Goal: Task Accomplishment & Management: Use online tool/utility

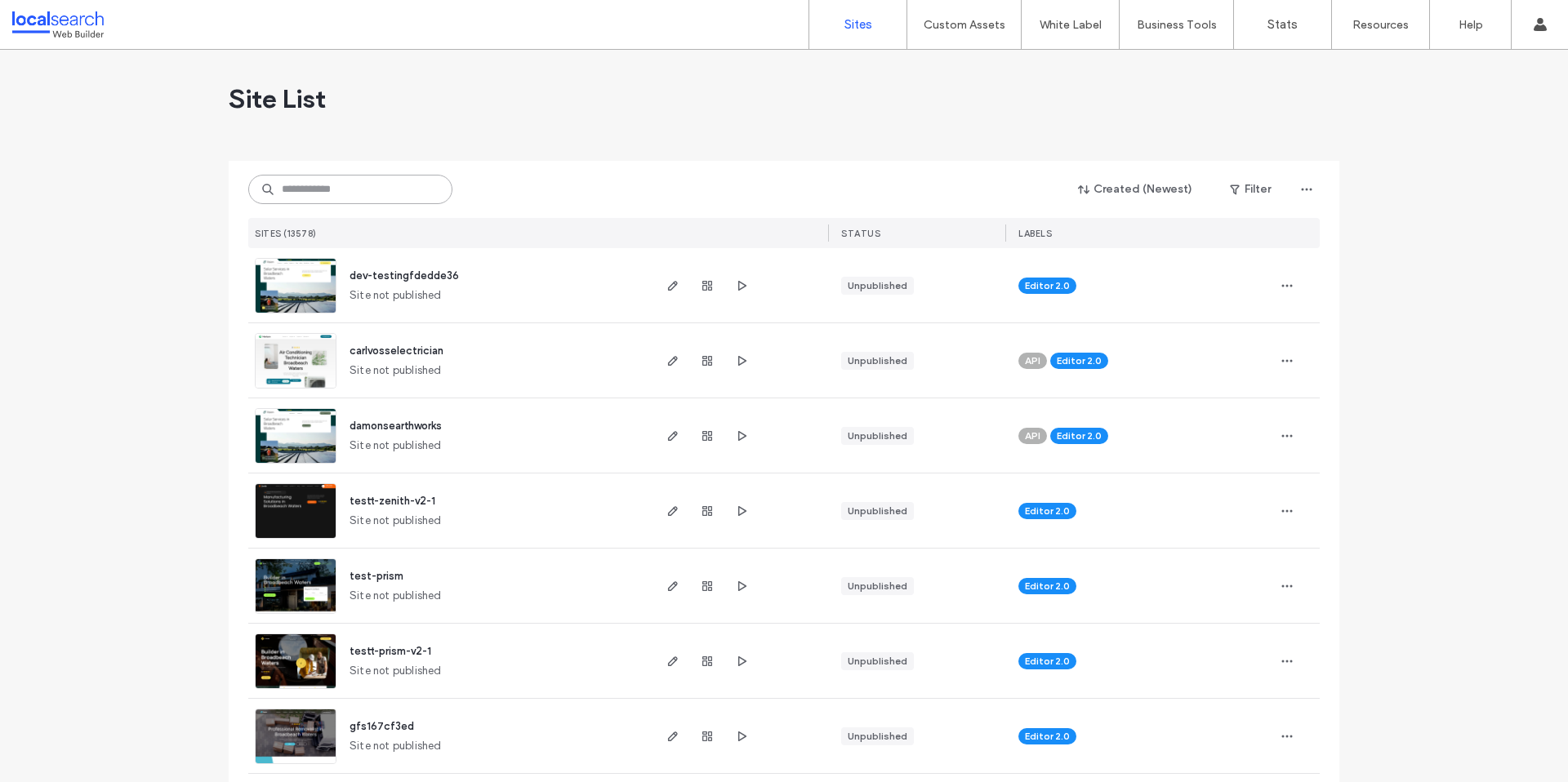
click at [316, 192] on input at bounding box center [350, 190] width 204 height 30
paste input "**********"
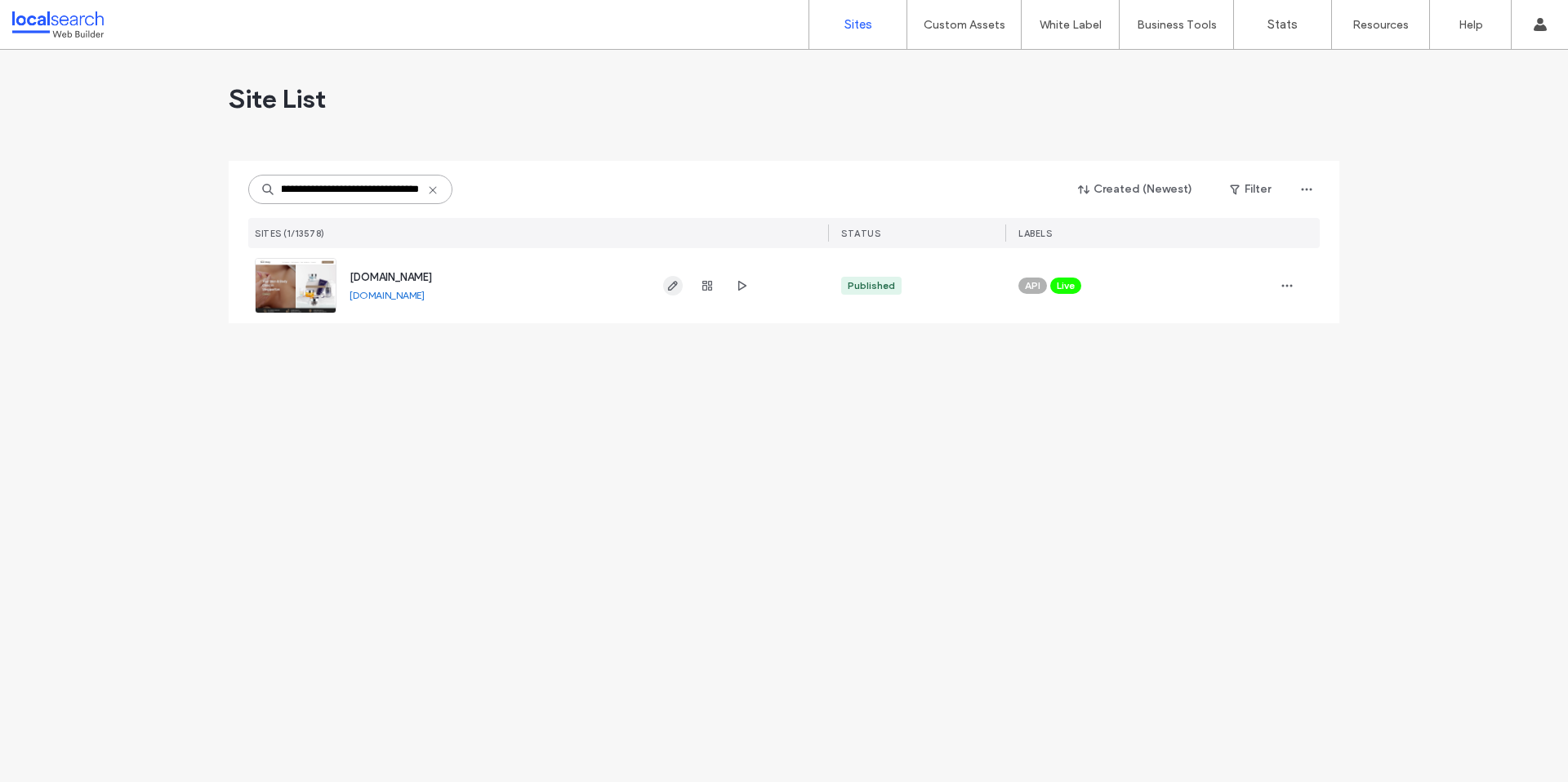
type input "**********"
click at [668, 290] on use "button" at bounding box center [672, 285] width 10 height 10
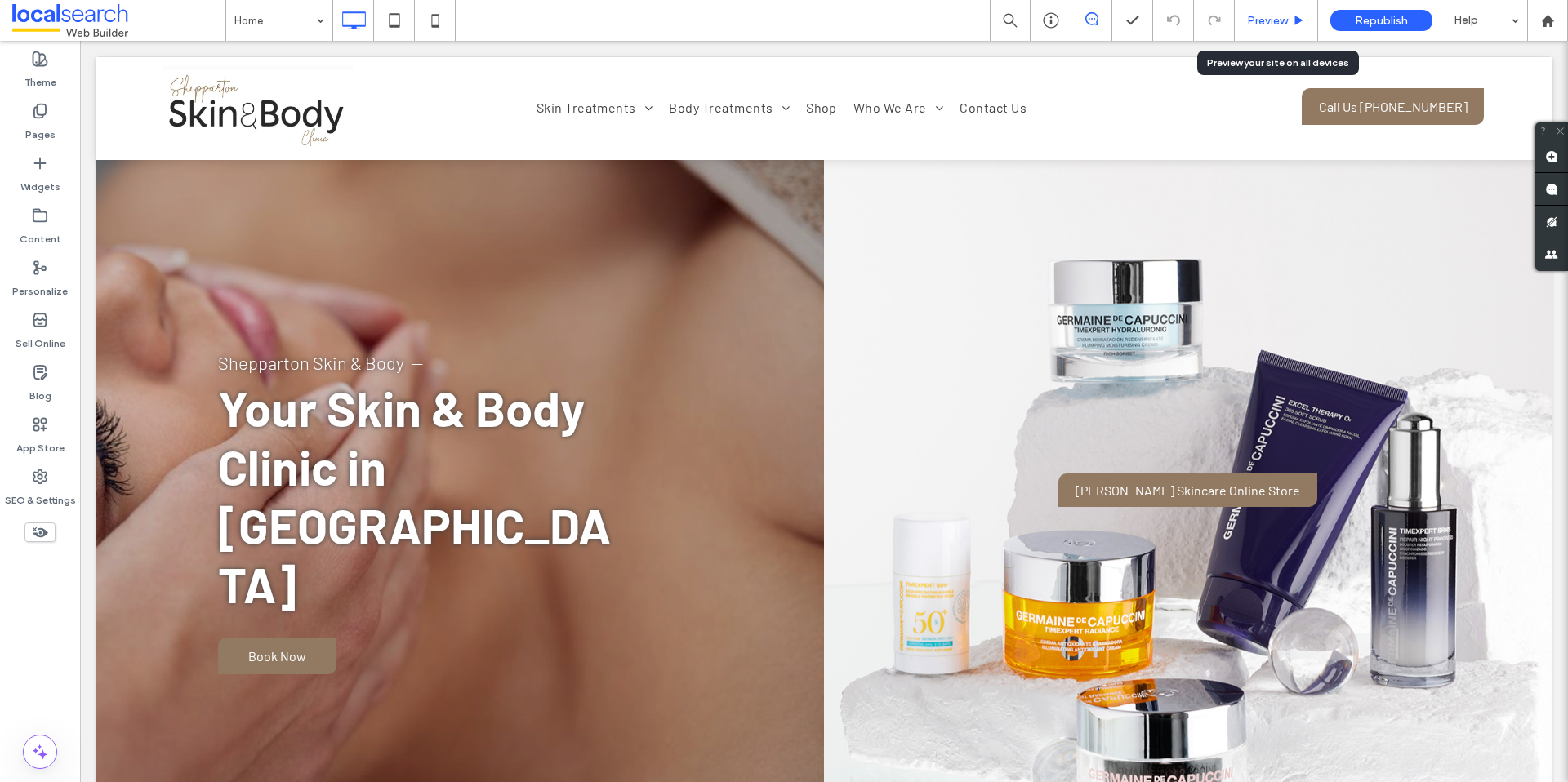
click at [1278, 28] on div "Preview" at bounding box center [1276, 20] width 84 height 41
click at [1243, 22] on div "Preview" at bounding box center [1275, 21] width 83 height 14
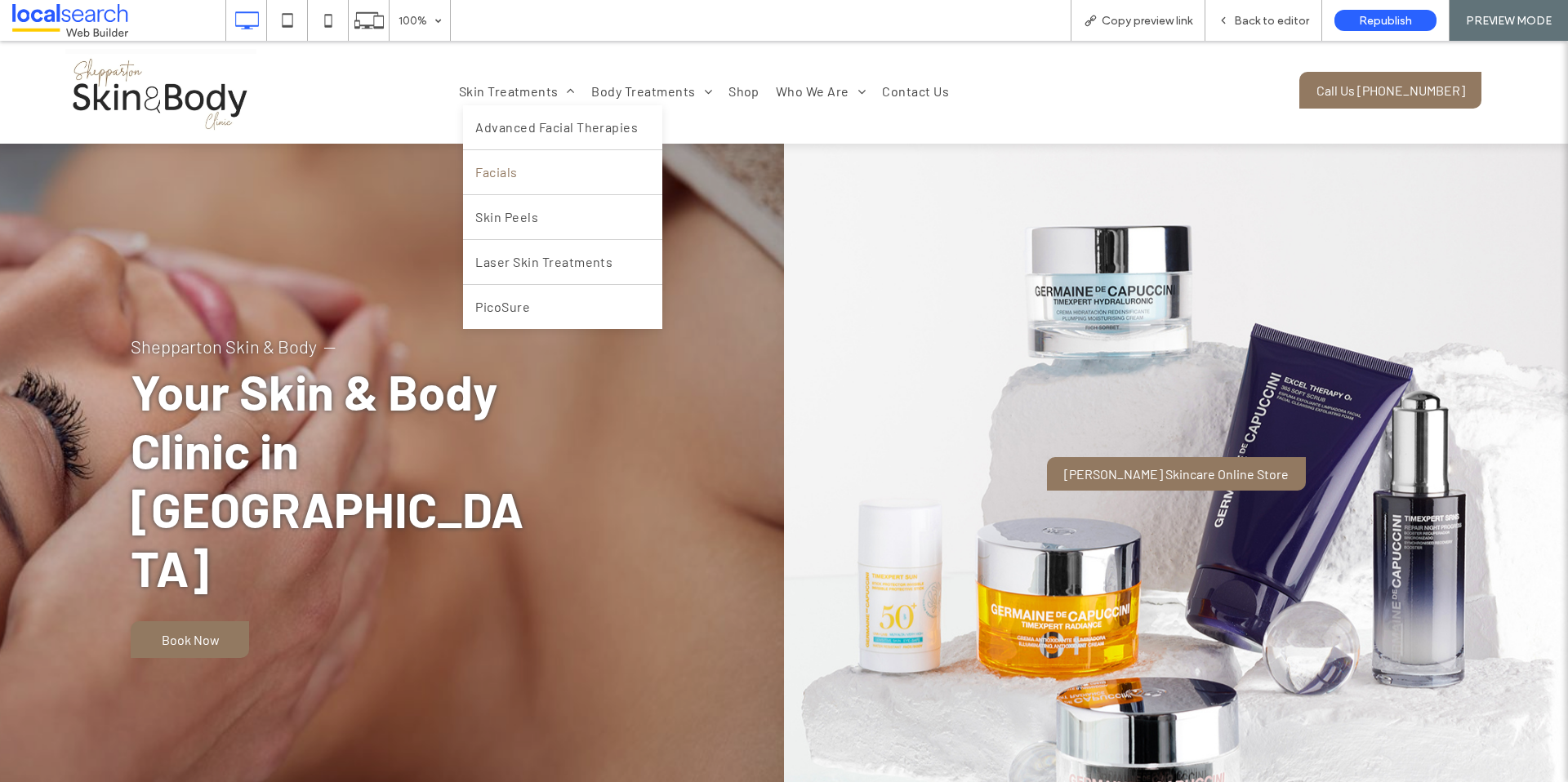
click at [497, 192] on link "Facials" at bounding box center [562, 172] width 199 height 44
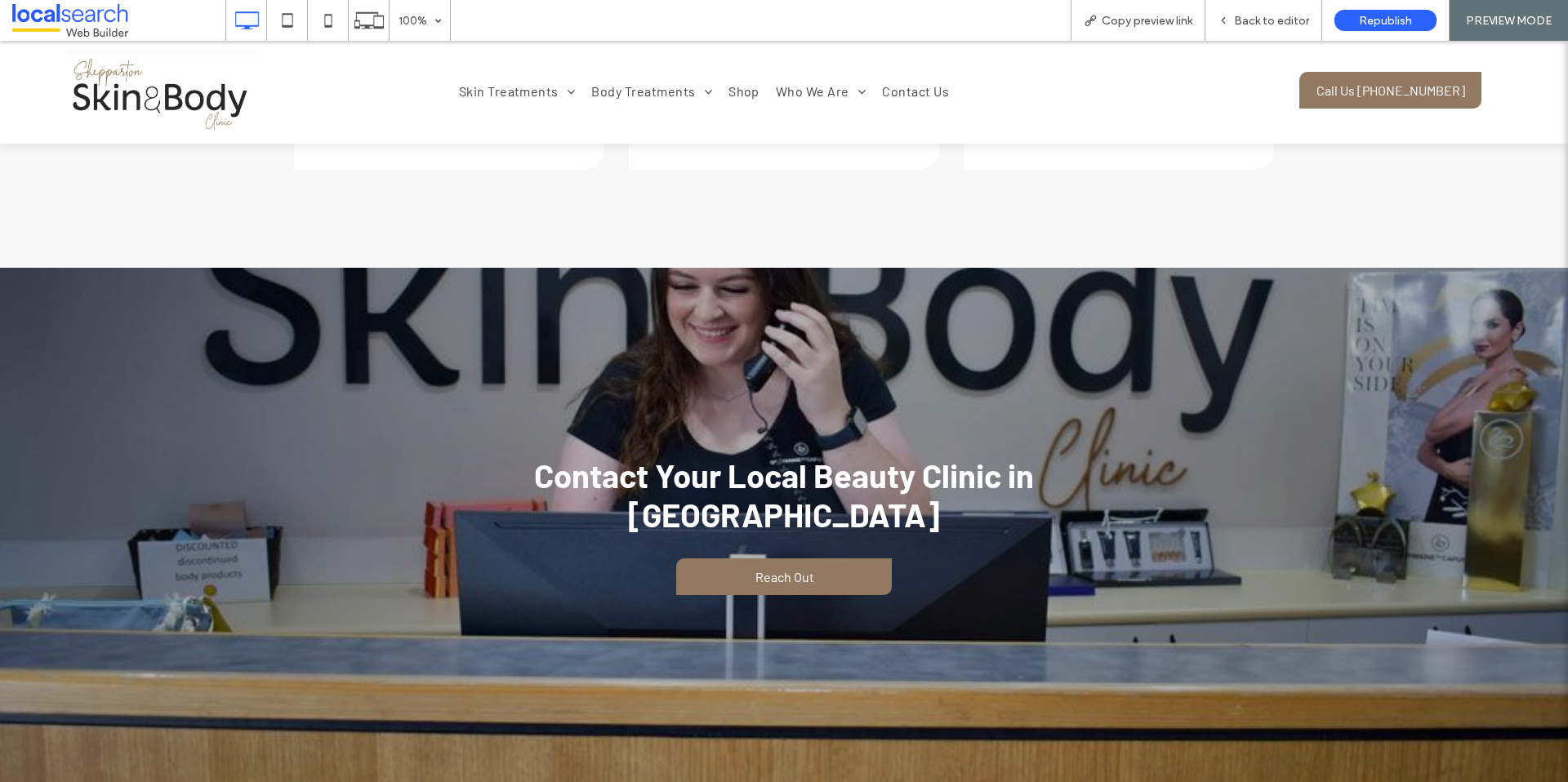
scroll to position [4814, 0]
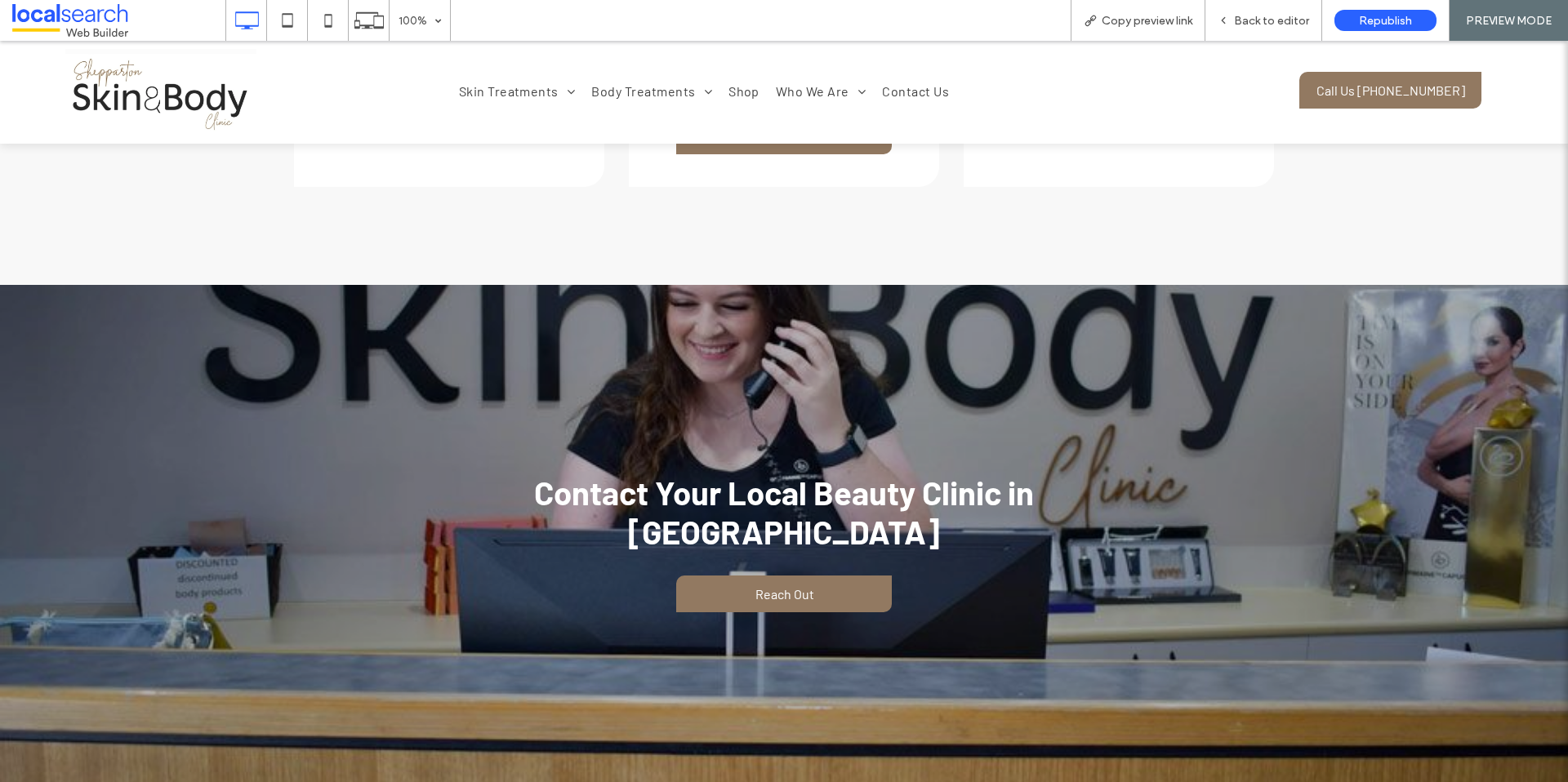
click at [491, 311] on div "Contact Your Local Beauty Clinic in Shepparton Reach Out Click To Paste Row + A…" at bounding box center [784, 542] width 1568 height 515
click at [1233, 36] on div "Back to editor" at bounding box center [1264, 20] width 117 height 41
click at [1213, 12] on div "Back to editor" at bounding box center [1264, 20] width 117 height 41
click at [1225, 16] on icon at bounding box center [1223, 20] width 11 height 11
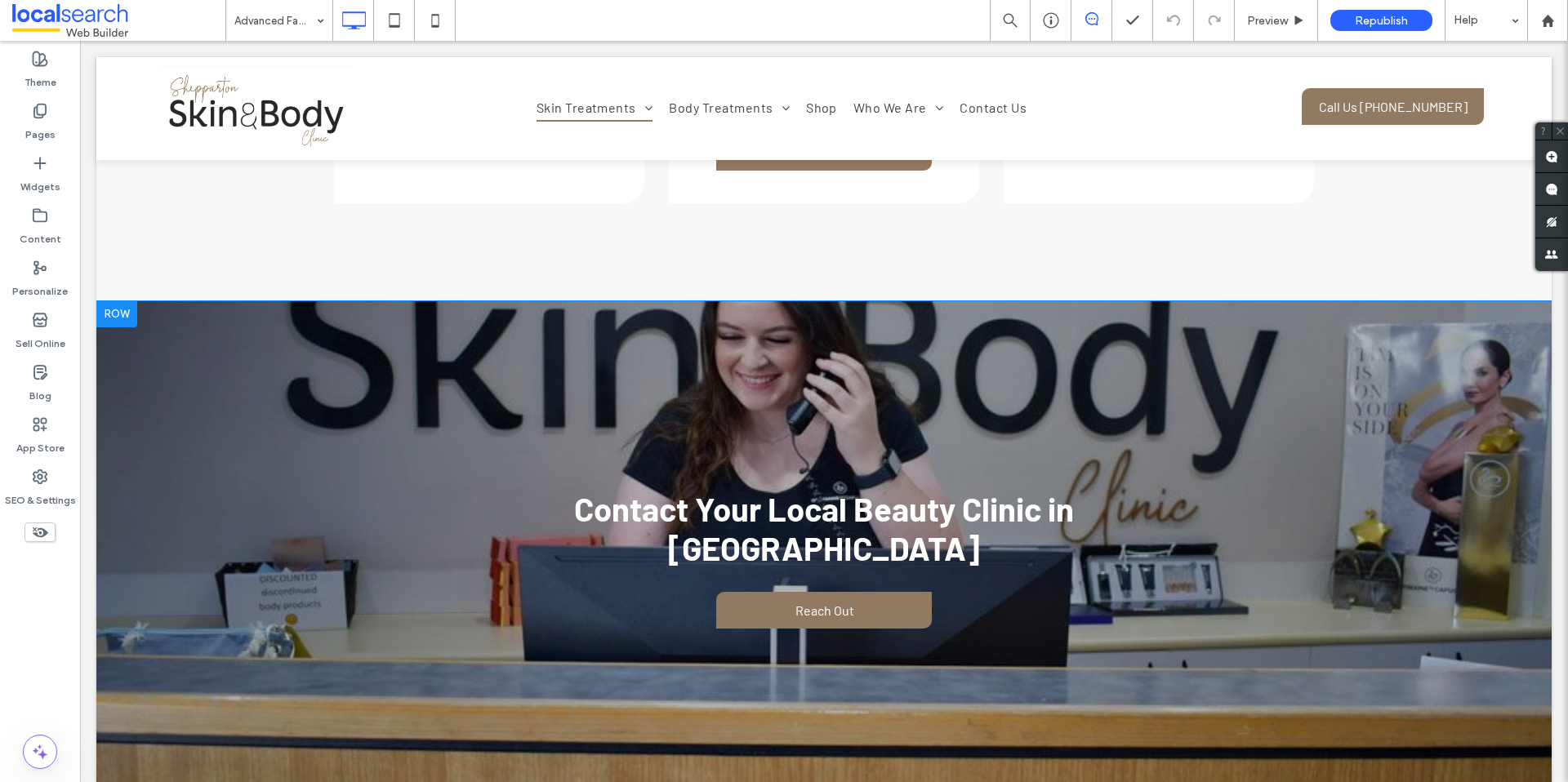
click at [294, 318] on div "Contact Your Local Beauty Clinic in Shepparton Reach Out Click To Paste Row + A…" at bounding box center [824, 558] width 1455 height 515
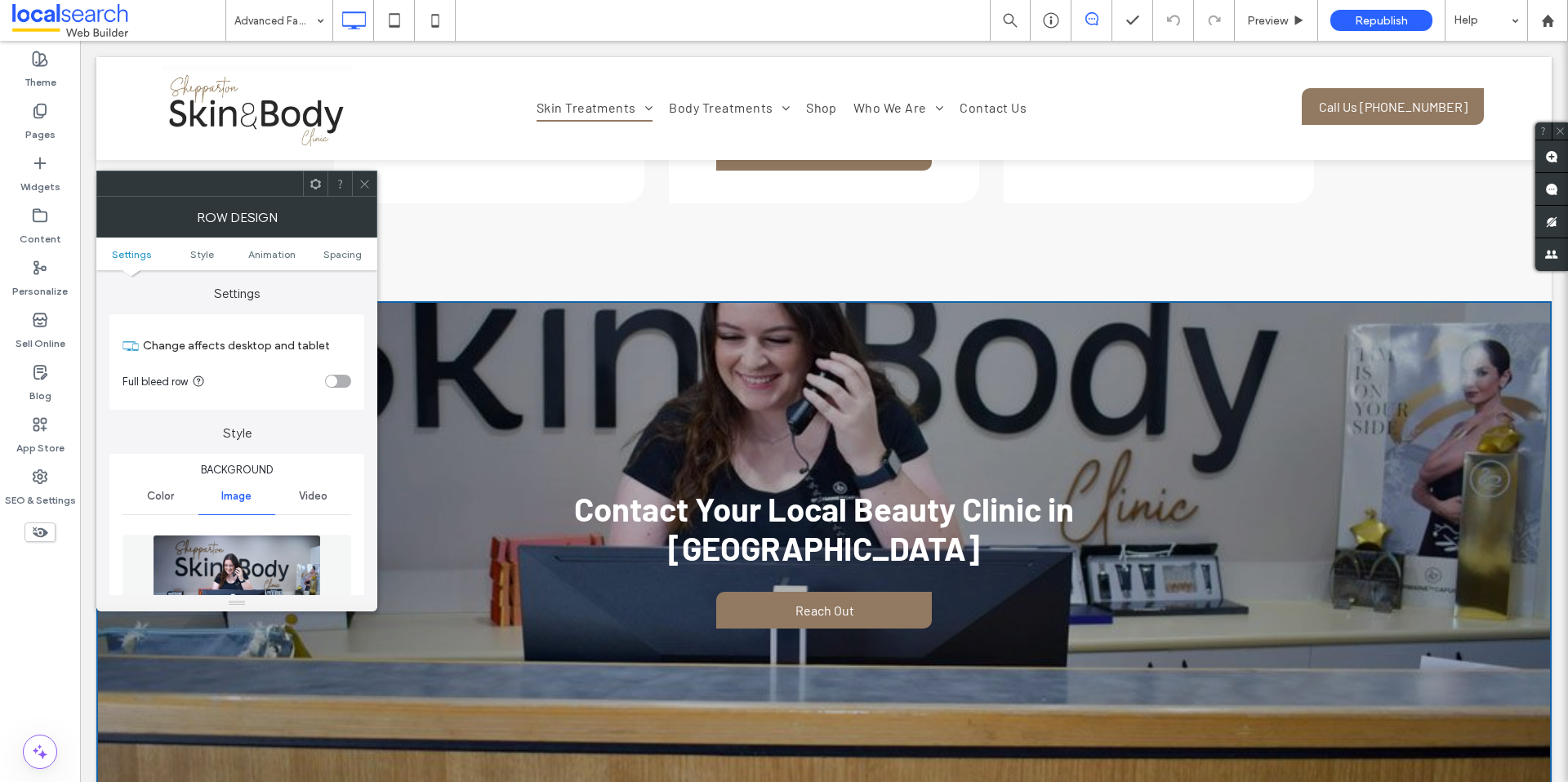
scroll to position [280, 0]
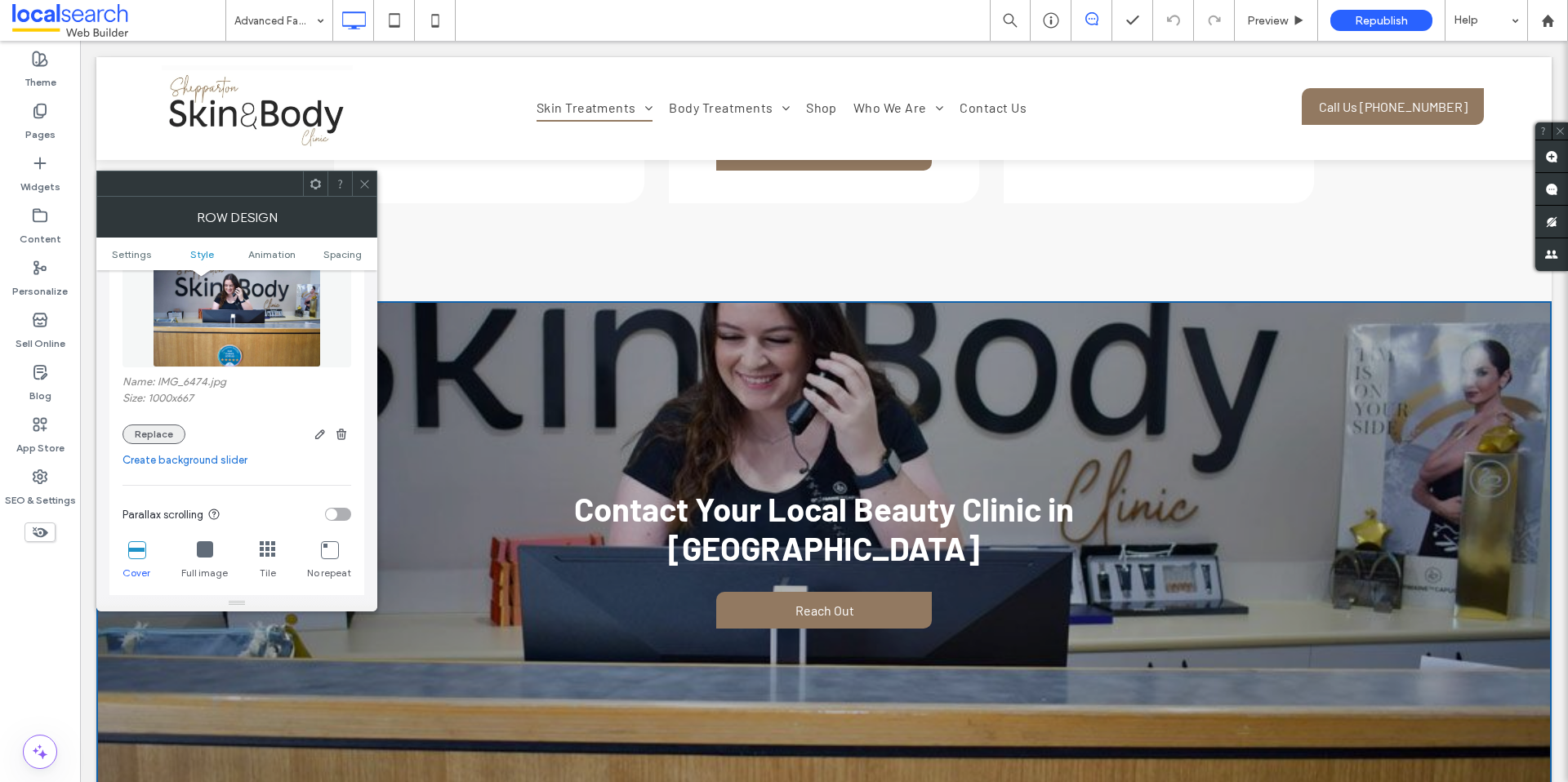
click at [164, 438] on button "Replace" at bounding box center [154, 434] width 63 height 19
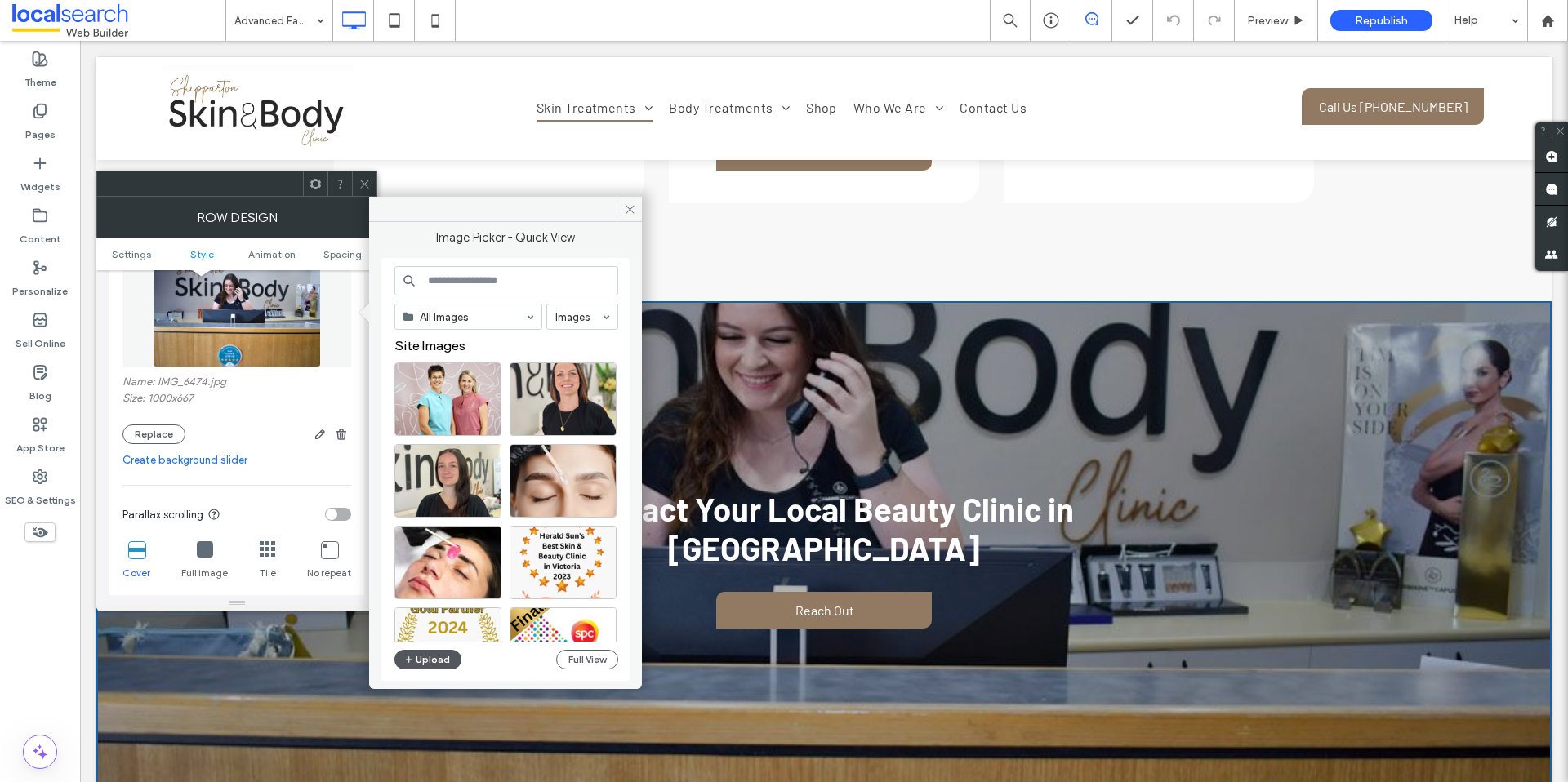
click at [436, 655] on button "Upload" at bounding box center [428, 659] width 67 height 19
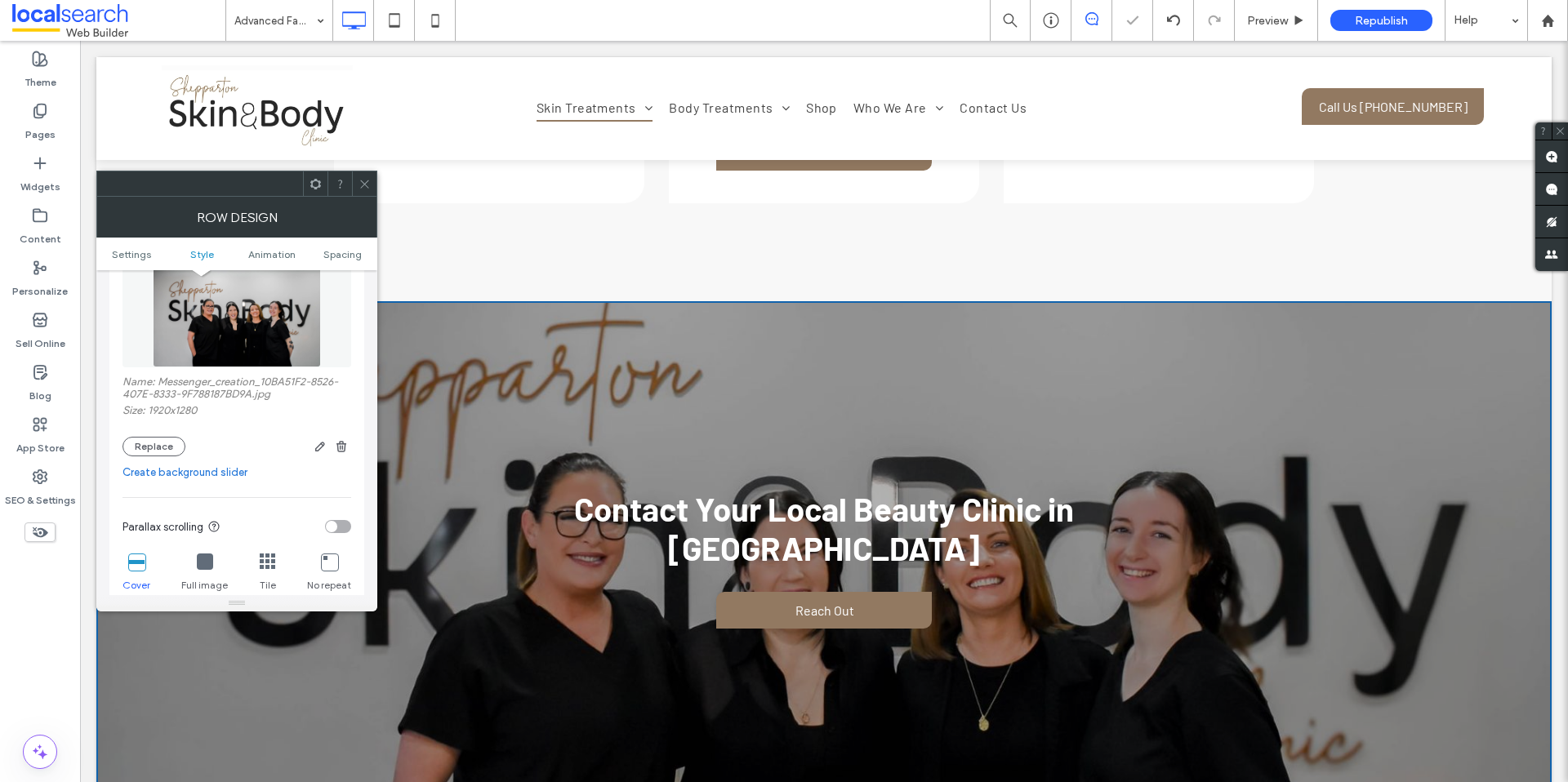
click at [365, 176] on span at bounding box center [365, 184] width 12 height 24
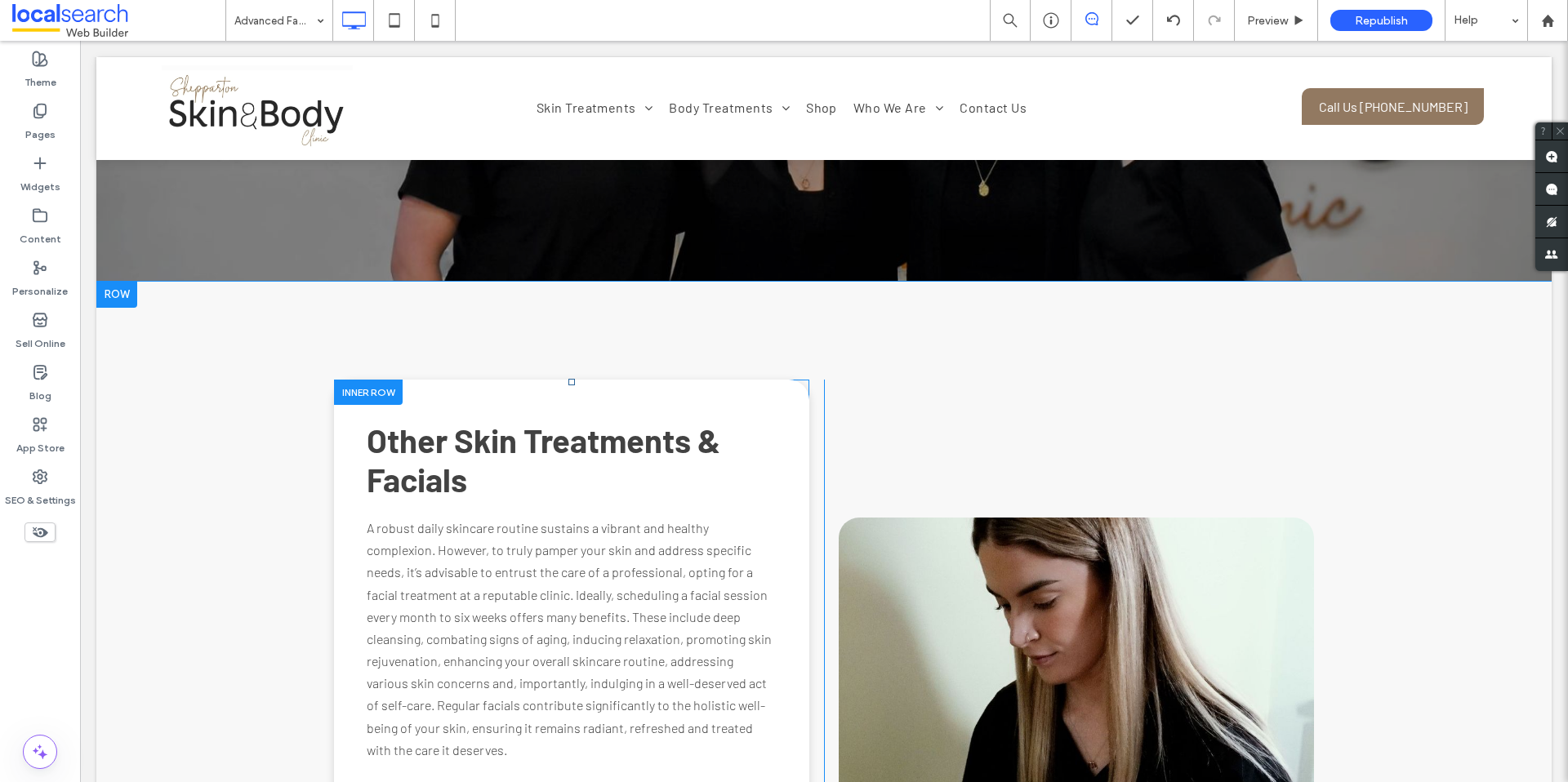
scroll to position [5692, 0]
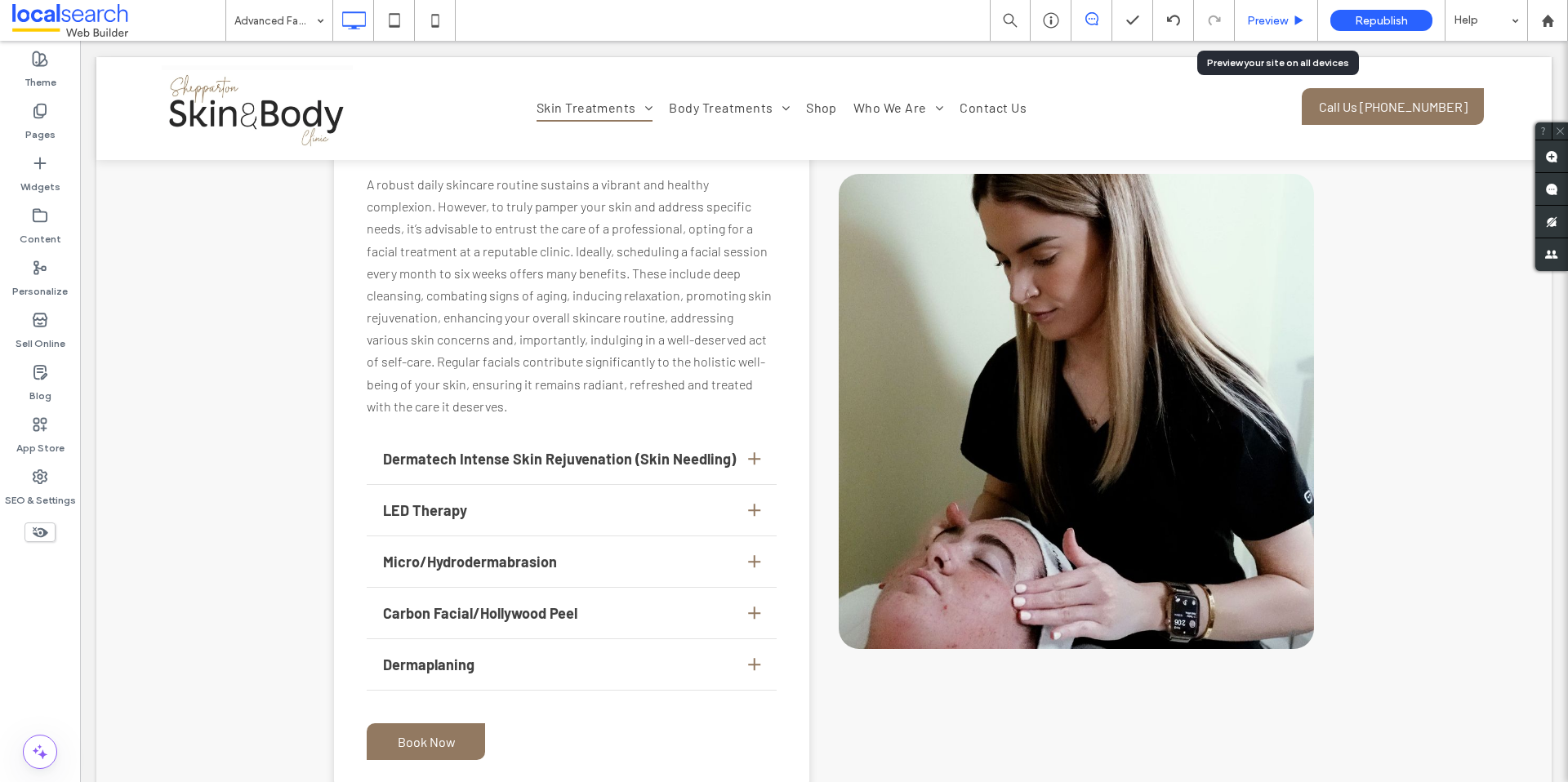
click at [1277, 27] on div "Preview" at bounding box center [1276, 20] width 84 height 41
drag, startPoint x: 1238, startPoint y: 30, endPoint x: 1141, endPoint y: 5, distance: 100.2
click at [1238, 30] on div "Preview" at bounding box center [1276, 20] width 84 height 41
click at [1239, 37] on div "Preview" at bounding box center [1276, 20] width 84 height 41
click at [1244, 33] on div "Preview" at bounding box center [1276, 20] width 84 height 41
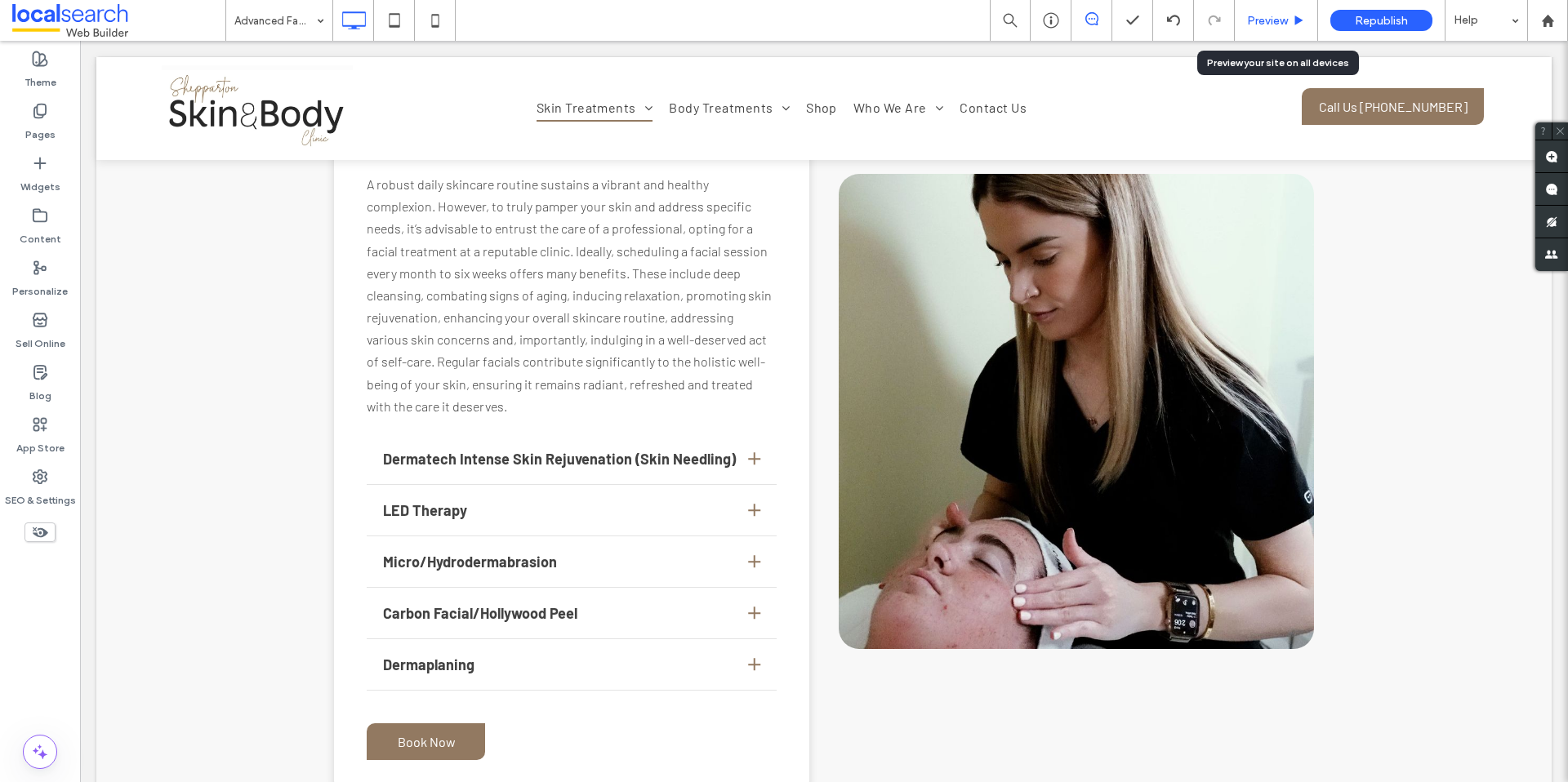
click at [1281, 24] on span "Preview" at bounding box center [1267, 21] width 41 height 14
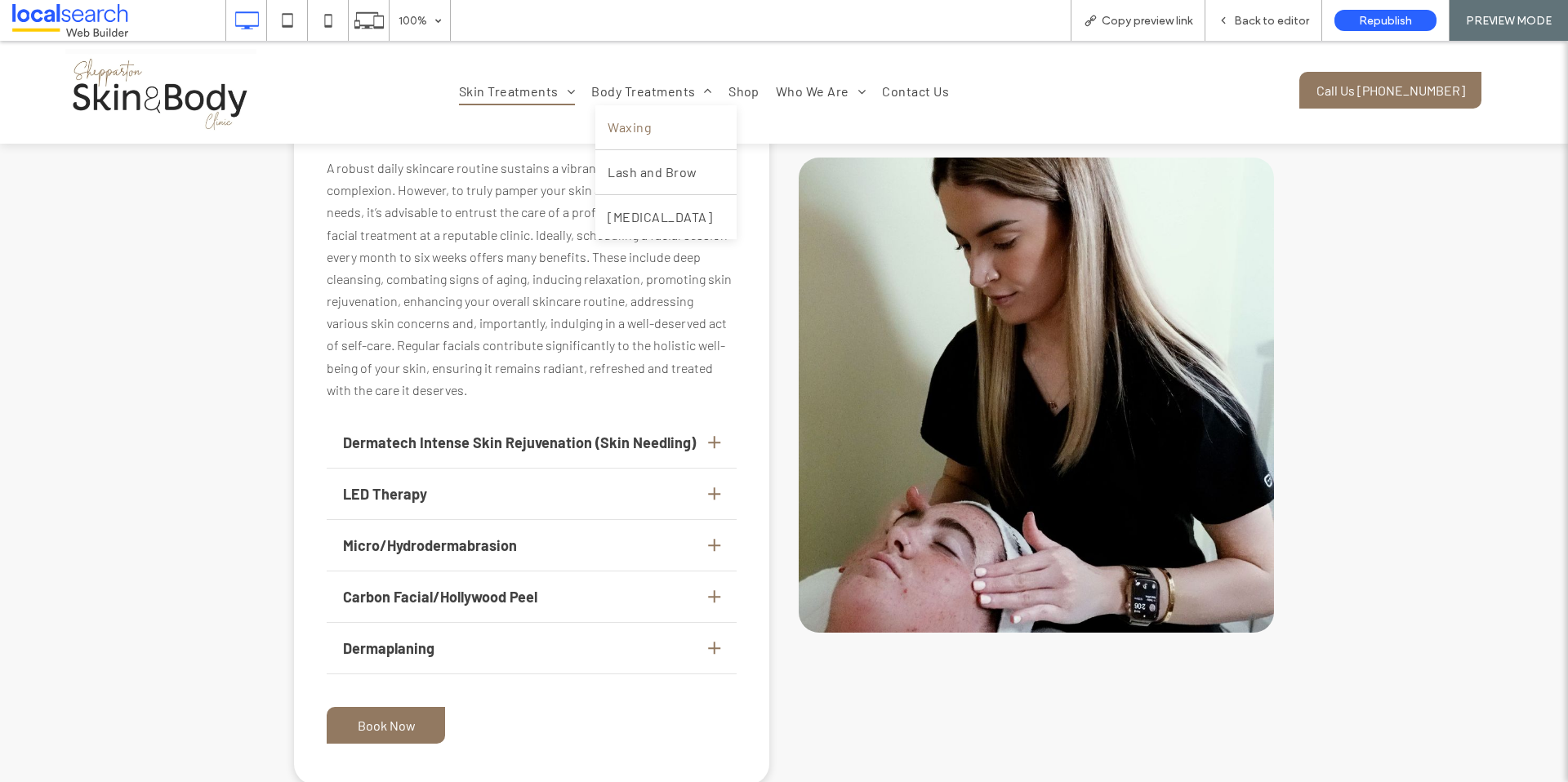
click at [645, 113] on link "Waxing" at bounding box center [666, 127] width 141 height 44
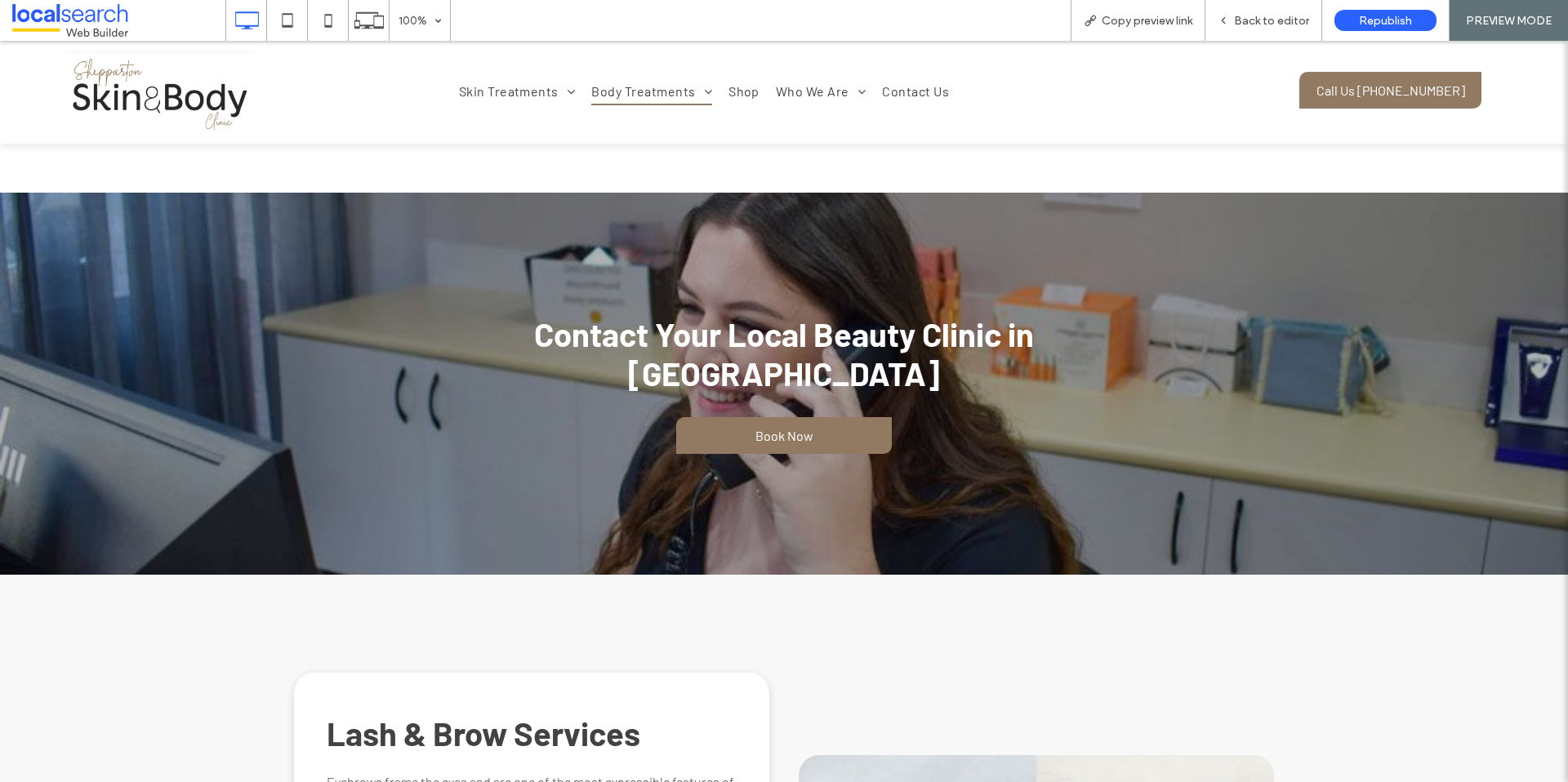
scroll to position [1304, 0]
click at [1257, 28] on div "Back to editor" at bounding box center [1264, 20] width 117 height 41
click at [1229, 30] on div "Back to editor" at bounding box center [1264, 20] width 117 height 41
click at [1243, 28] on div "Back to editor" at bounding box center [1264, 20] width 117 height 41
click at [1222, 22] on icon at bounding box center [1223, 20] width 11 height 11
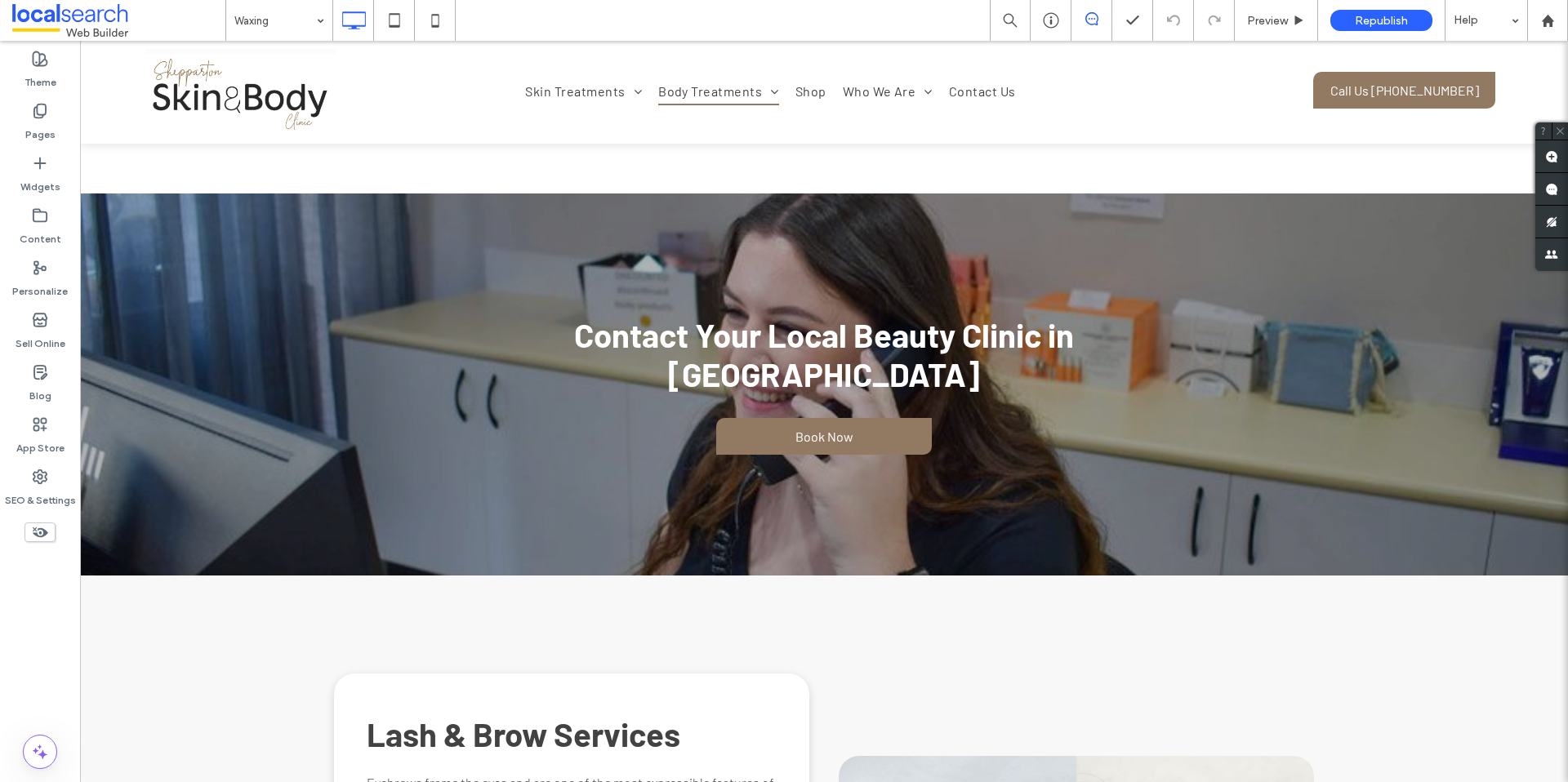
click at [1222, 22] on div at bounding box center [1213, 20] width 40 height 13
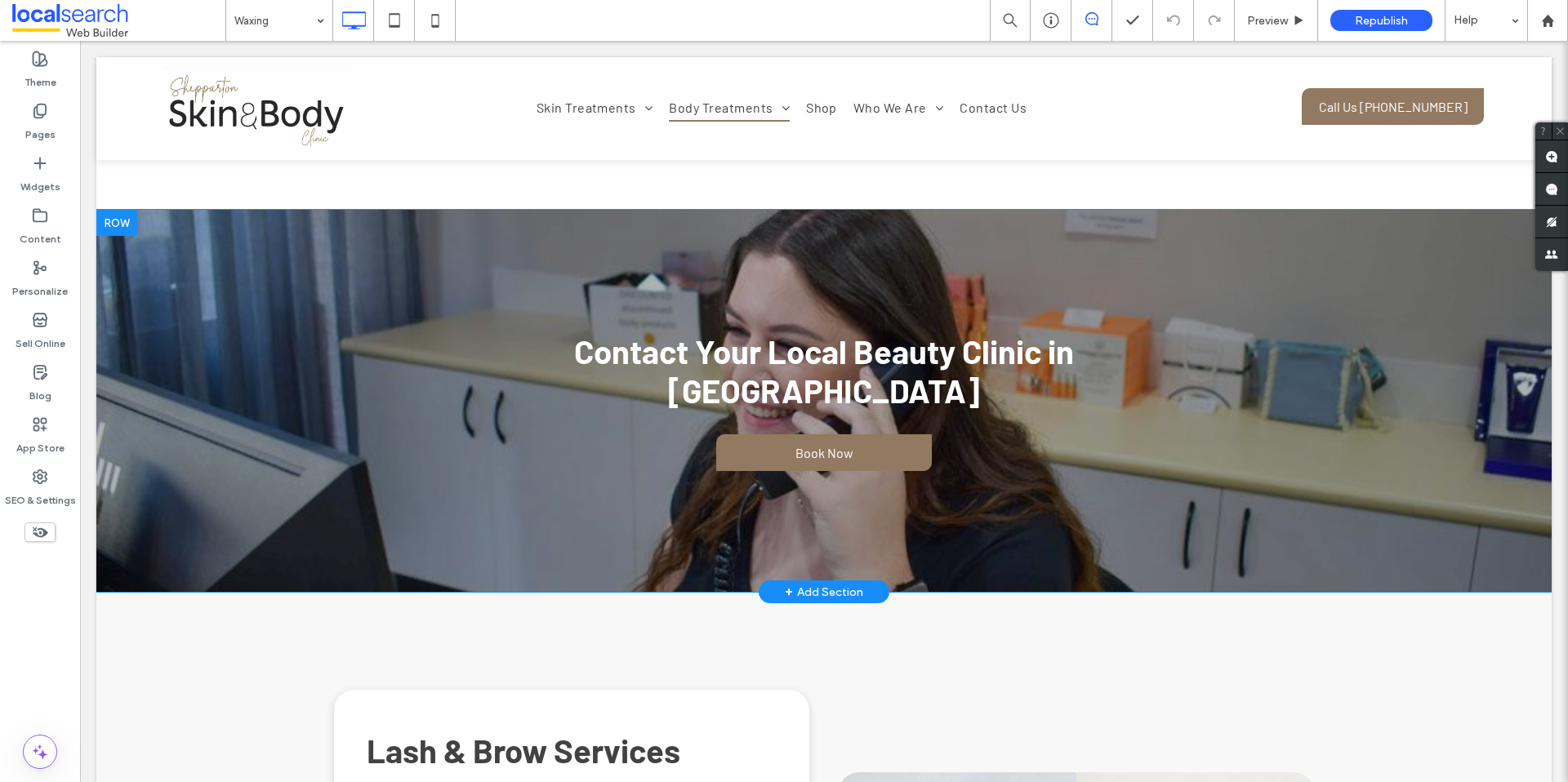
click at [128, 218] on div at bounding box center [117, 223] width 41 height 26
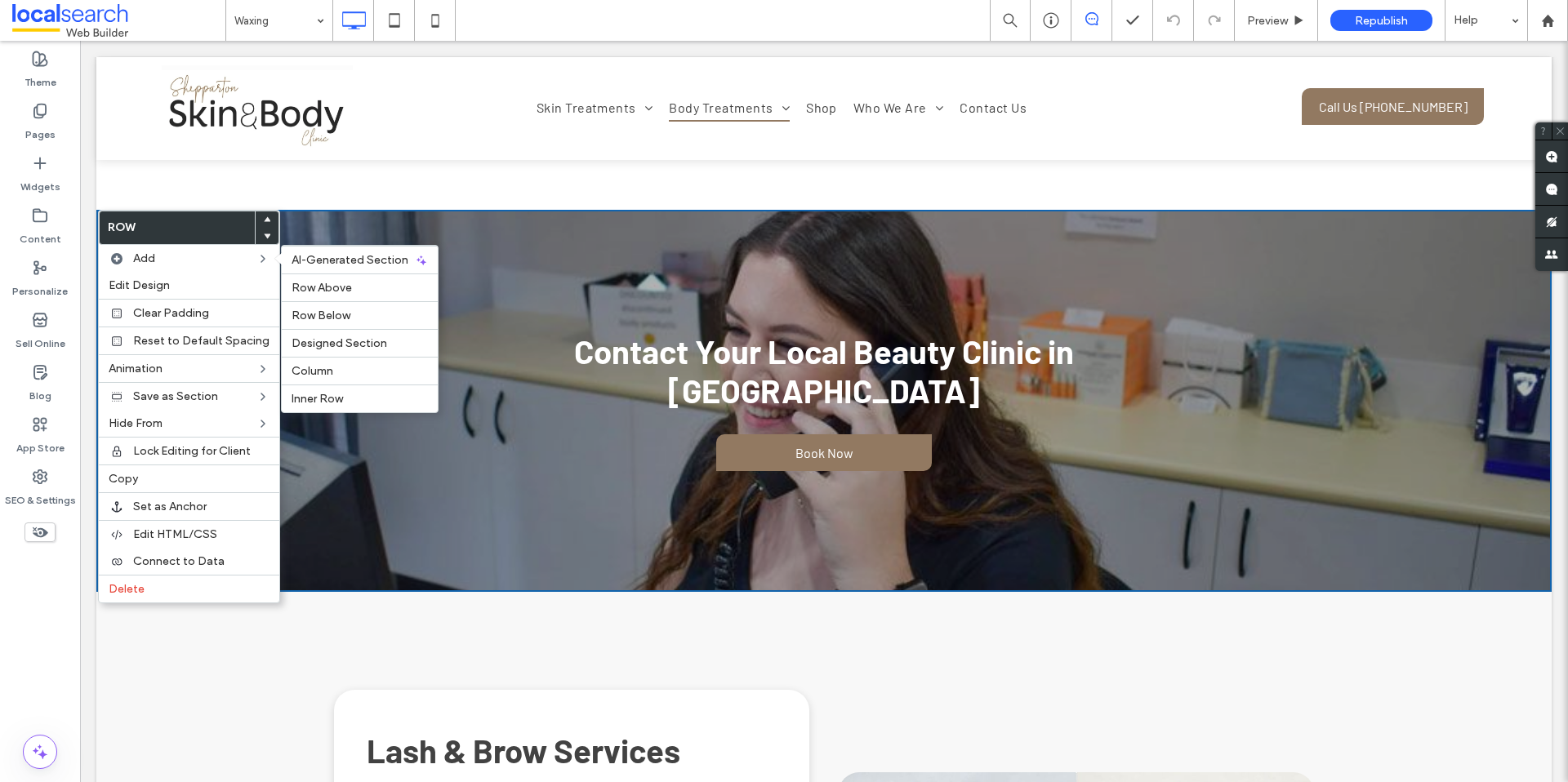
click at [503, 275] on div "Contact Your Local Beauty Clinic in Shepparton Book Now Click To Paste Row + Ad…" at bounding box center [824, 401] width 1455 height 382
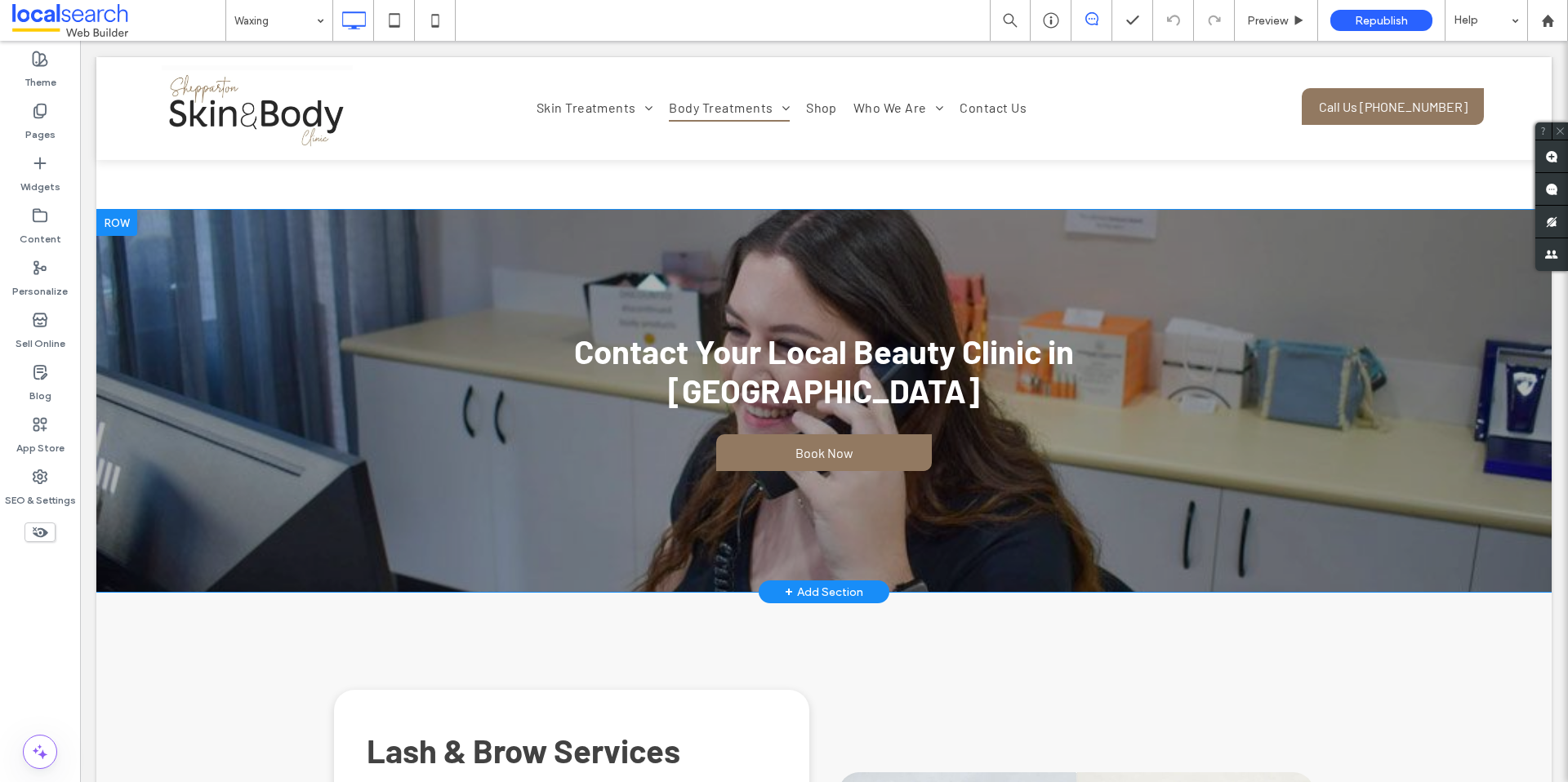
click at [285, 246] on div "Contact Your Local Beauty Clinic in Shepparton Book Now Click To Paste Row + Ad…" at bounding box center [824, 401] width 1455 height 382
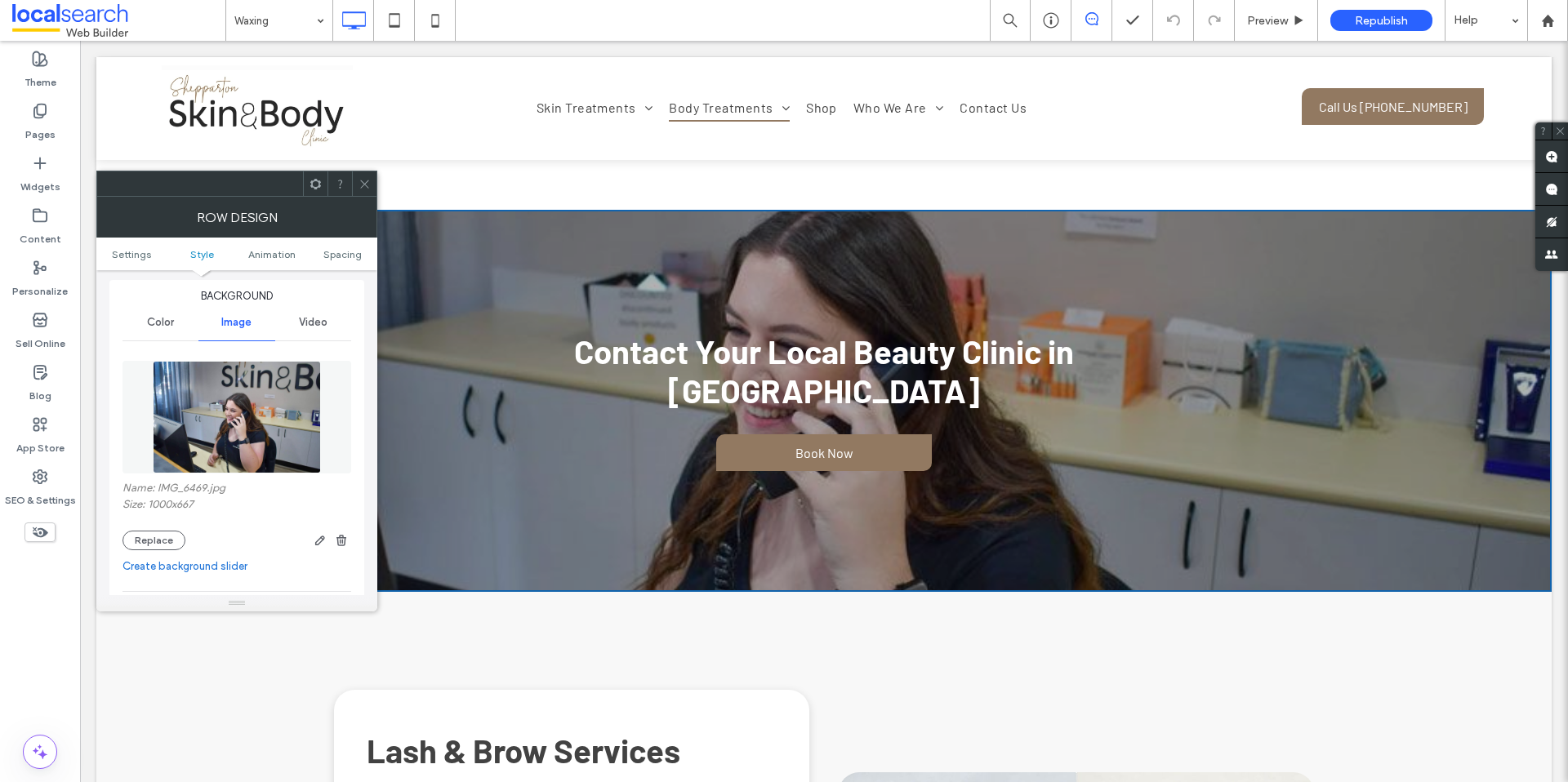
scroll to position [189, 0]
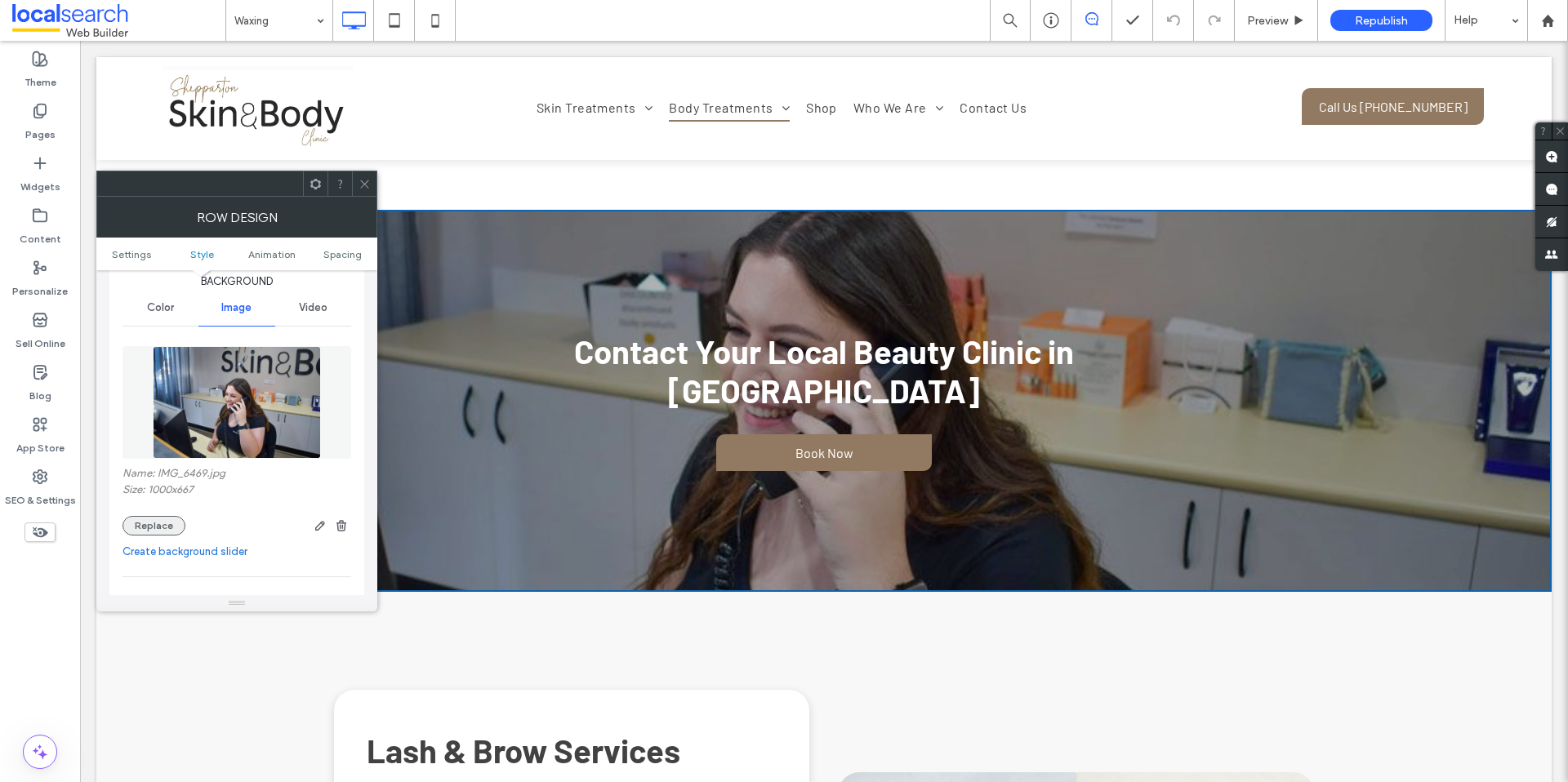
click at [161, 535] on button "Replace" at bounding box center [154, 525] width 63 height 19
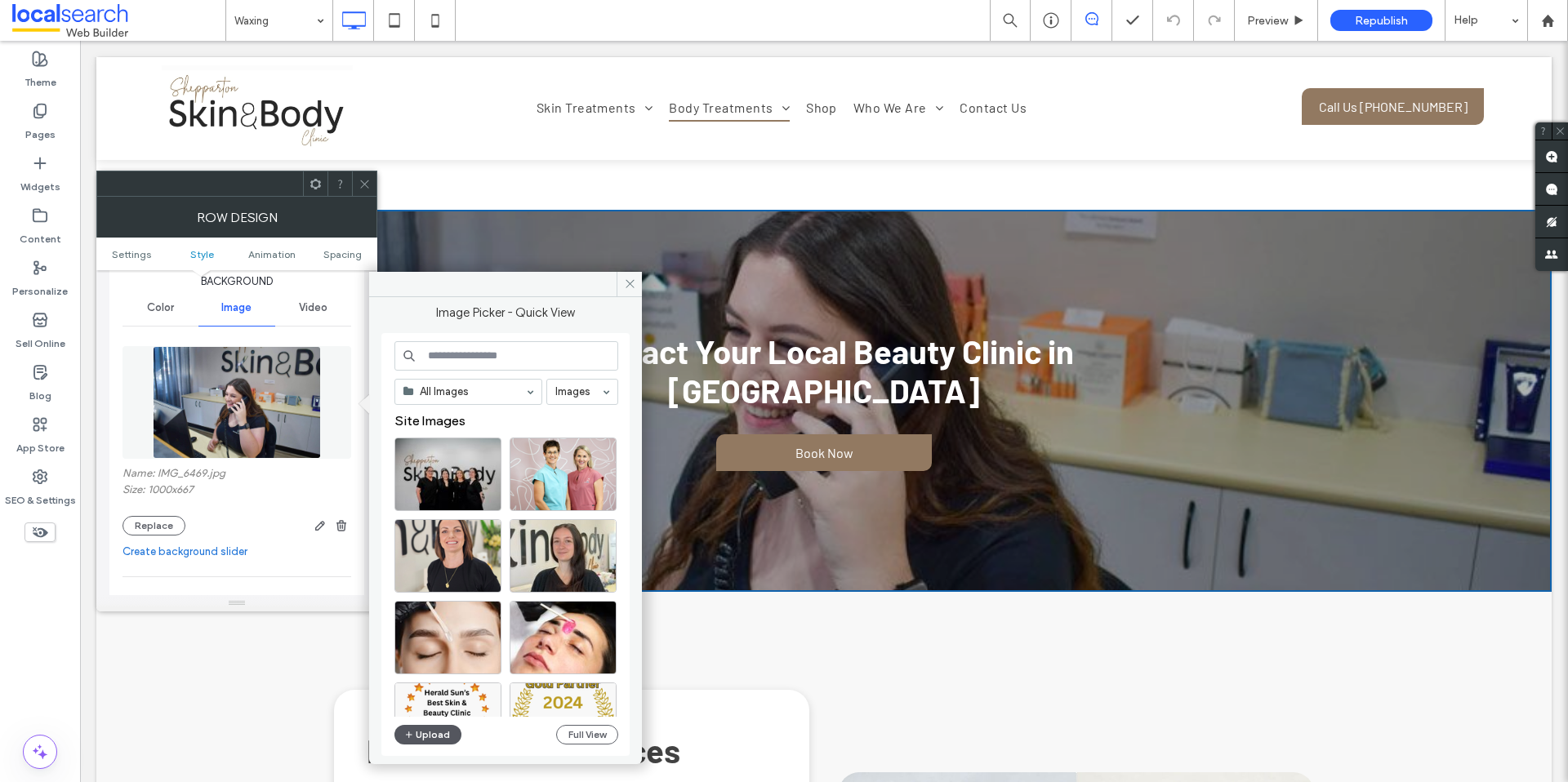
click at [411, 731] on icon "button" at bounding box center [409, 734] width 10 height 13
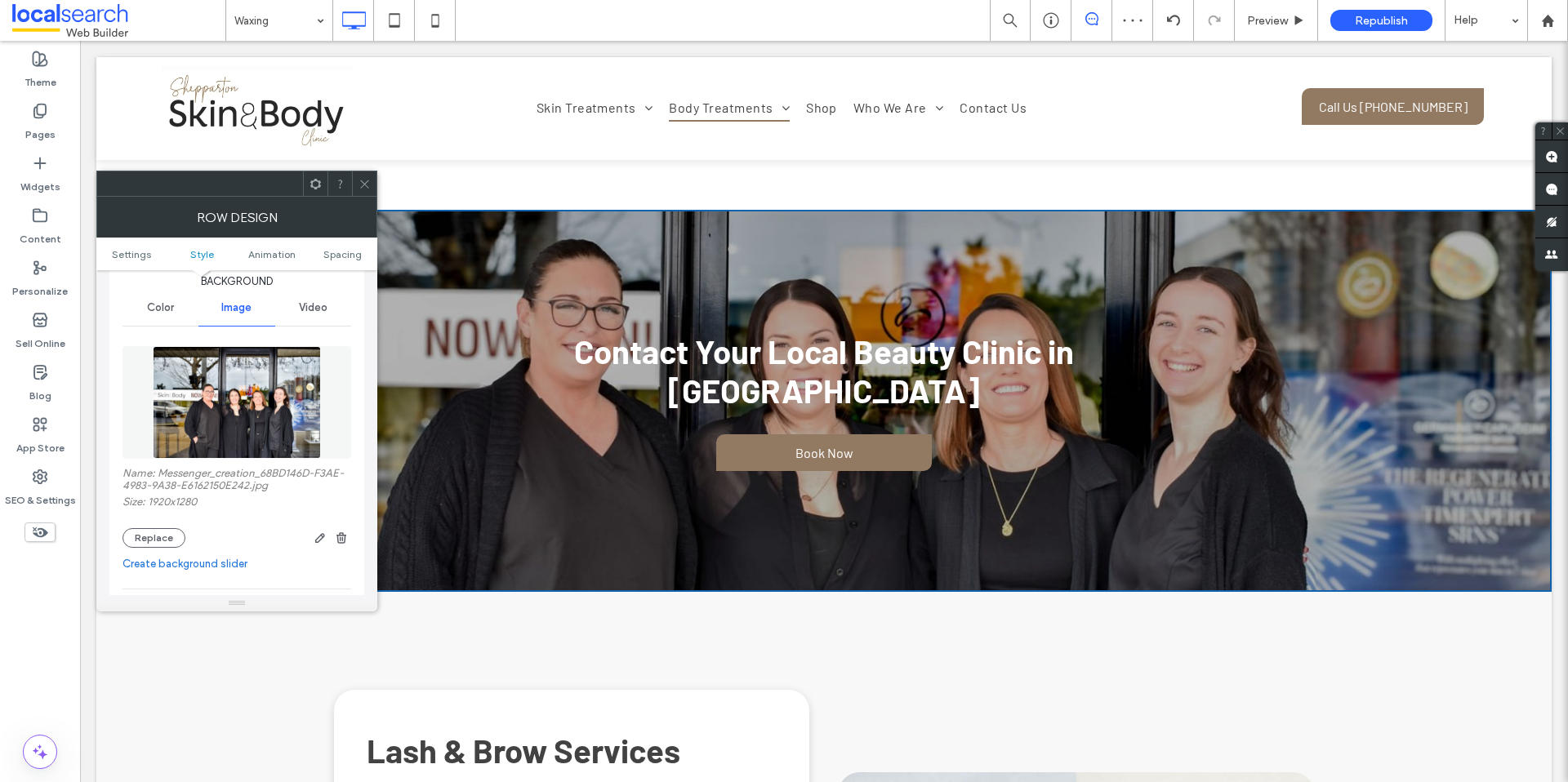
click at [364, 185] on icon at bounding box center [365, 184] width 12 height 12
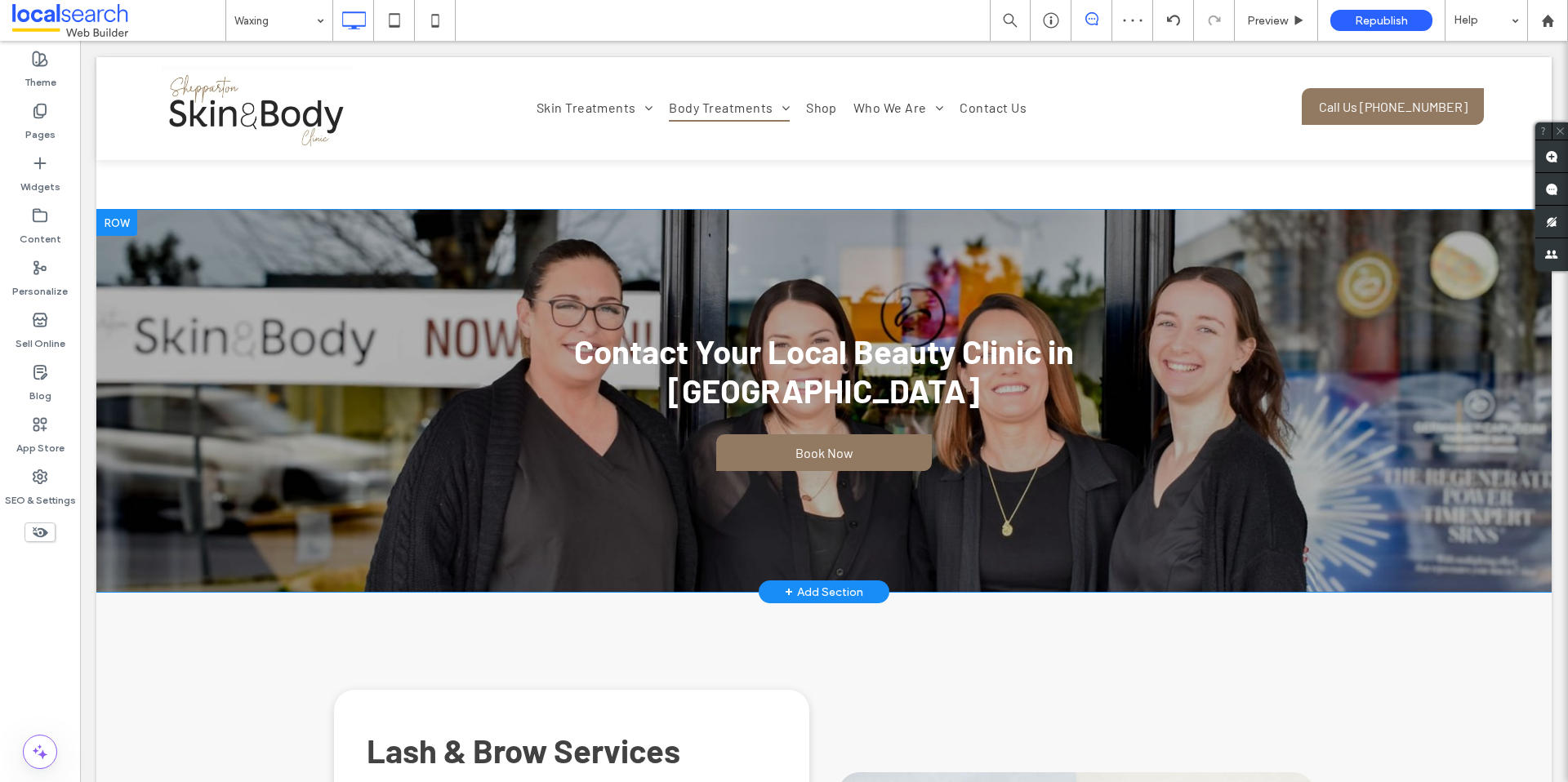
scroll to position [2074, 0]
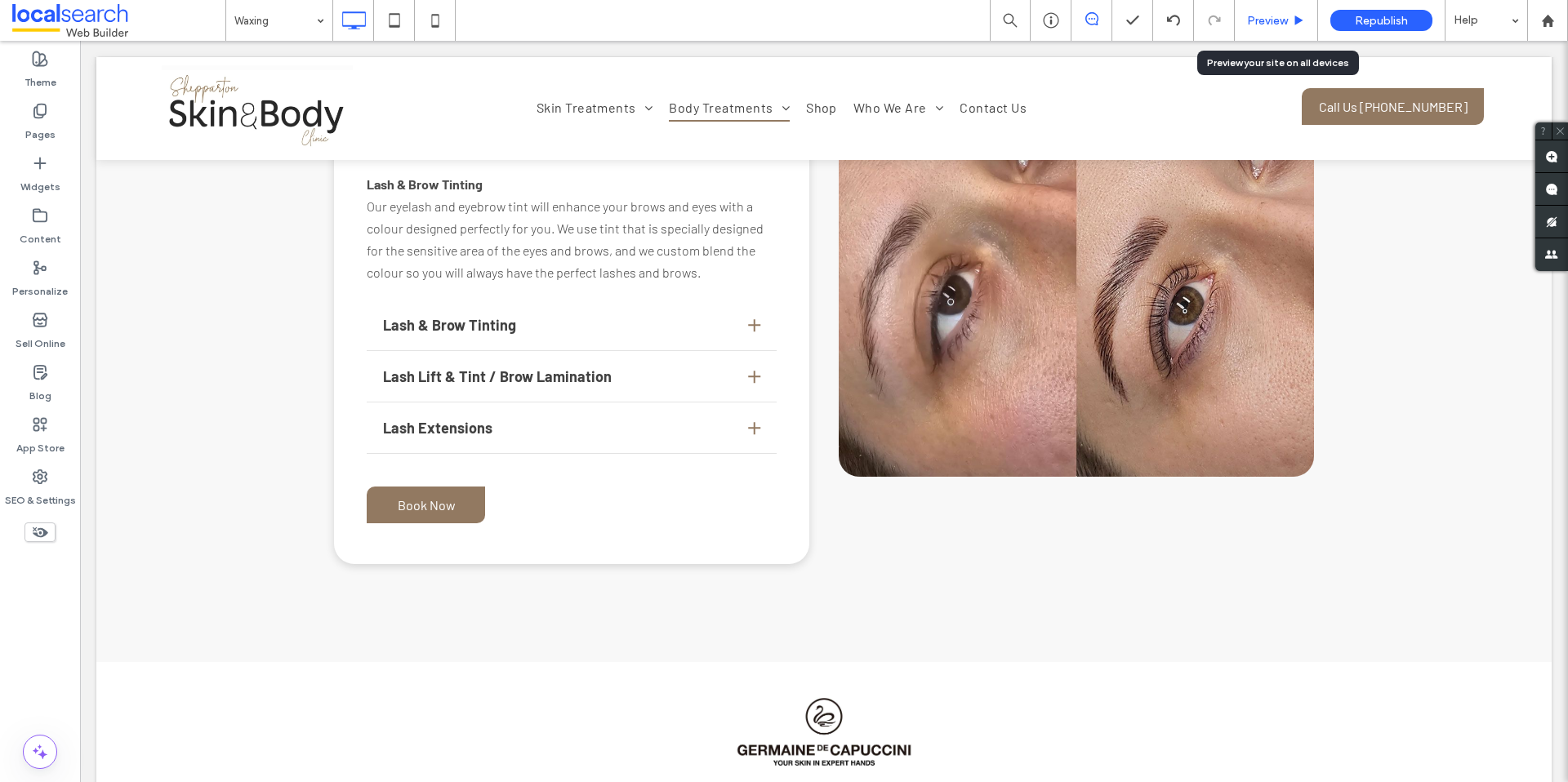
click at [1268, 29] on div "Preview" at bounding box center [1276, 20] width 84 height 41
click at [1242, 32] on div "Preview" at bounding box center [1276, 20] width 84 height 41
click at [1255, 27] on span "Preview" at bounding box center [1267, 21] width 41 height 14
click at [1260, 23] on span "Preview" at bounding box center [1267, 21] width 41 height 14
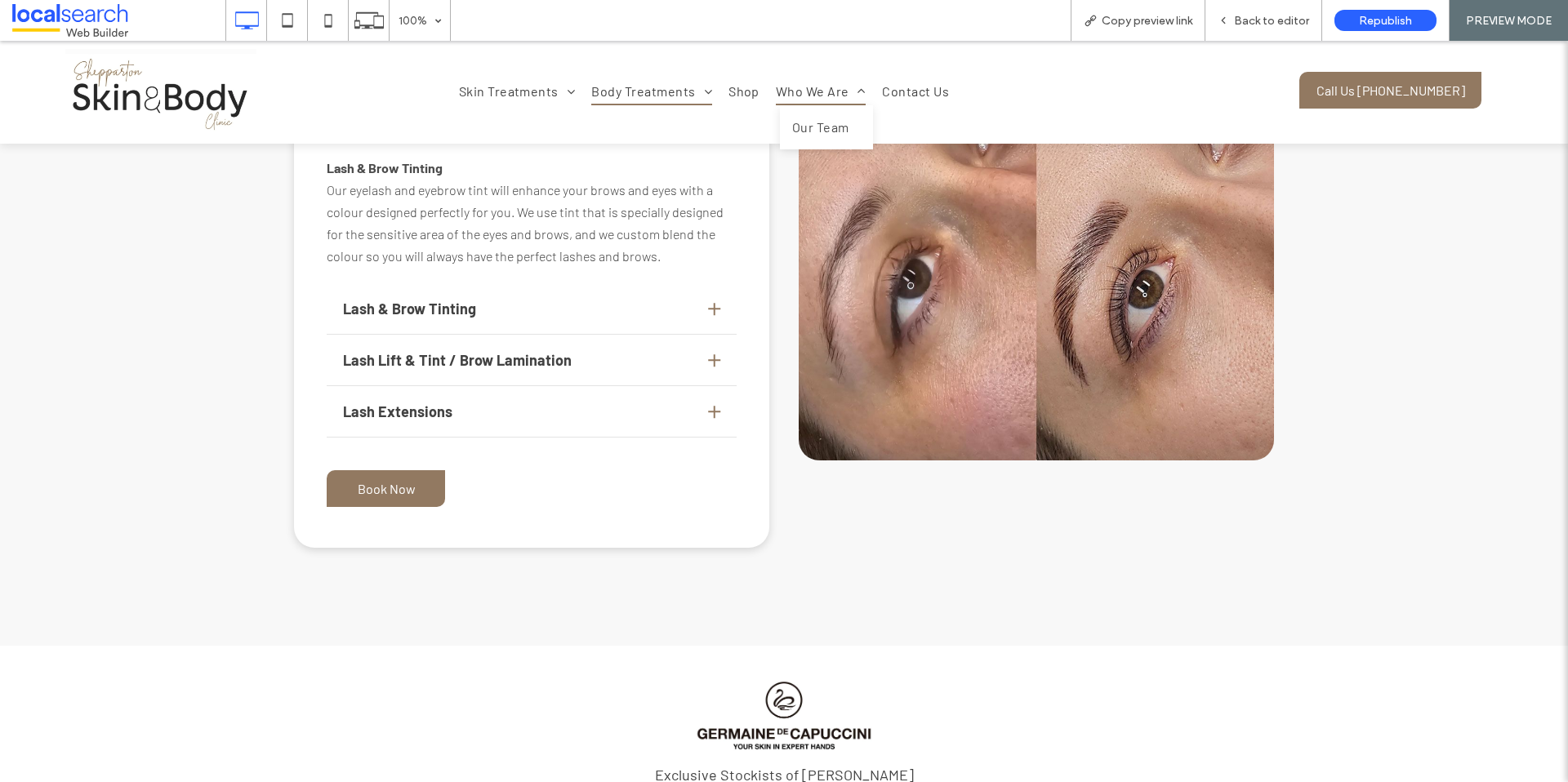
click at [835, 85] on span "Who We Are" at bounding box center [821, 91] width 90 height 28
click at [822, 90] on div at bounding box center [784, 391] width 1568 height 782
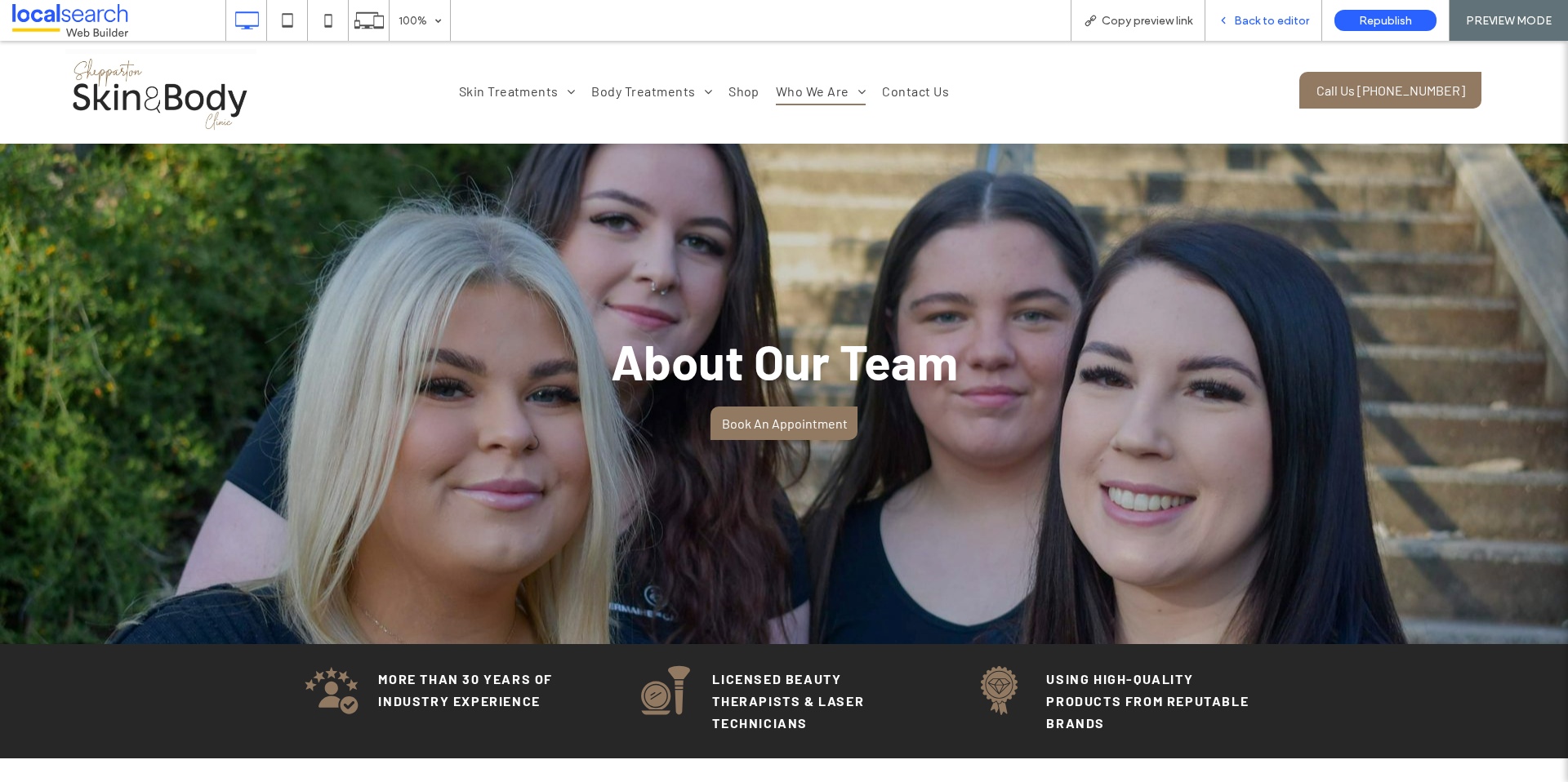
click at [1261, 32] on div "Back to editor" at bounding box center [1264, 20] width 117 height 41
drag, startPoint x: 1244, startPoint y: 25, endPoint x: 1188, endPoint y: 17, distance: 56.6
click at [1244, 25] on span "Back to editor" at bounding box center [1271, 21] width 75 height 14
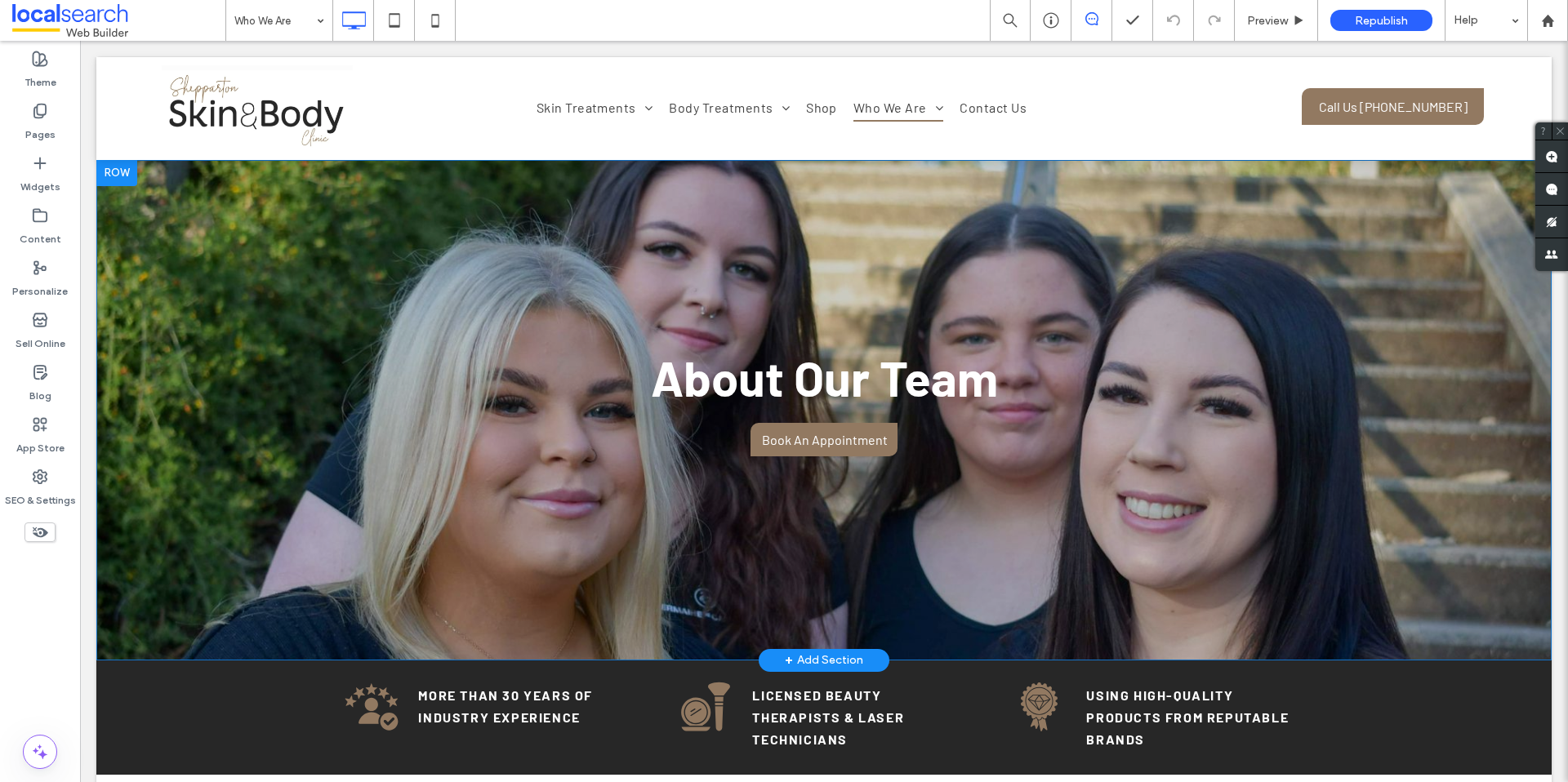
click at [116, 183] on div at bounding box center [117, 173] width 41 height 26
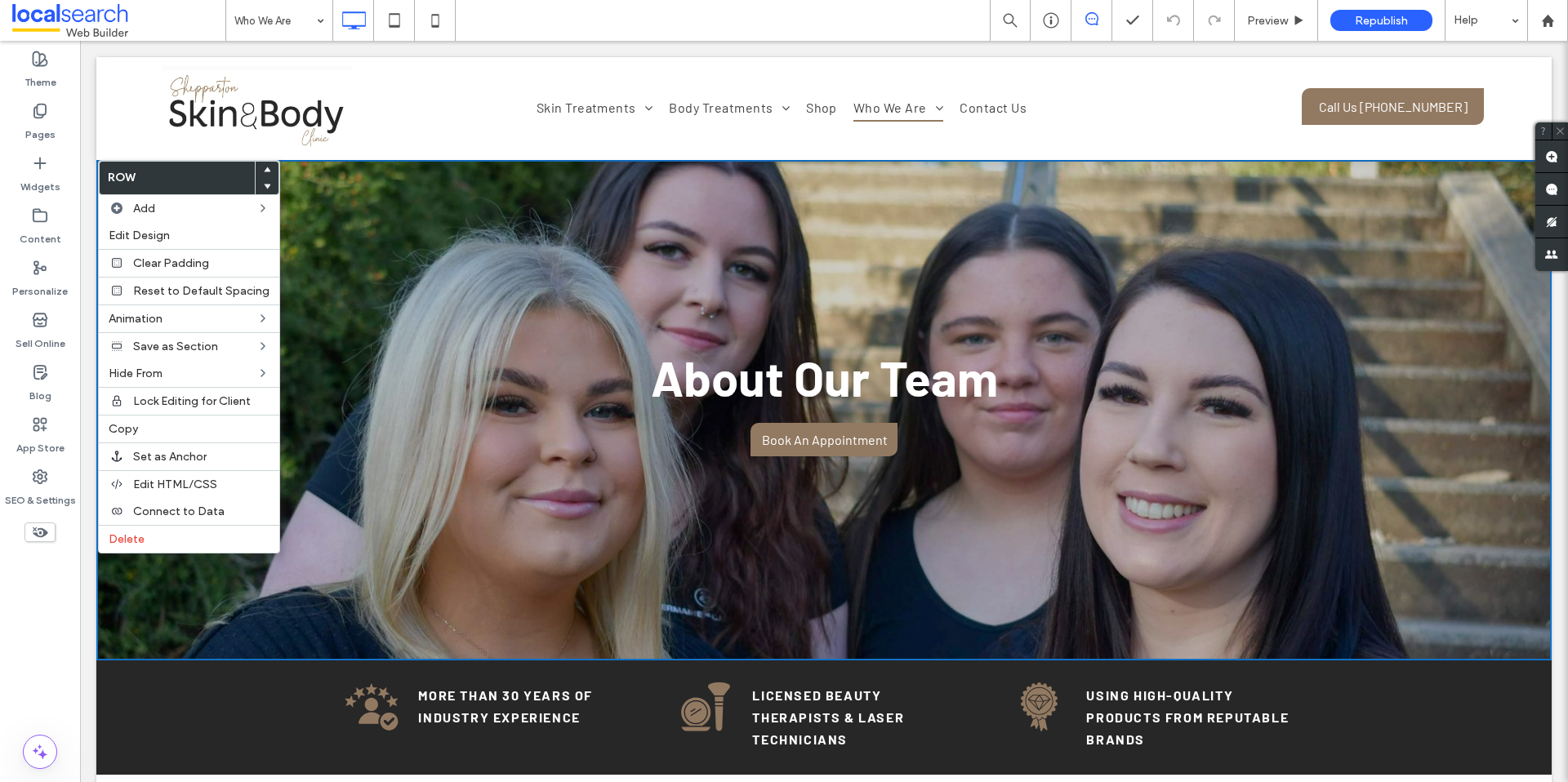
click at [364, 235] on div "About Our Team Book An Appointment Click To Paste Row + Add Section" at bounding box center [824, 410] width 1455 height 501
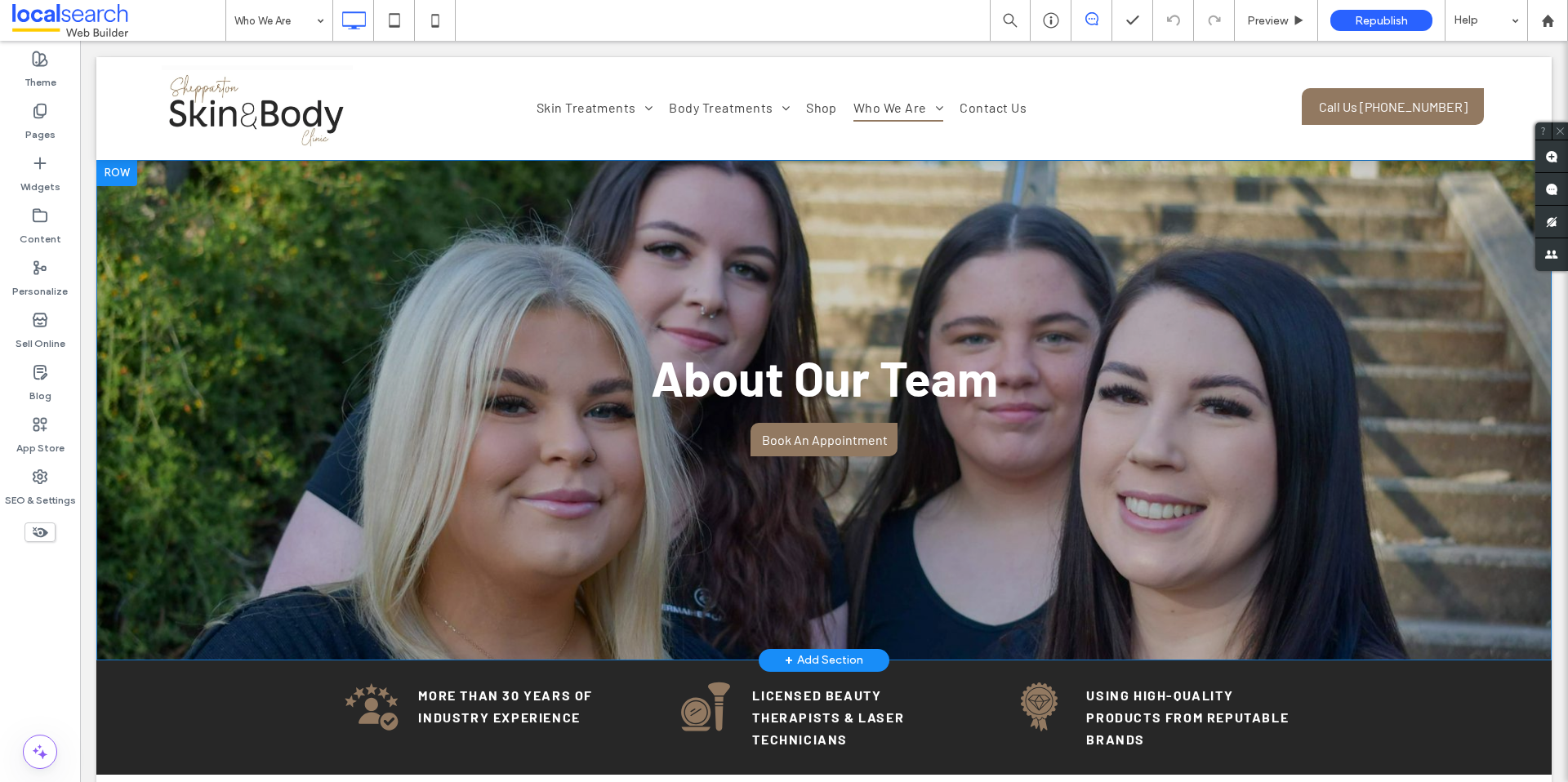
click at [277, 192] on div "About Our Team Book An Appointment Click To Paste Row + Add Section" at bounding box center [824, 410] width 1455 height 501
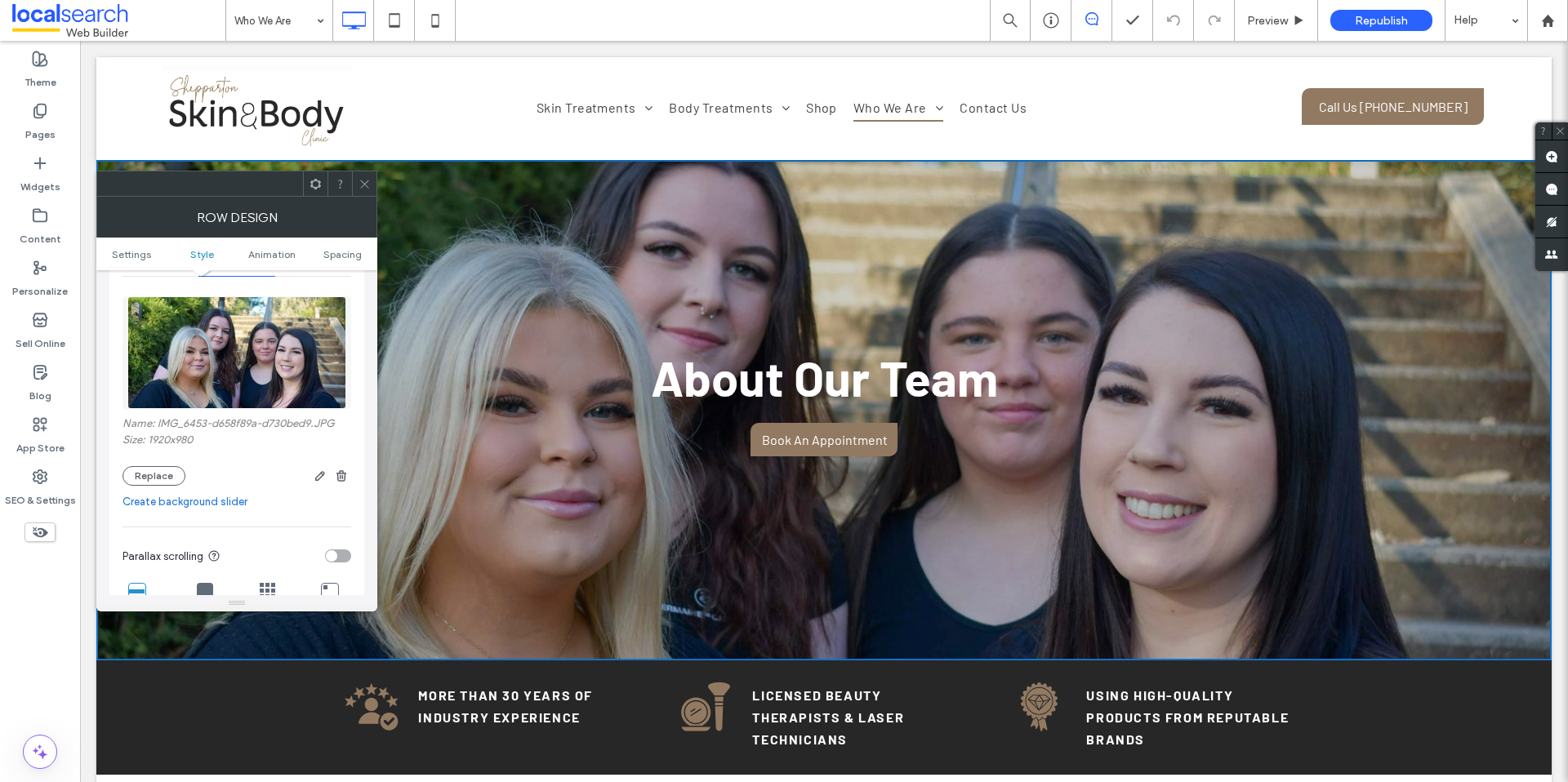
scroll to position [257, 0]
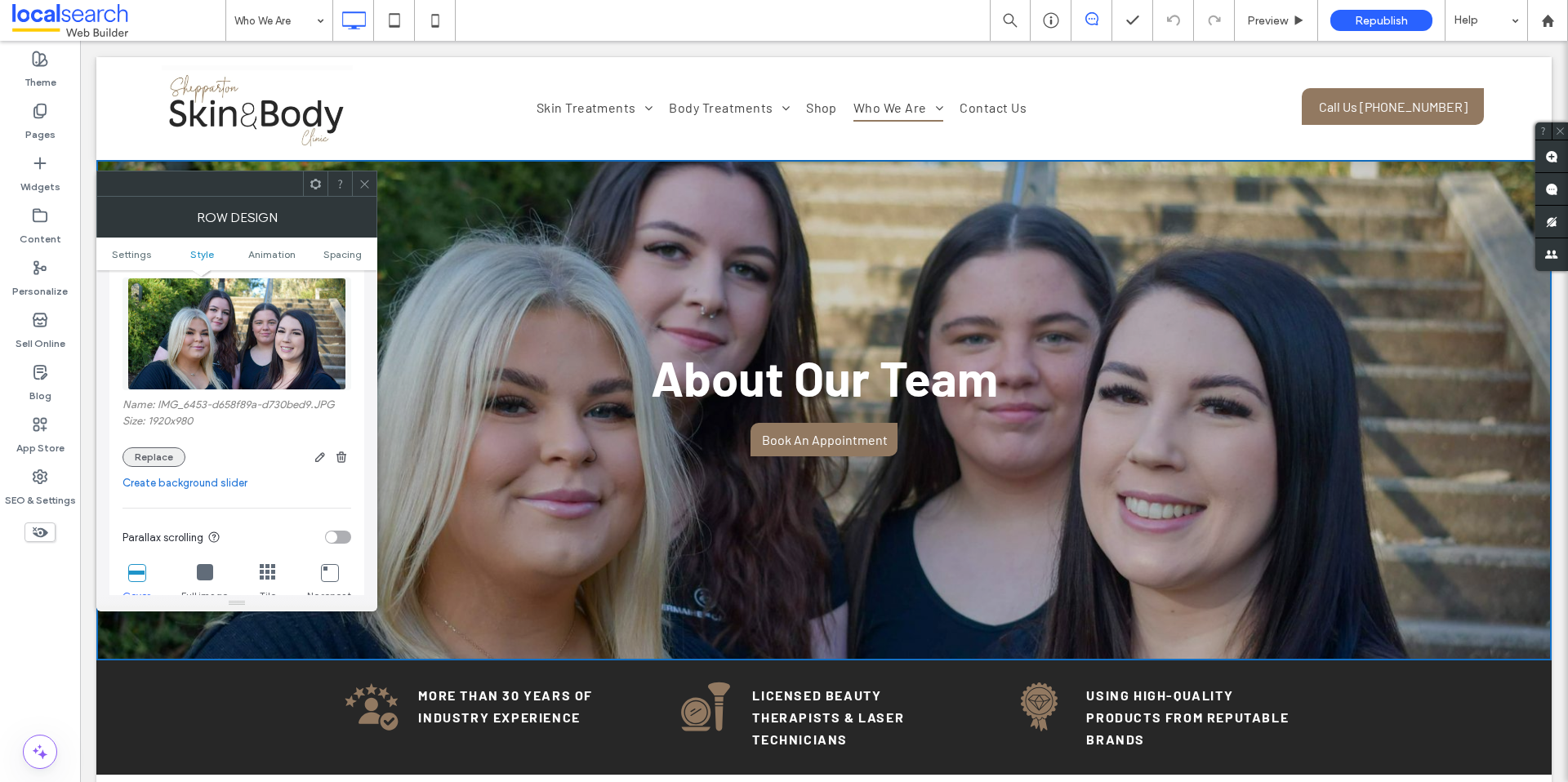
click at [157, 456] on button "Replace" at bounding box center [154, 457] width 63 height 19
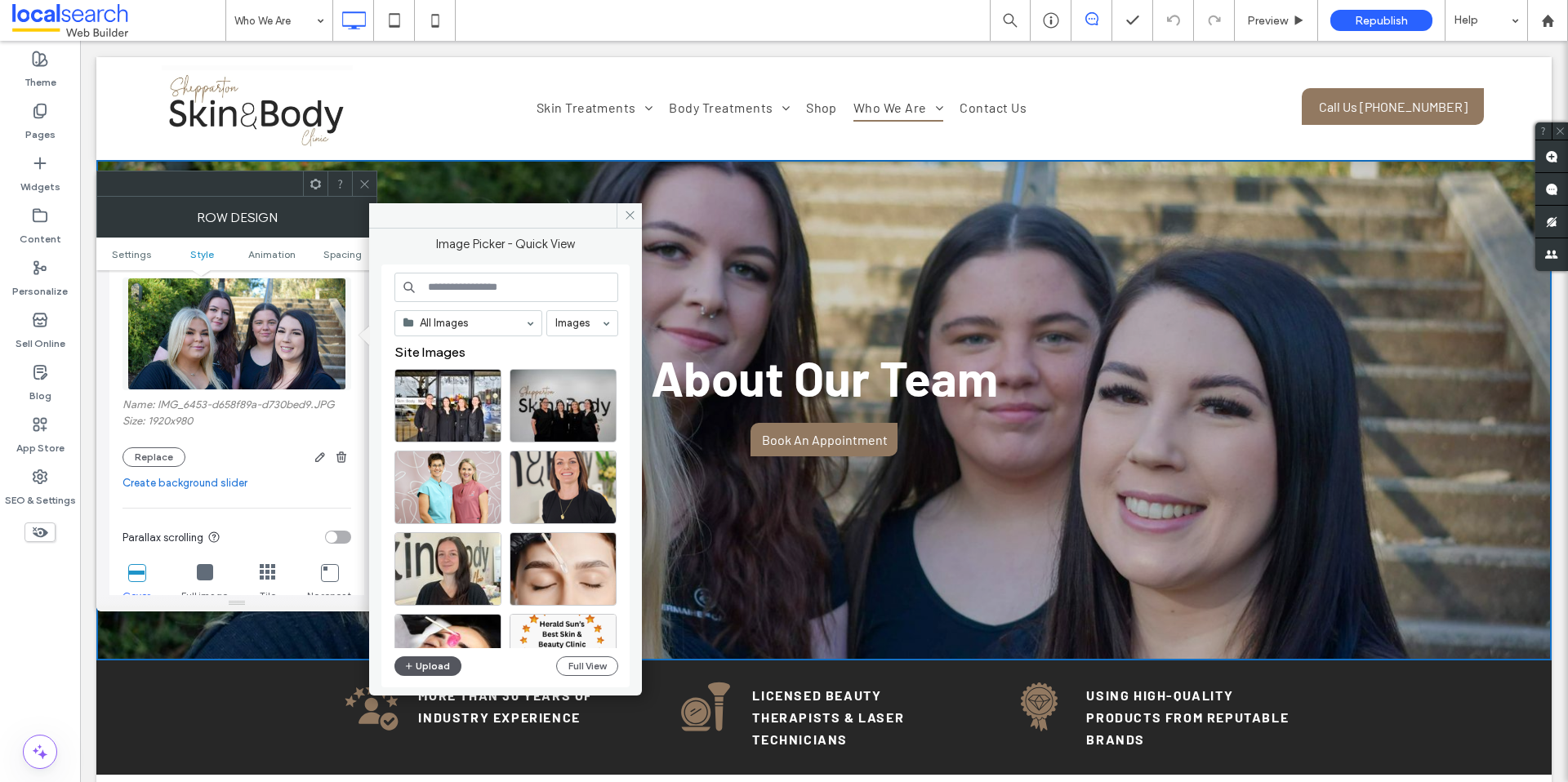
click at [422, 664] on button "Upload" at bounding box center [428, 666] width 67 height 19
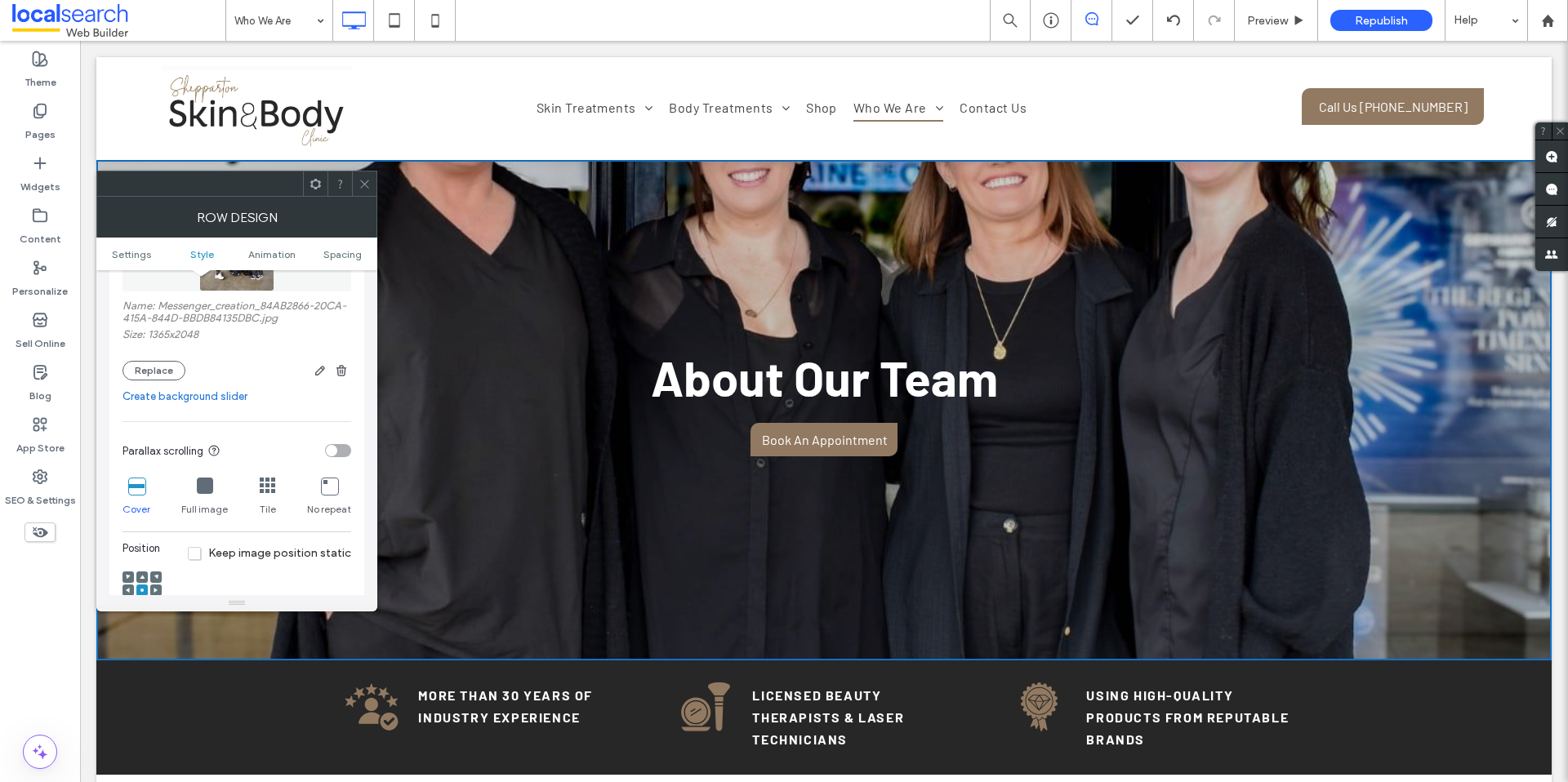
scroll to position [360, 0]
click at [203, 479] on icon at bounding box center [205, 482] width 17 height 17
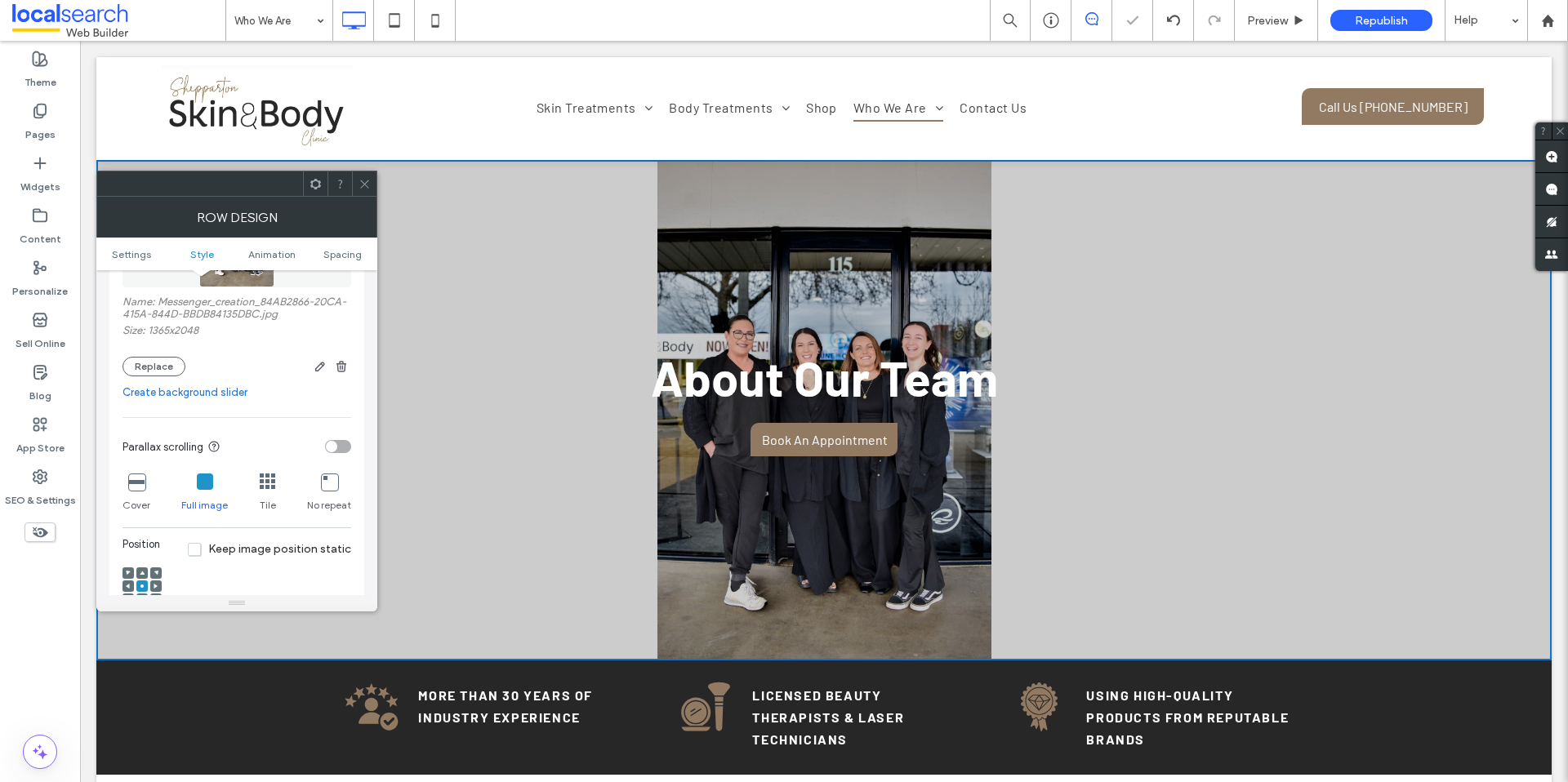
click at [278, 485] on div "Cover Full image Tile No repeat" at bounding box center [237, 493] width 228 height 52
click at [275, 483] on div "Cover Full image Tile No repeat" at bounding box center [237, 493] width 228 height 52
click at [260, 477] on icon at bounding box center [267, 482] width 17 height 17
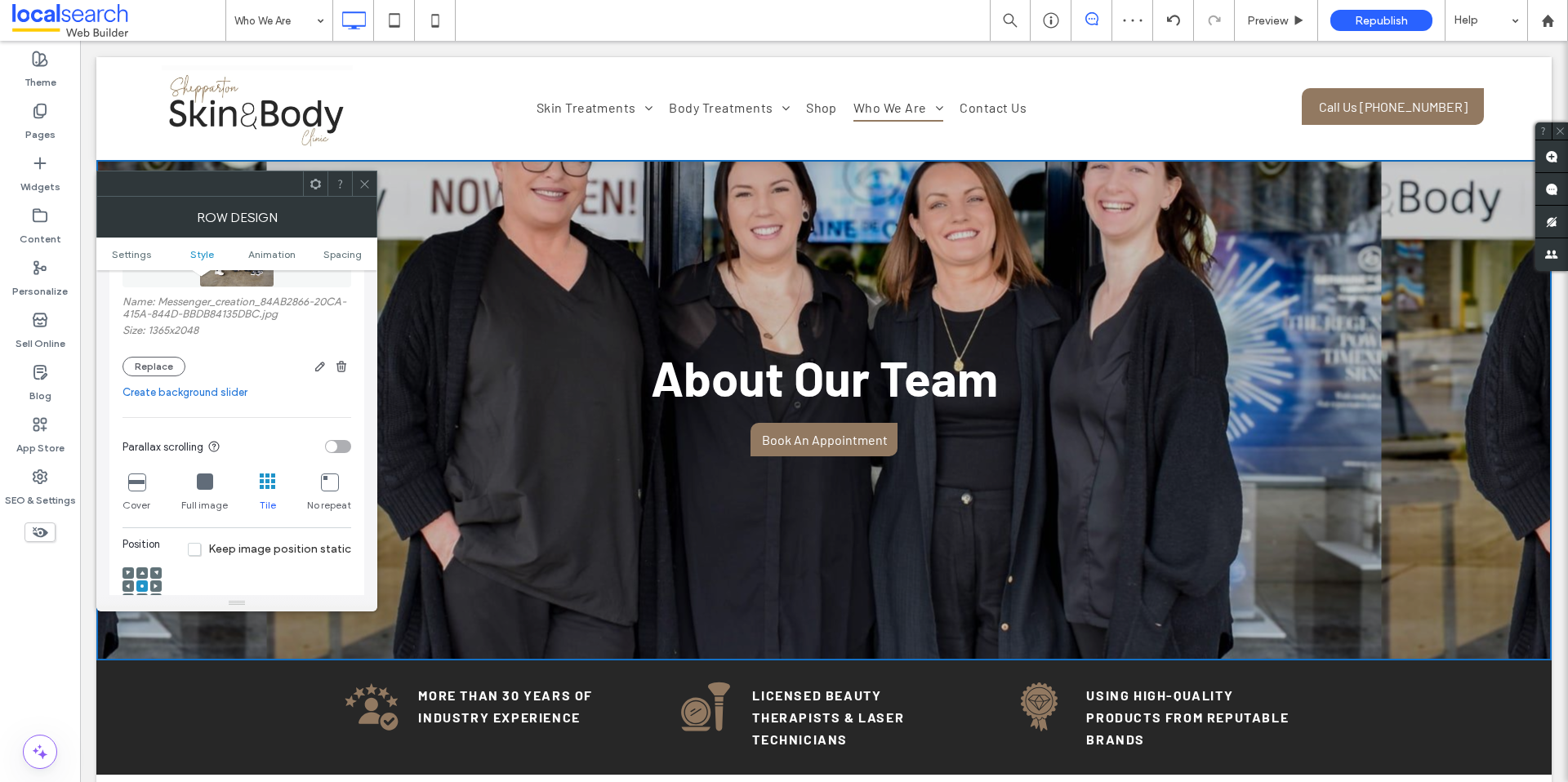
click at [327, 491] on div "No repeat" at bounding box center [328, 493] width 44 height 52
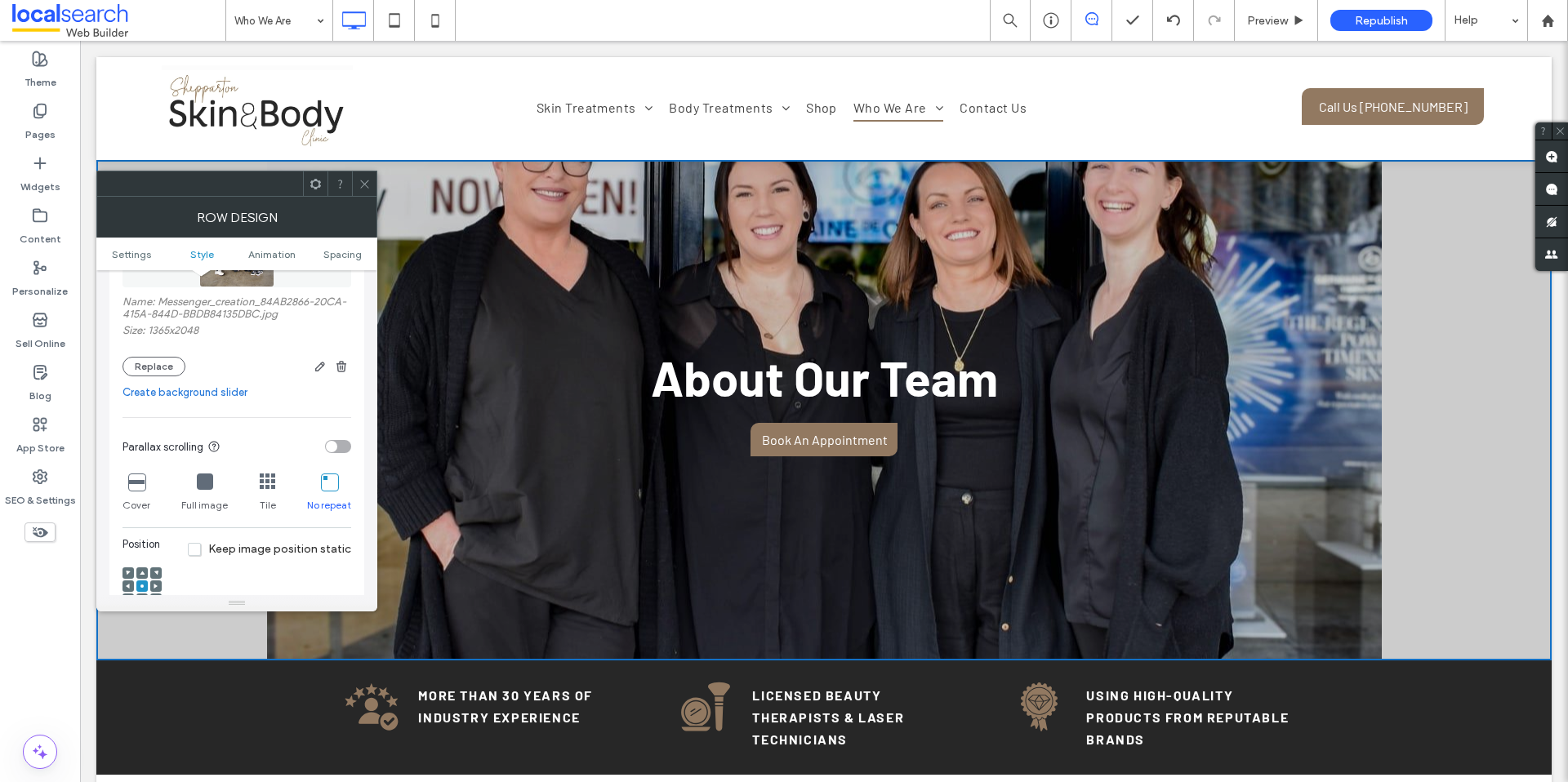
click at [142, 570] on use at bounding box center [142, 572] width 5 height 4
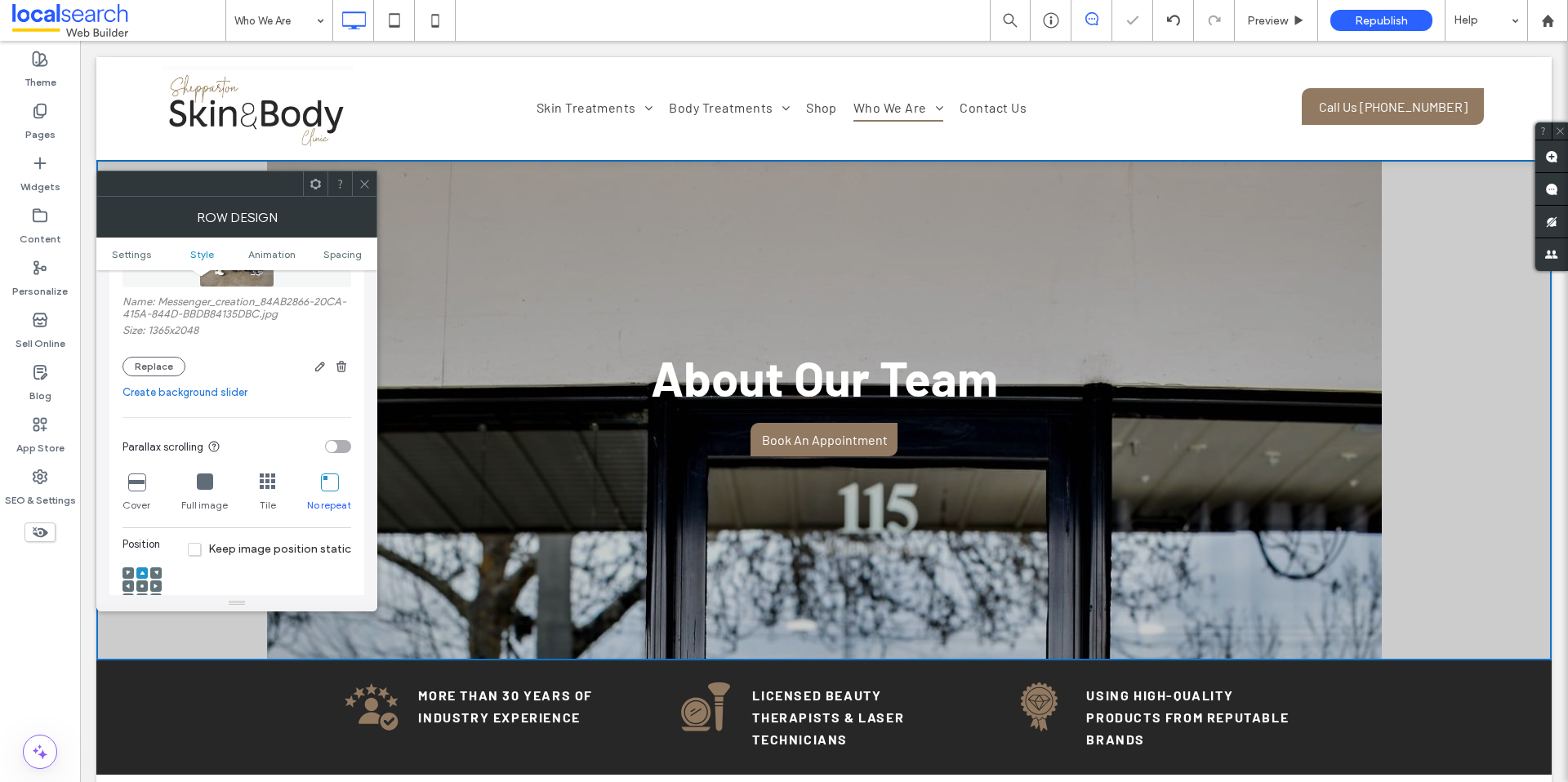
drag, startPoint x: 265, startPoint y: 493, endPoint x: 256, endPoint y: 510, distance: 19.2
click at [266, 493] on div "Tile" at bounding box center [267, 493] width 17 height 52
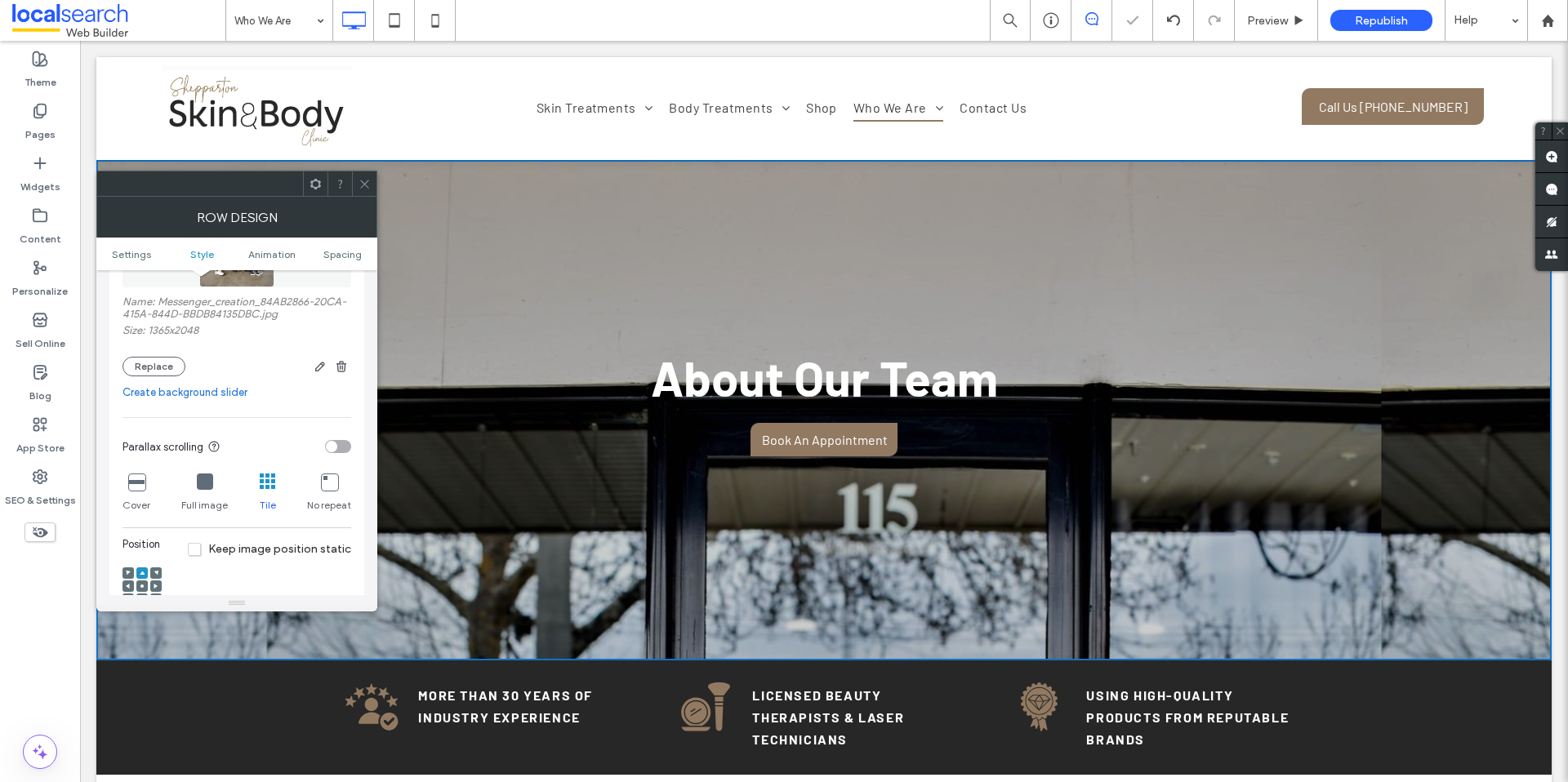
click at [138, 581] on div at bounding box center [142, 585] width 11 height 11
click at [143, 583] on icon at bounding box center [142, 586] width 5 height 5
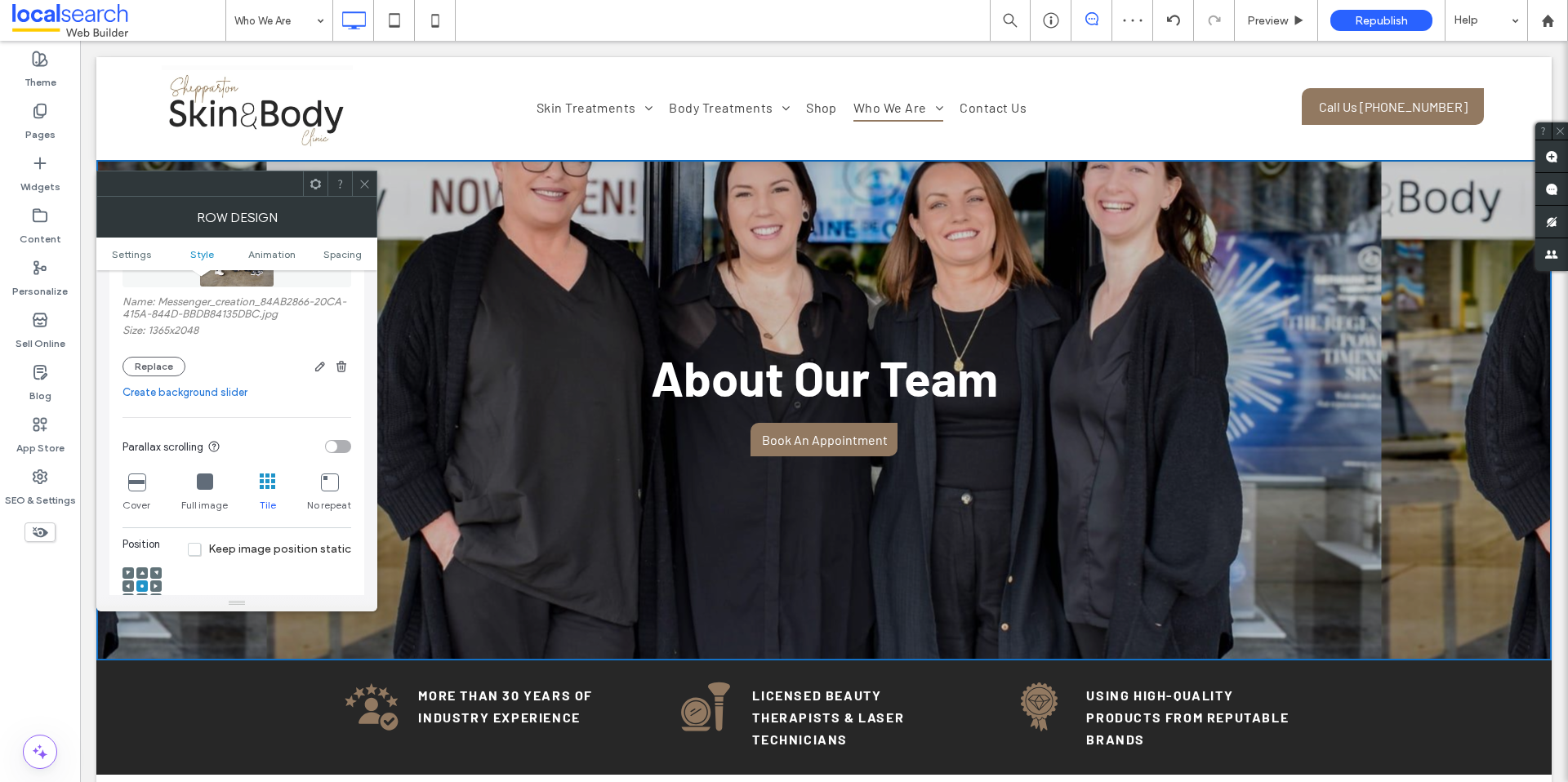
click at [199, 492] on div "Full image" at bounding box center [204, 493] width 46 height 52
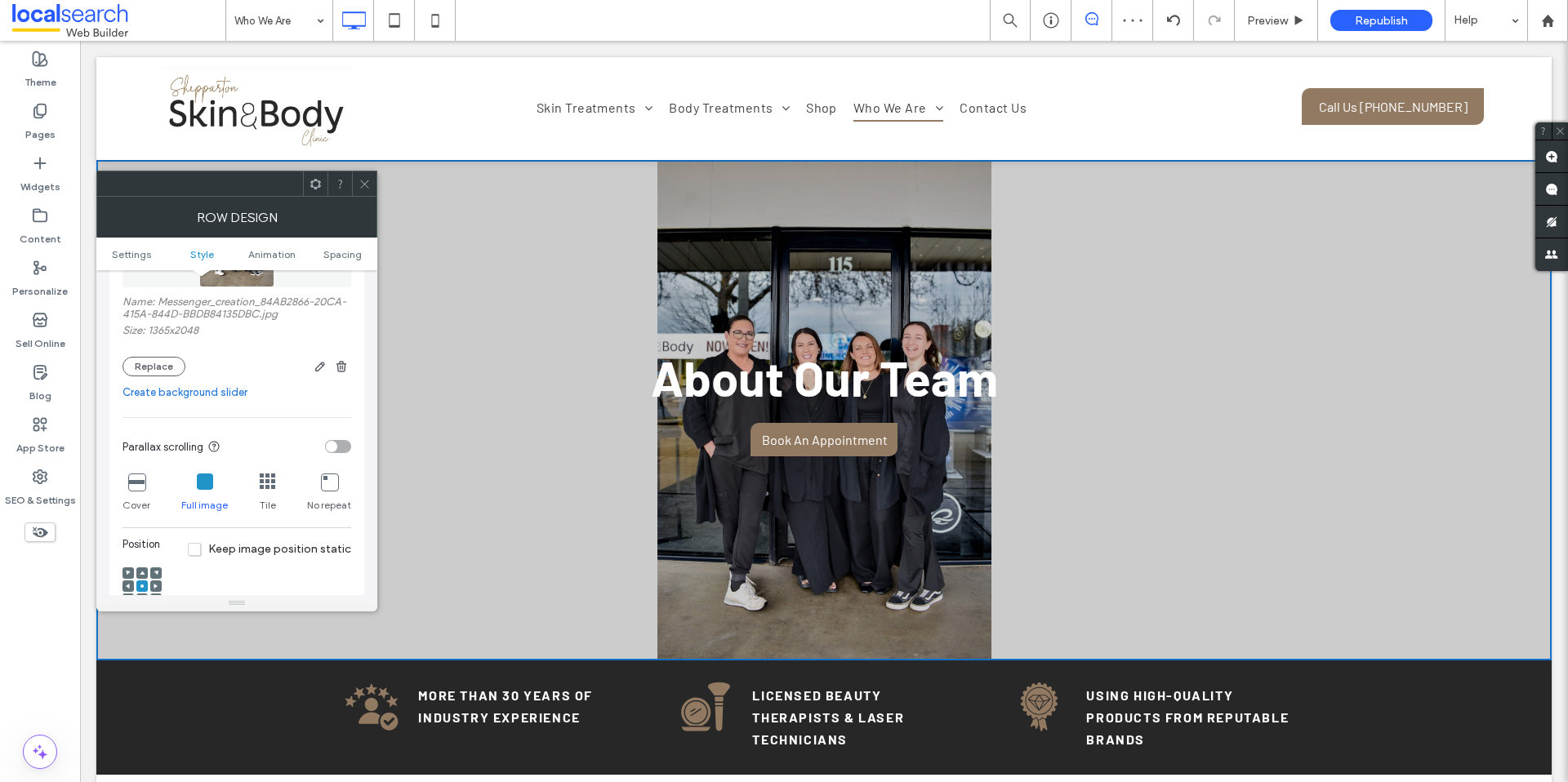
click at [128, 491] on div "Cover" at bounding box center [137, 493] width 28 height 52
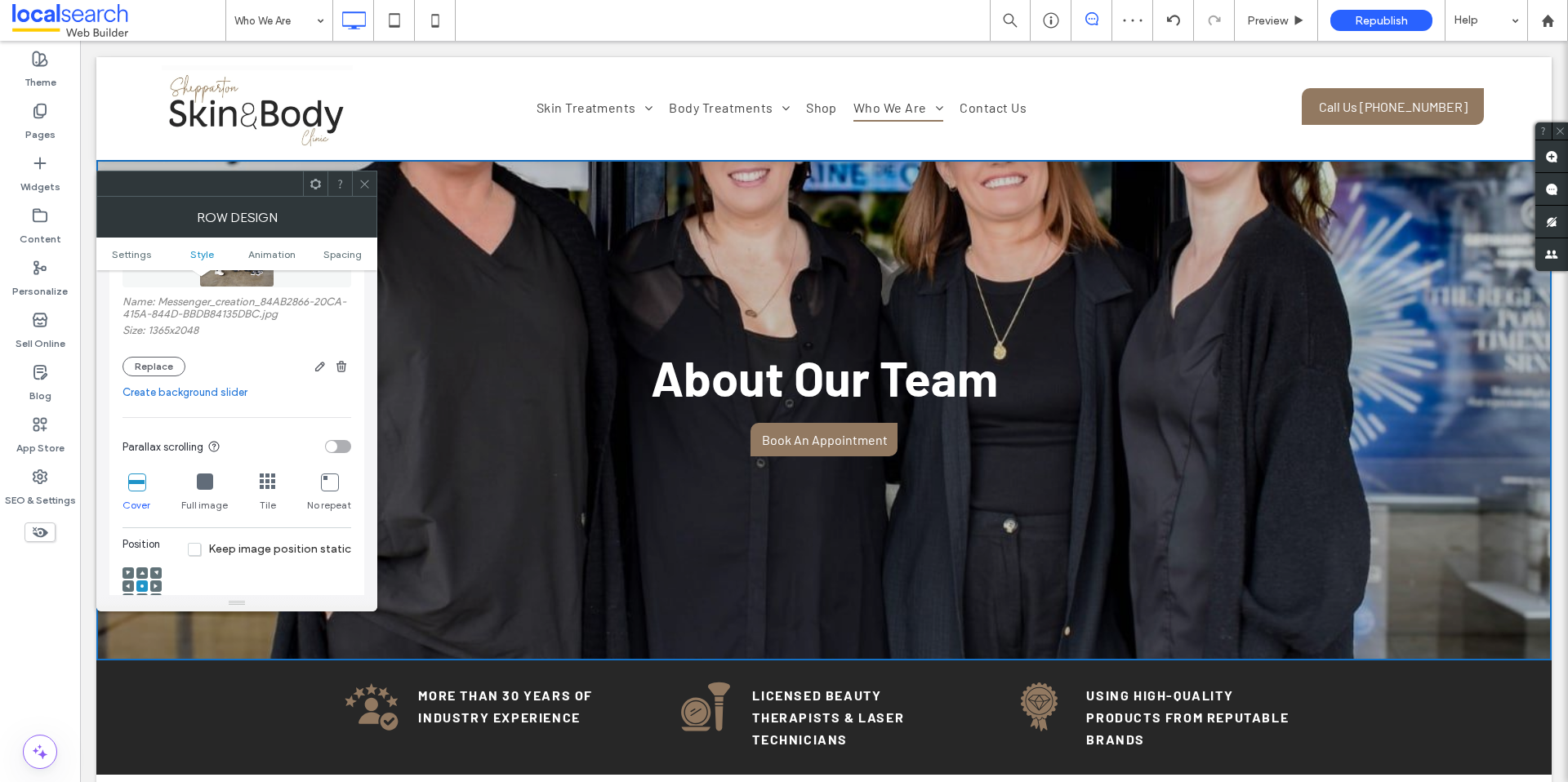
click at [137, 577] on div at bounding box center [142, 572] width 11 height 11
click at [139, 574] on use at bounding box center [142, 572] width 5 height 4
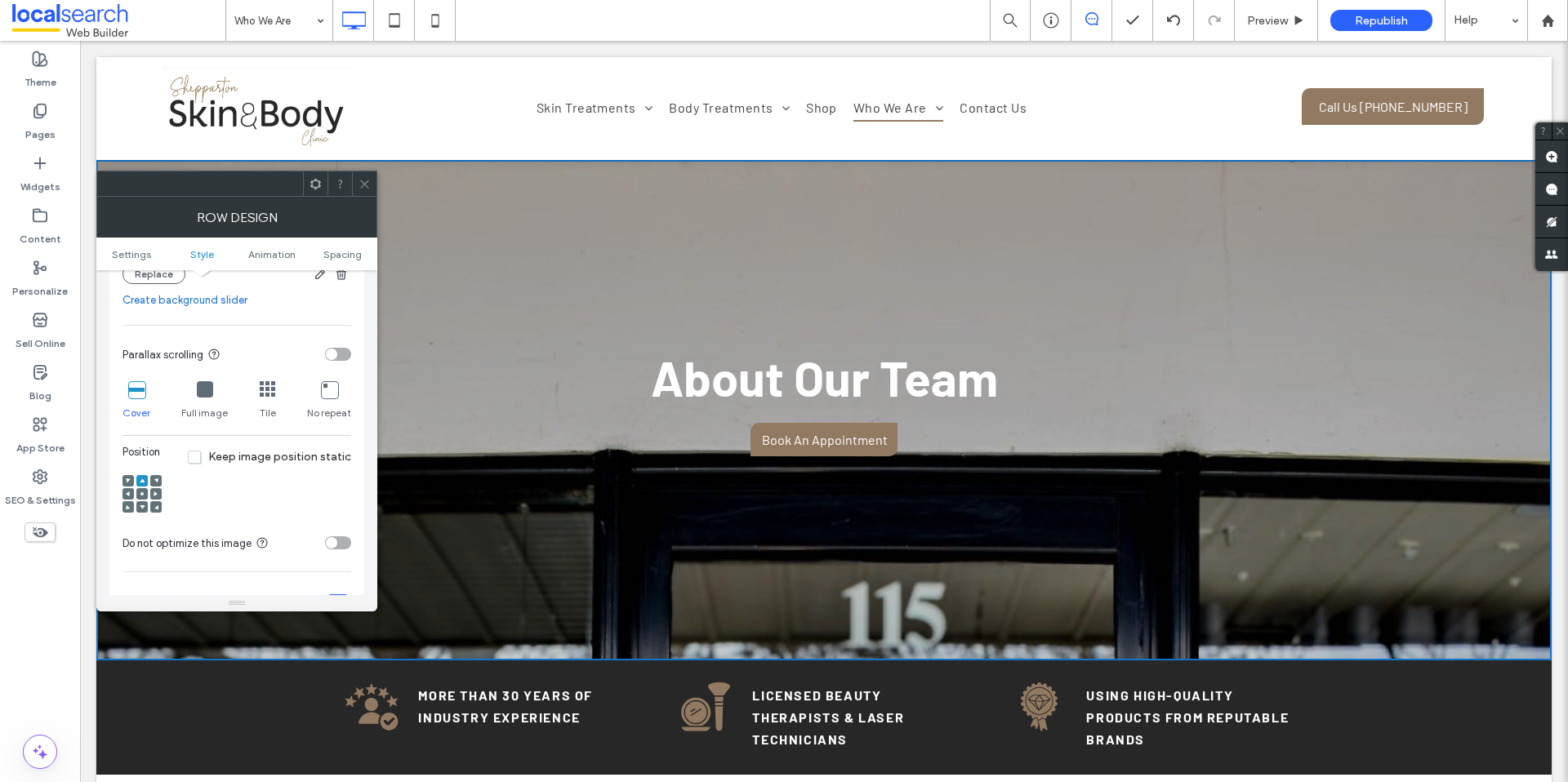
scroll to position [461, 0]
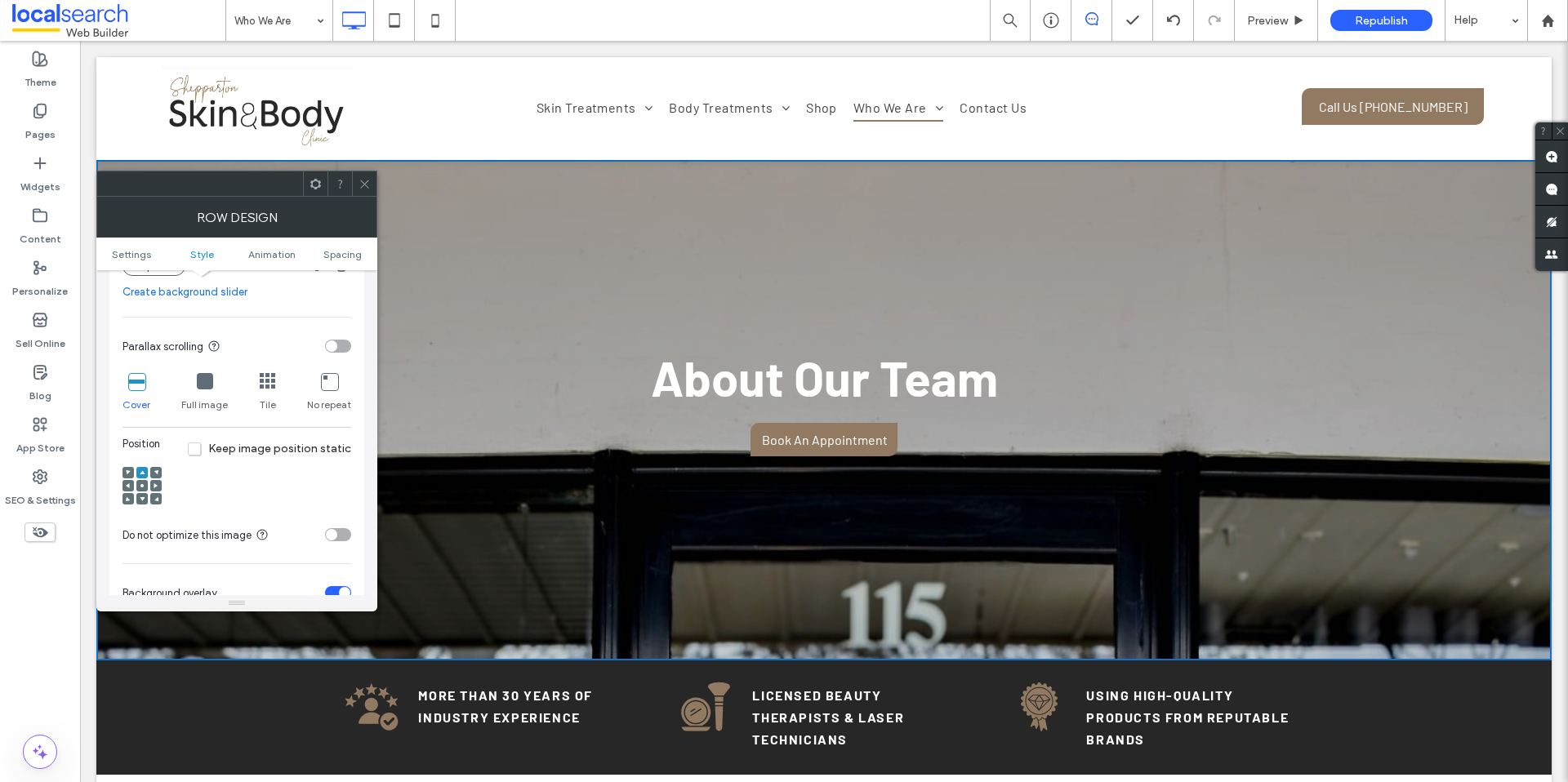
click at [143, 483] on icon at bounding box center [142, 486] width 5 height 5
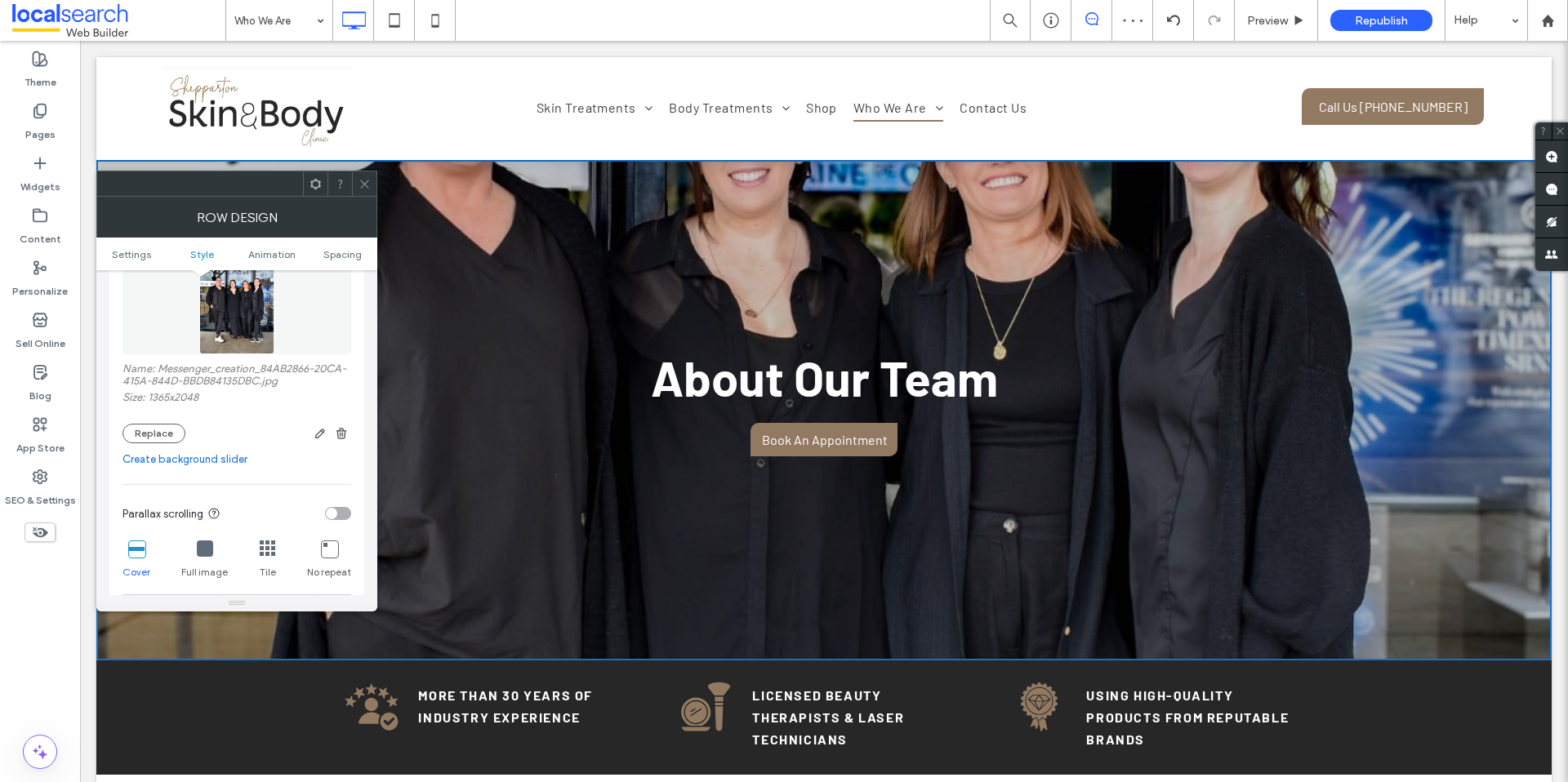
scroll to position [219, 0]
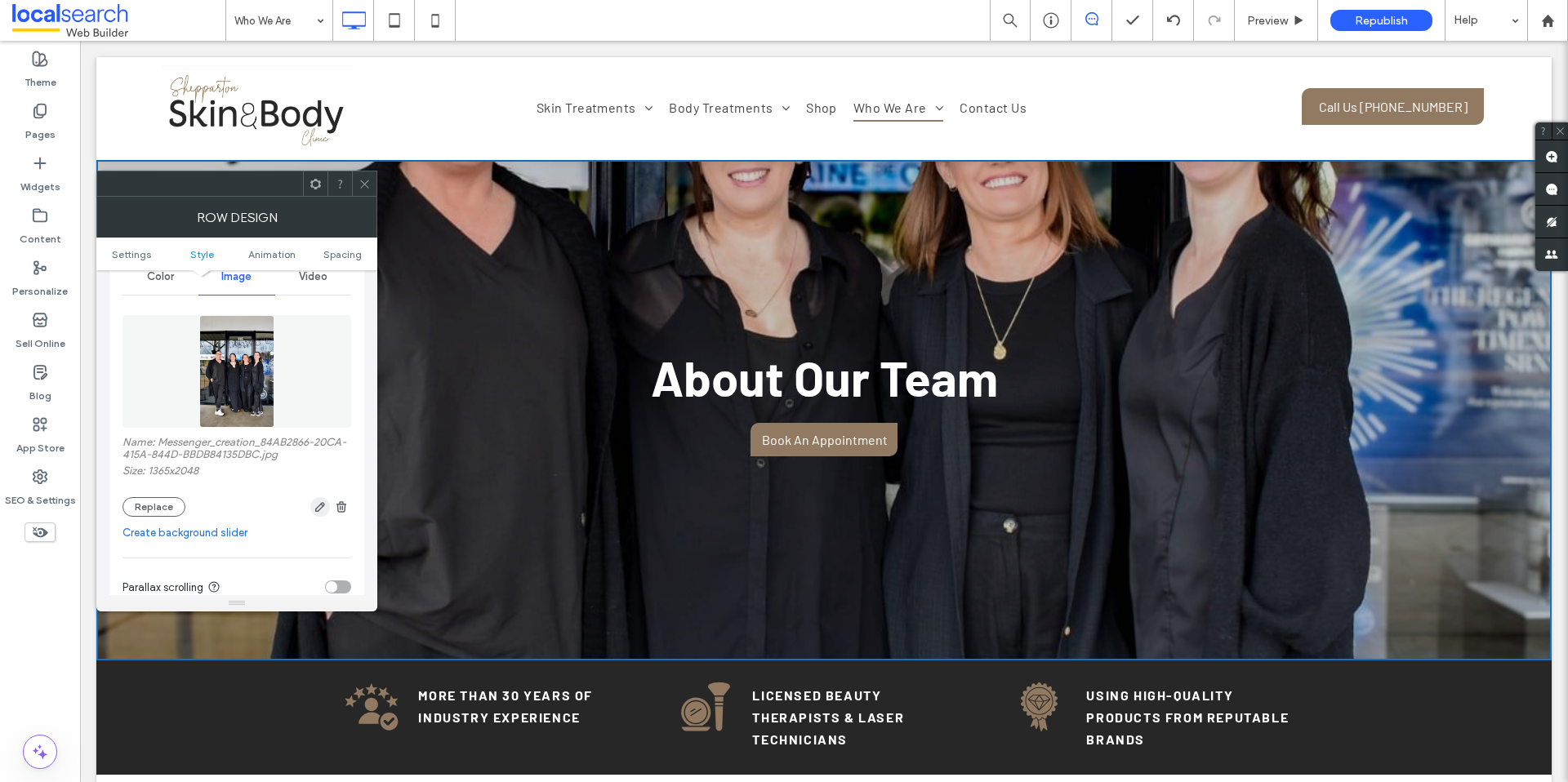
click at [320, 516] on span "button" at bounding box center [320, 507] width 19 height 19
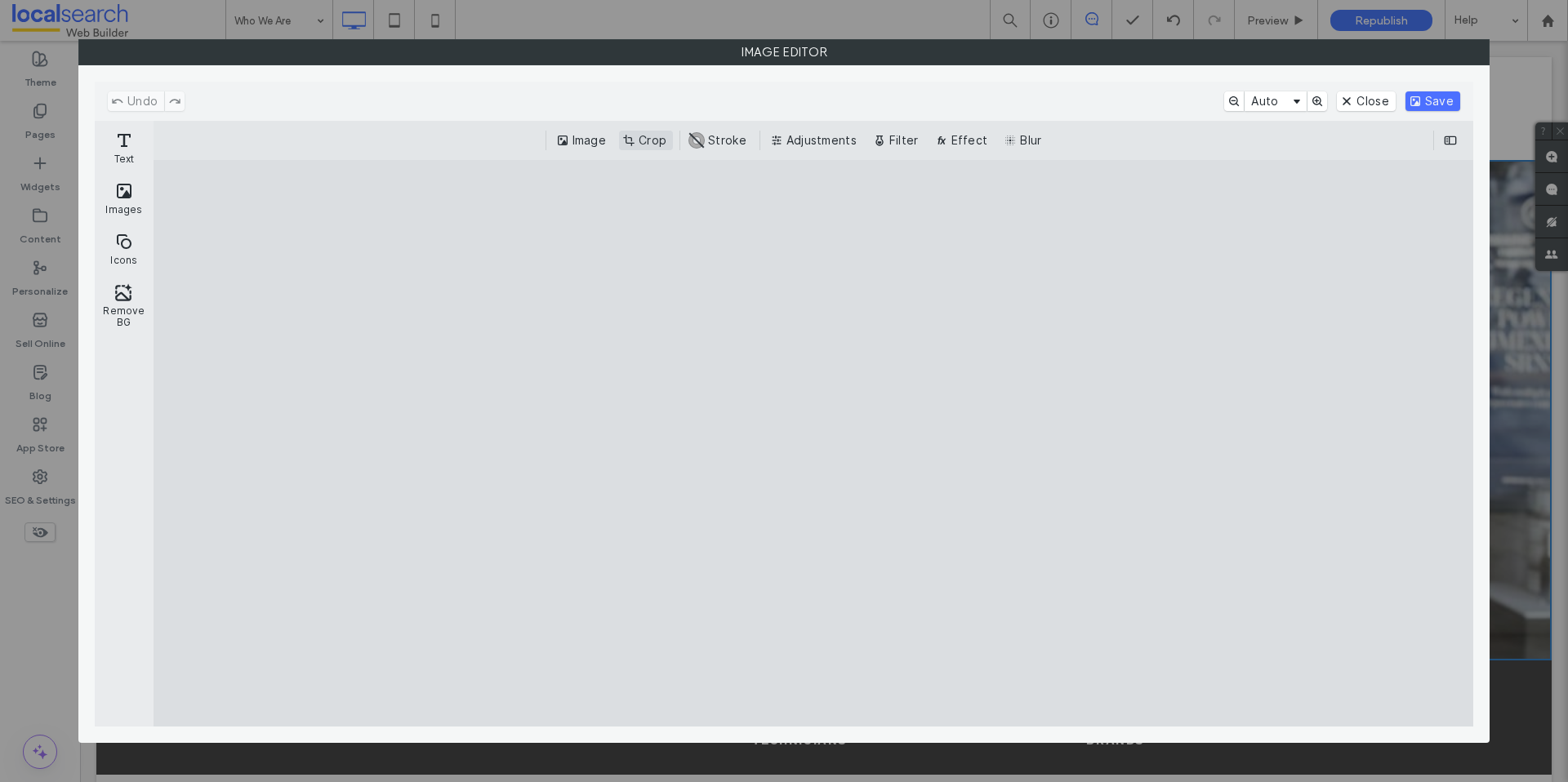
click at [659, 131] on button "Crop" at bounding box center [646, 140] width 54 height 19
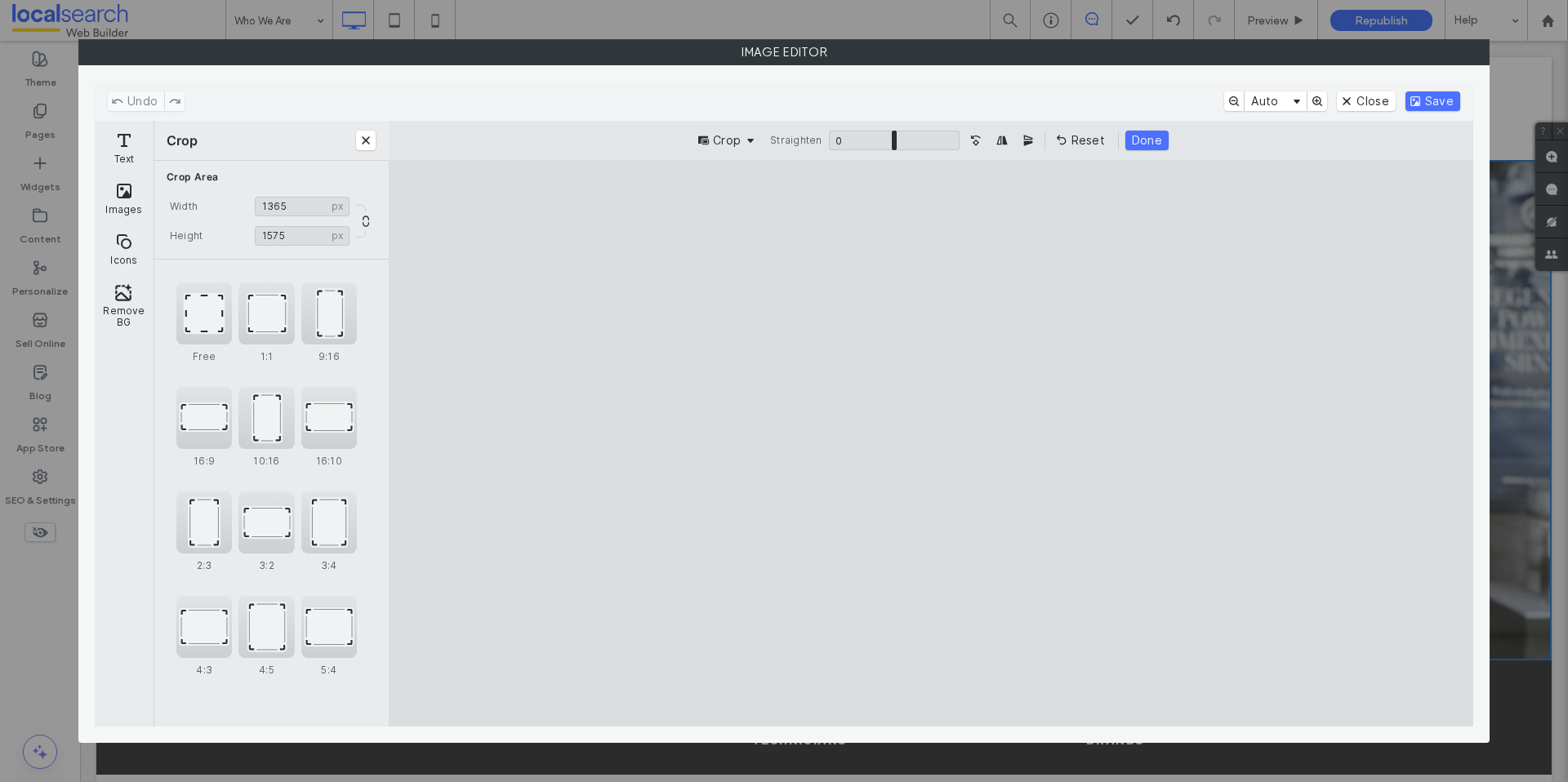
type input "****"
drag, startPoint x: 930, startPoint y: 213, endPoint x: 942, endPoint y: 322, distance: 109.7
click at [931, 443] on cesdk-canvas "Editor canvas" at bounding box center [931, 443] width 0 height 0
click at [1149, 138] on button "Done" at bounding box center [1147, 140] width 44 height 19
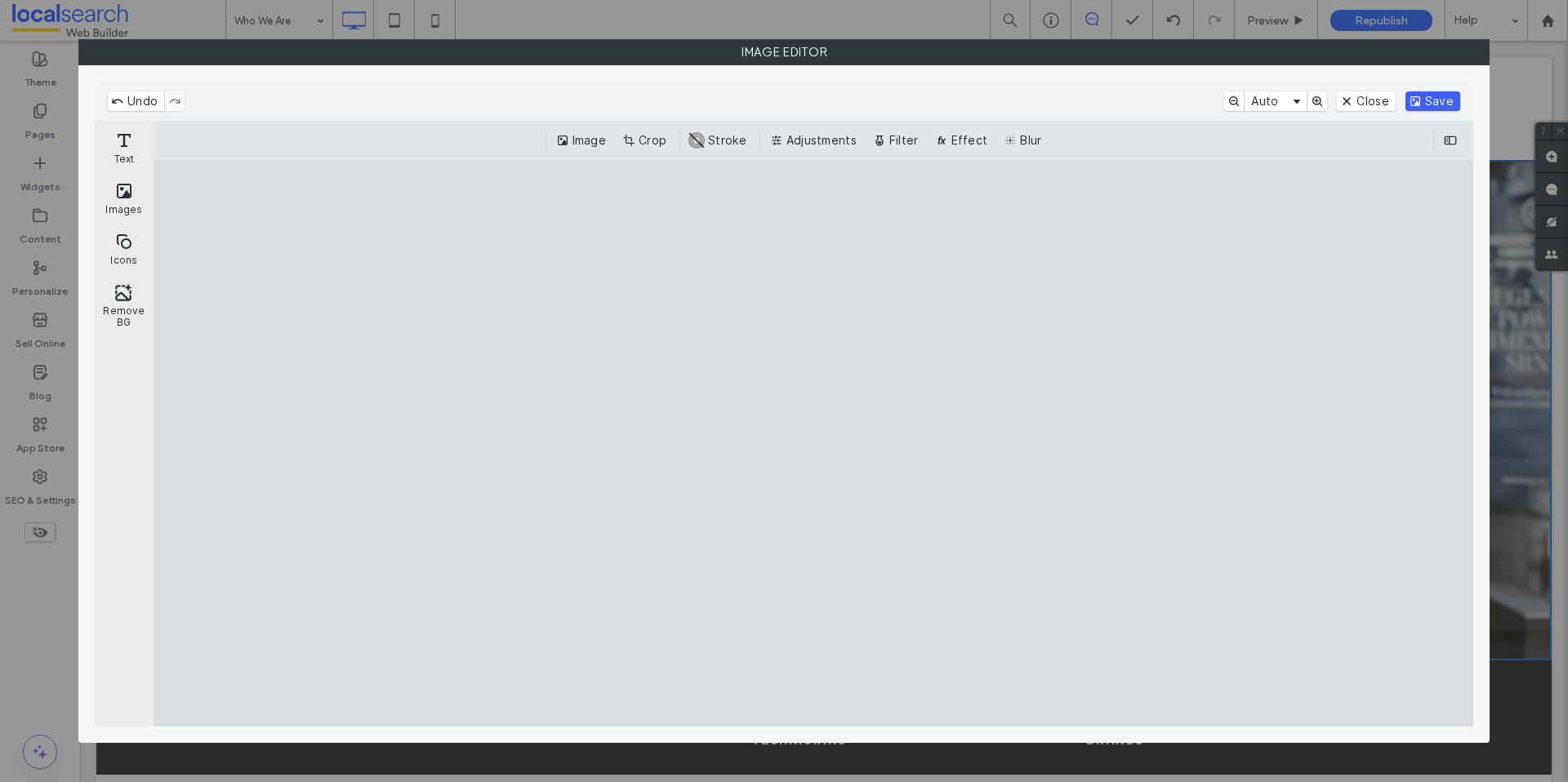
click at [1428, 107] on button "Save" at bounding box center [1432, 101] width 55 height 19
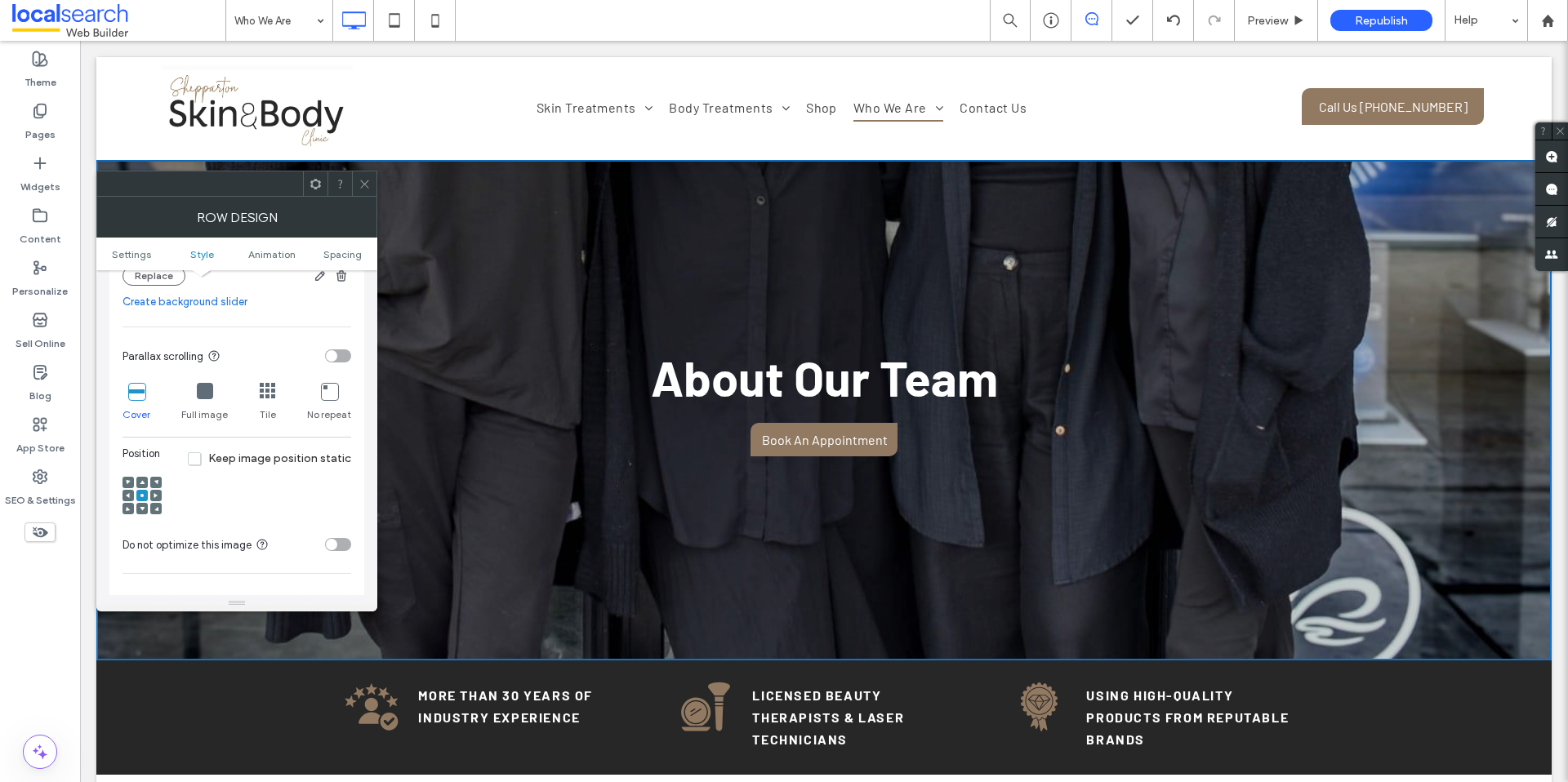
scroll to position [456, 0]
click at [145, 479] on div at bounding box center [142, 476] width 11 height 11
click at [142, 479] on span at bounding box center [142, 476] width 5 height 11
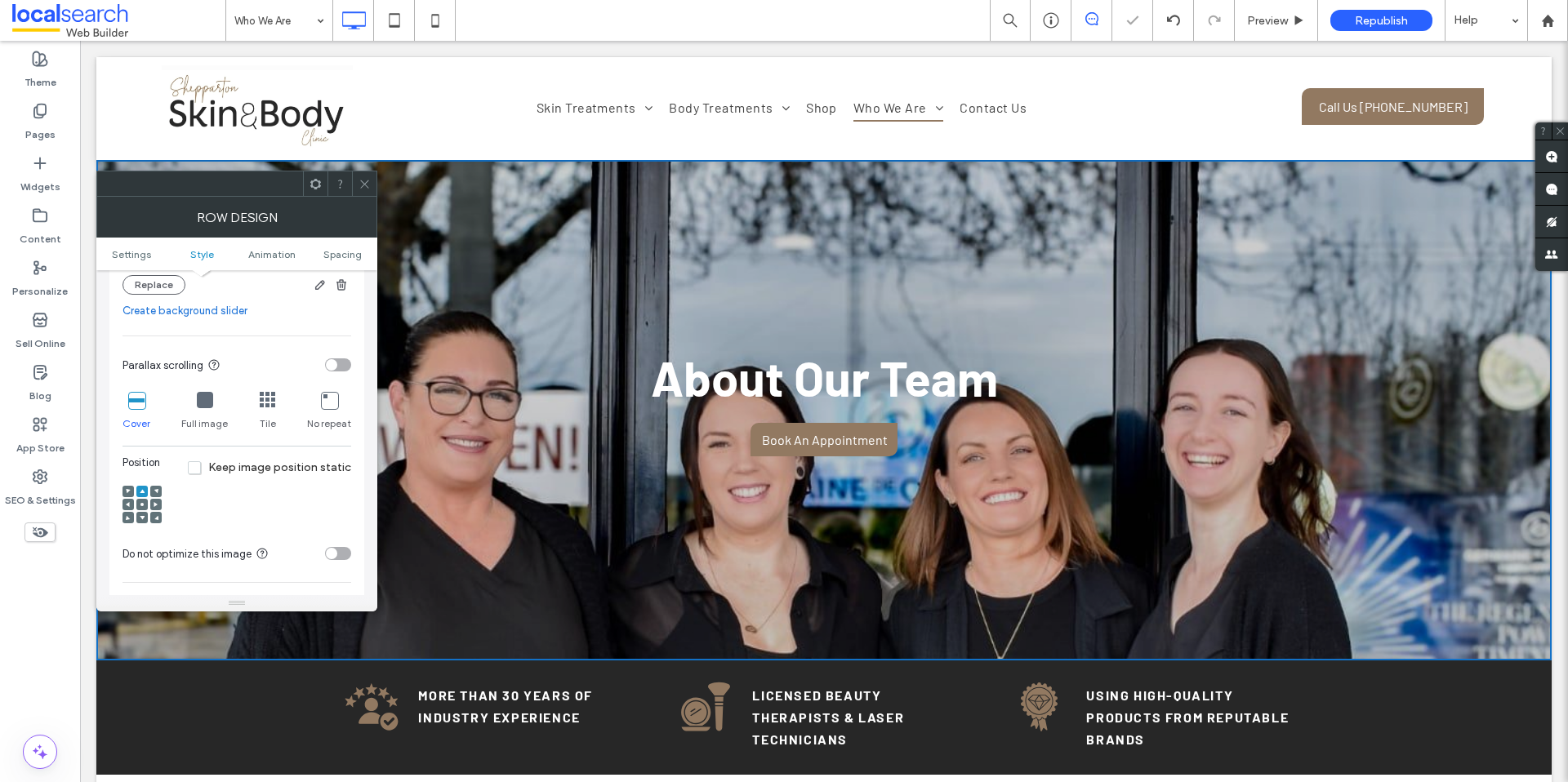
scroll to position [424, 0]
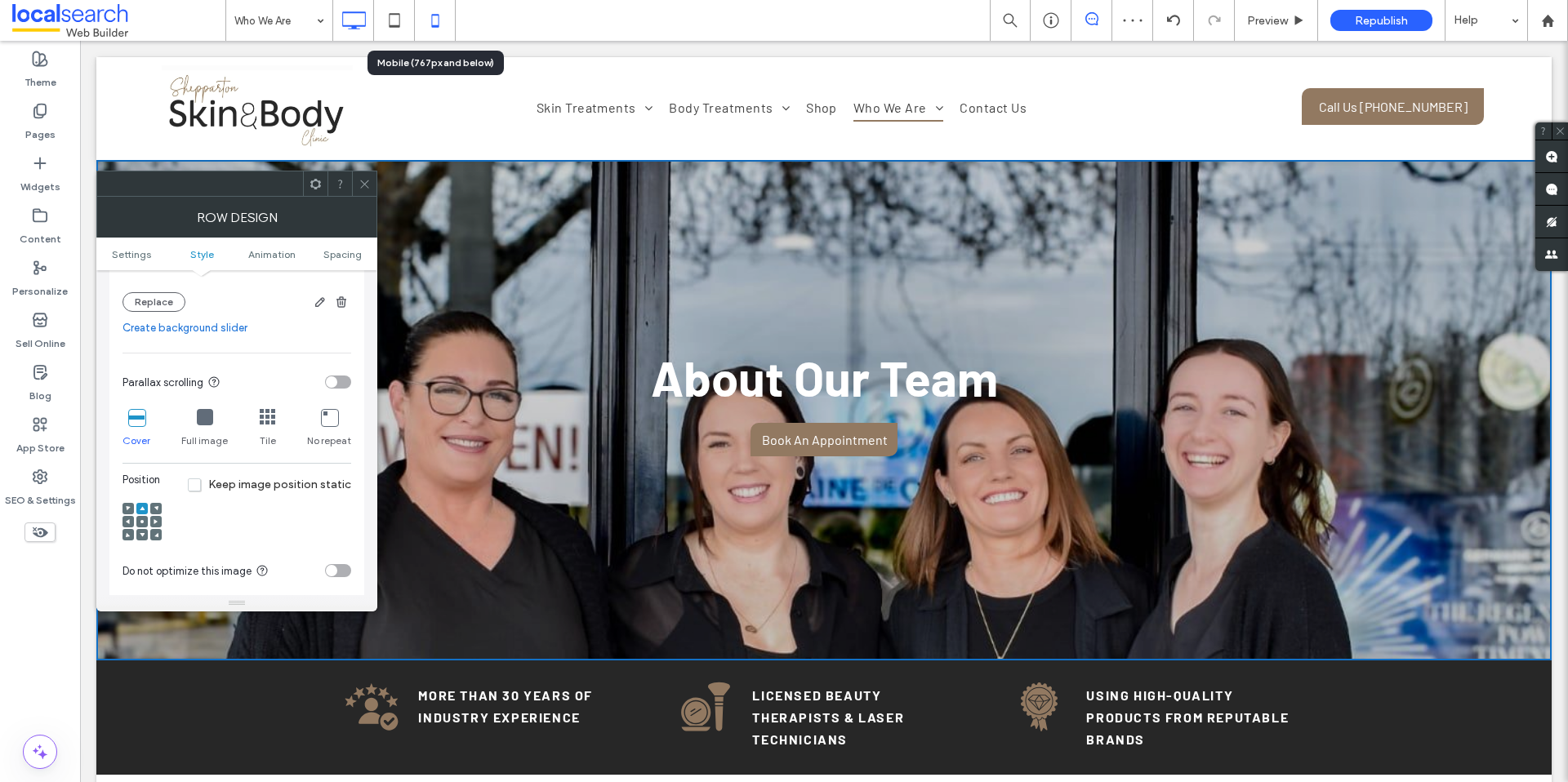
click at [439, 29] on icon at bounding box center [435, 20] width 32 height 32
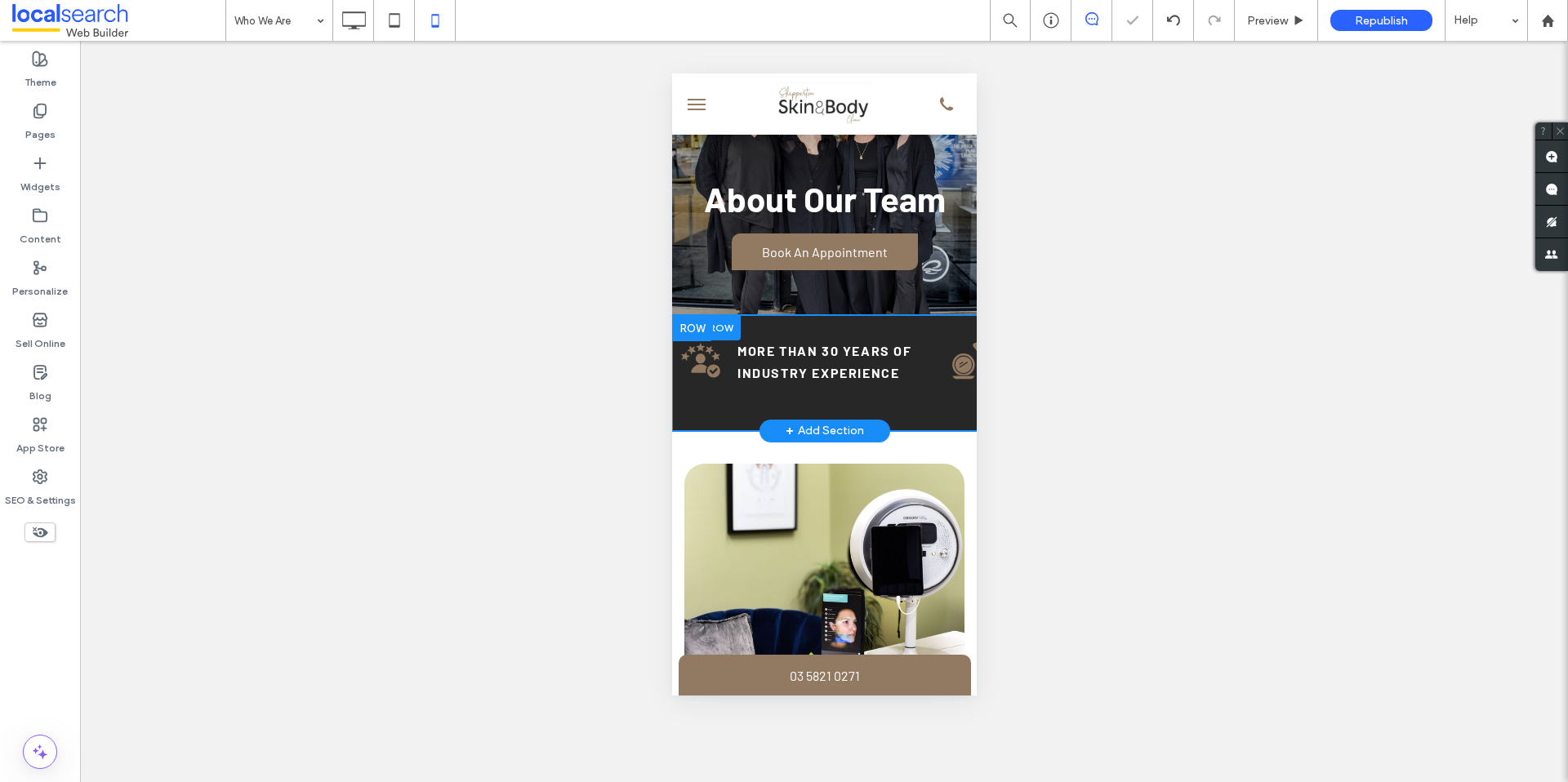
scroll to position [0, 0]
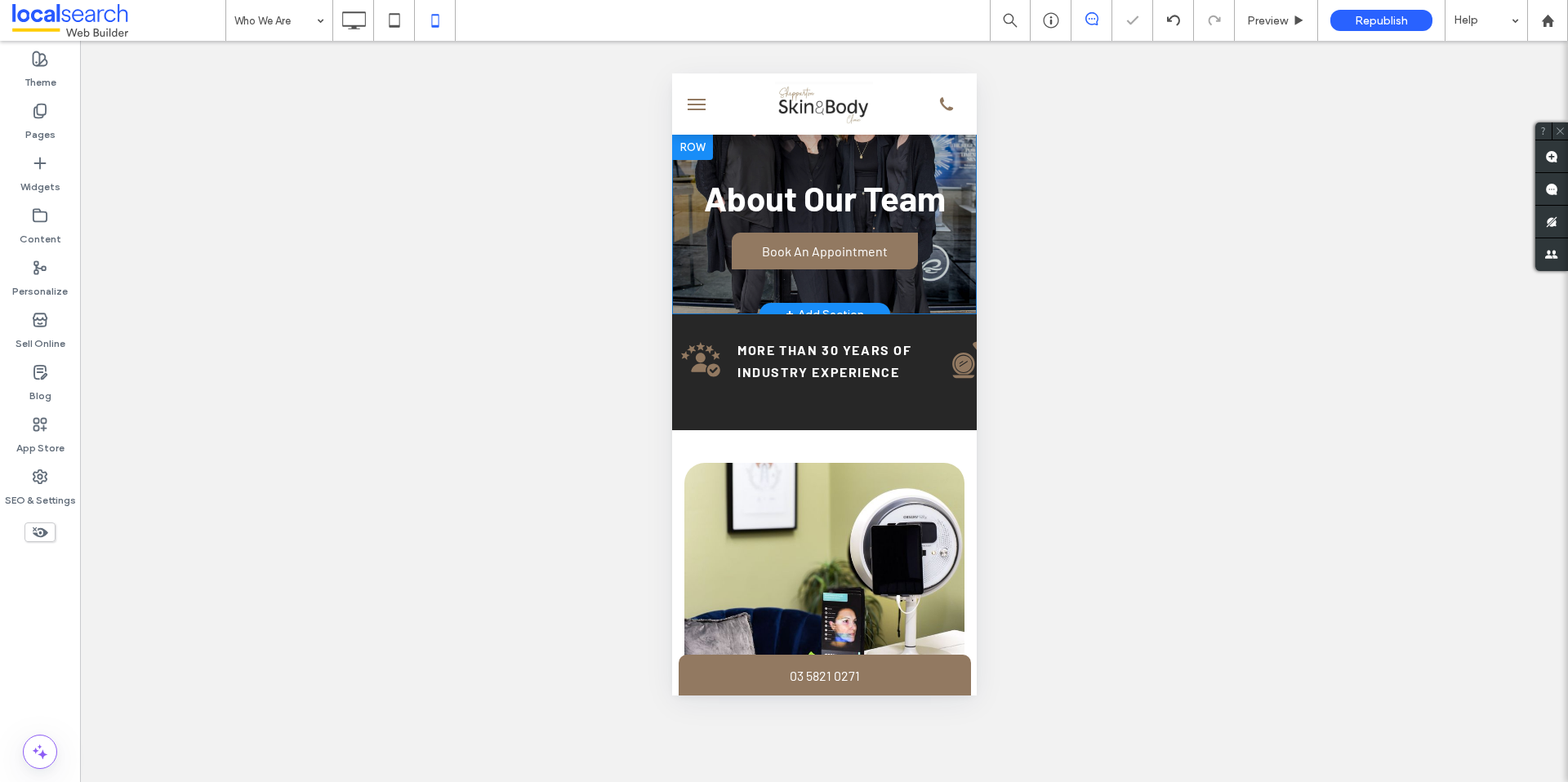
click at [703, 158] on div at bounding box center [692, 147] width 41 height 26
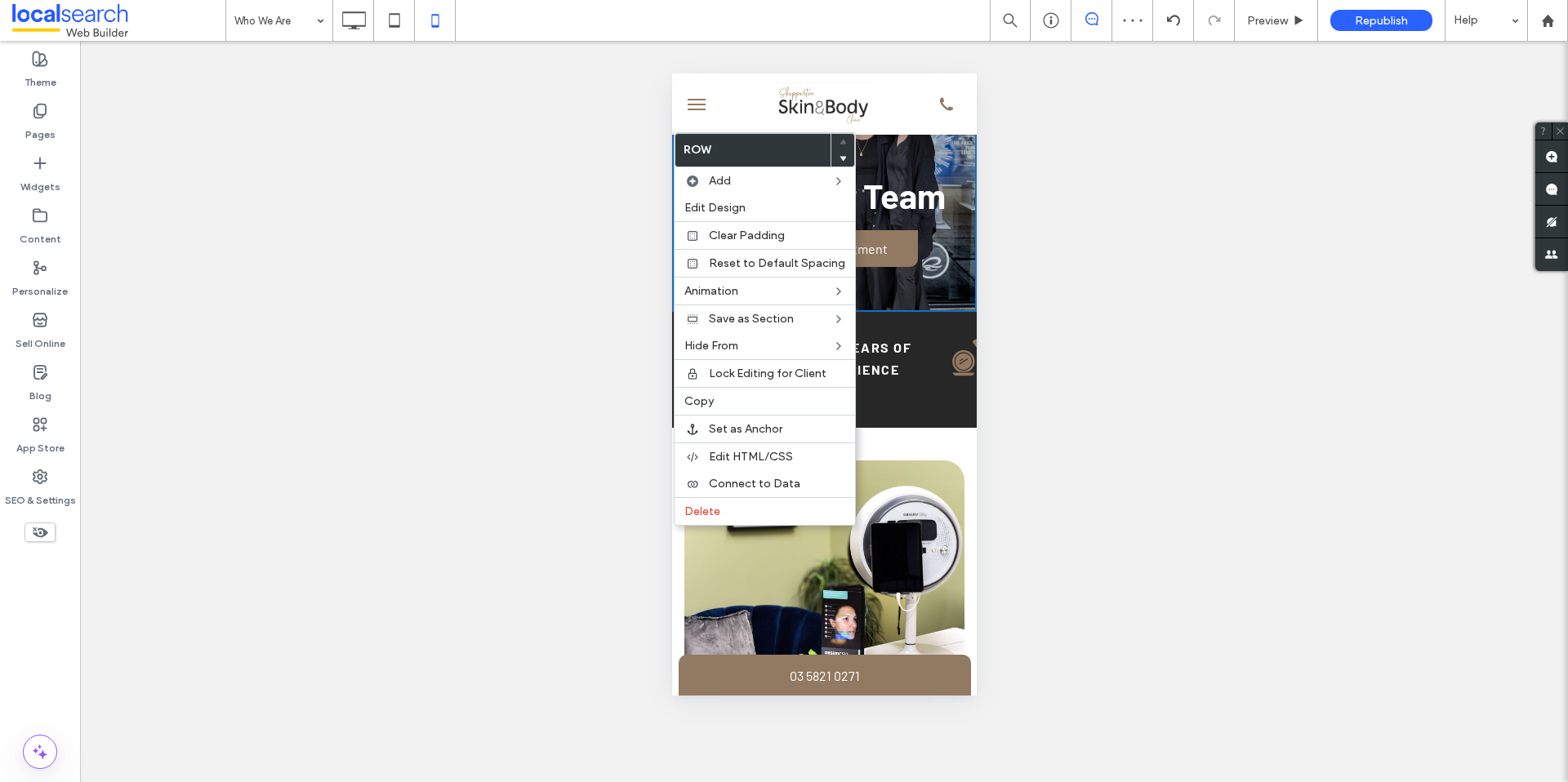
click at [901, 162] on div "About Our Team Book An Appointment Click To Paste" at bounding box center [824, 221] width 305 height 180
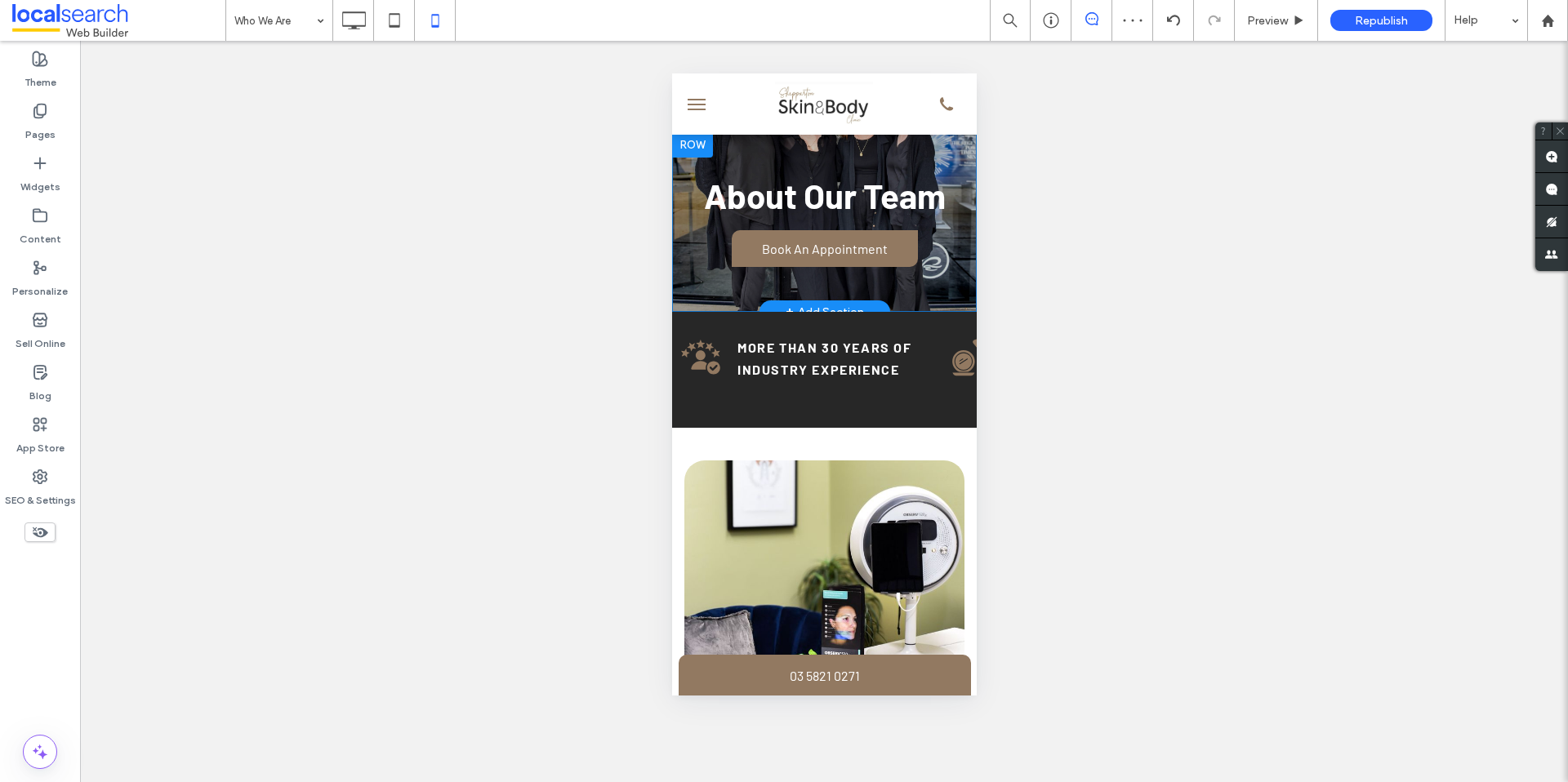
click at [902, 162] on div "About Our Team Book An Appointment Click To Paste" at bounding box center [824, 221] width 305 height 180
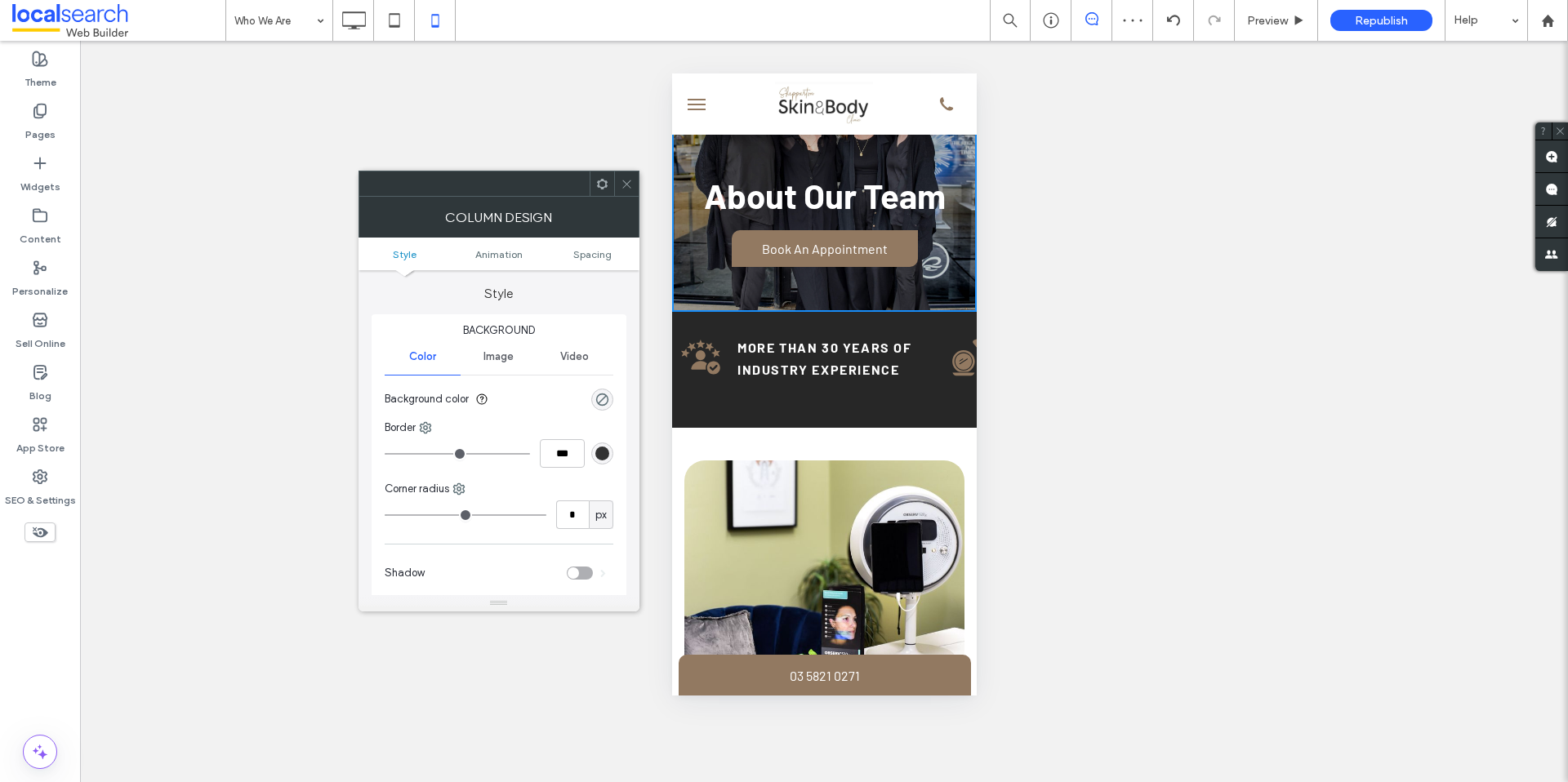
click at [504, 359] on span "Image" at bounding box center [498, 356] width 30 height 13
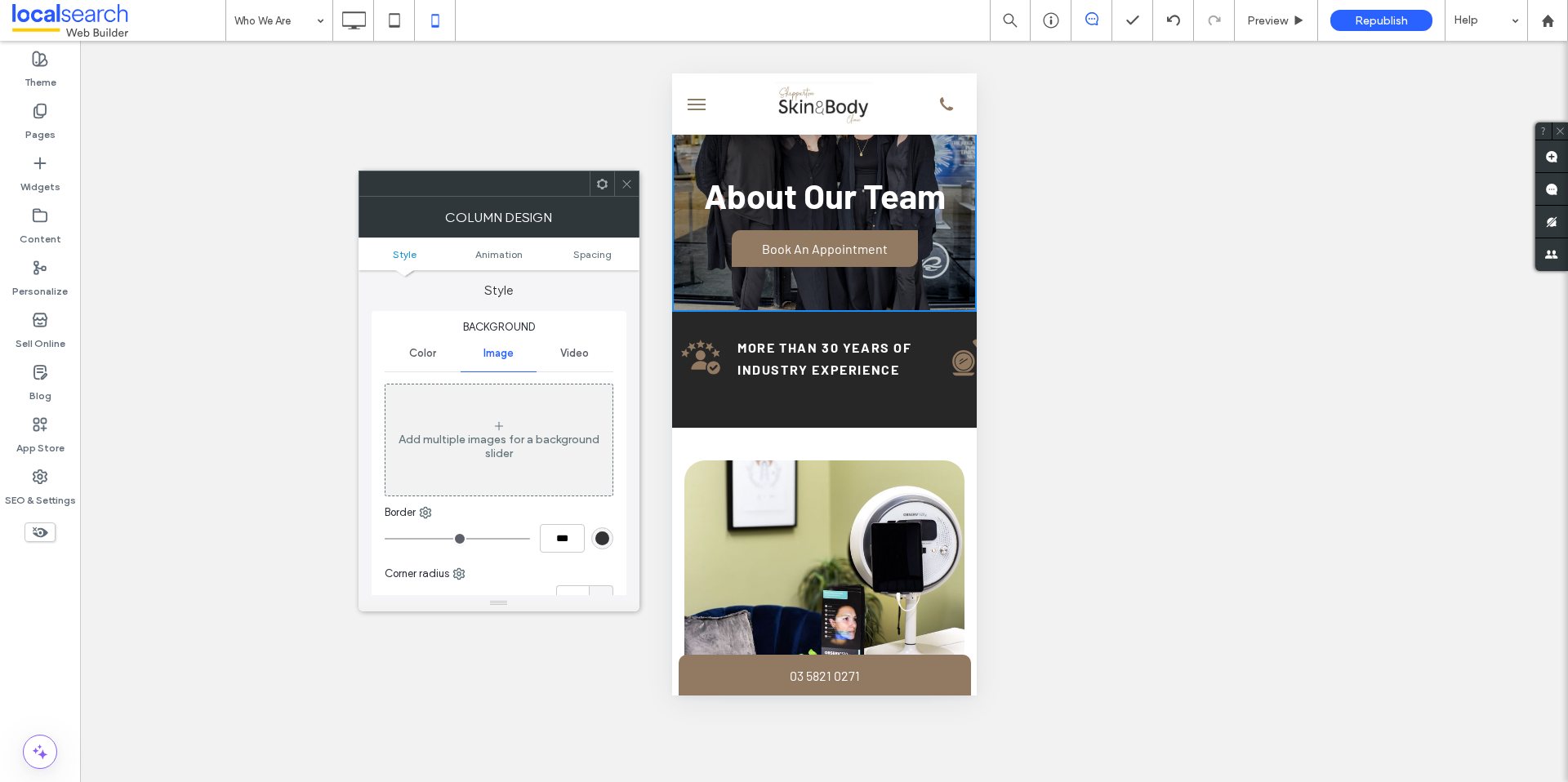
click at [632, 185] on icon at bounding box center [626, 184] width 12 height 12
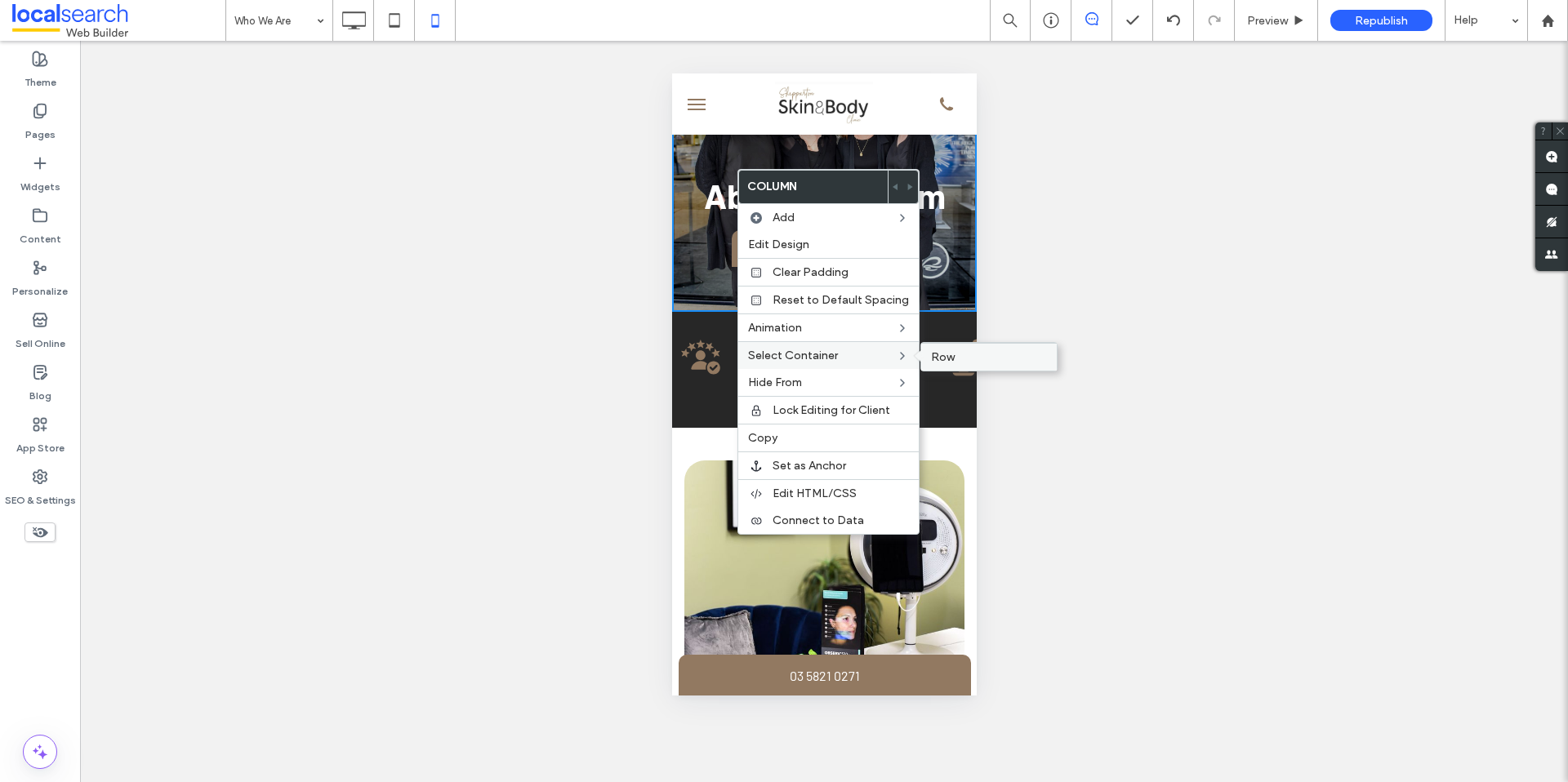
click at [934, 364] on div "Row" at bounding box center [989, 357] width 136 height 28
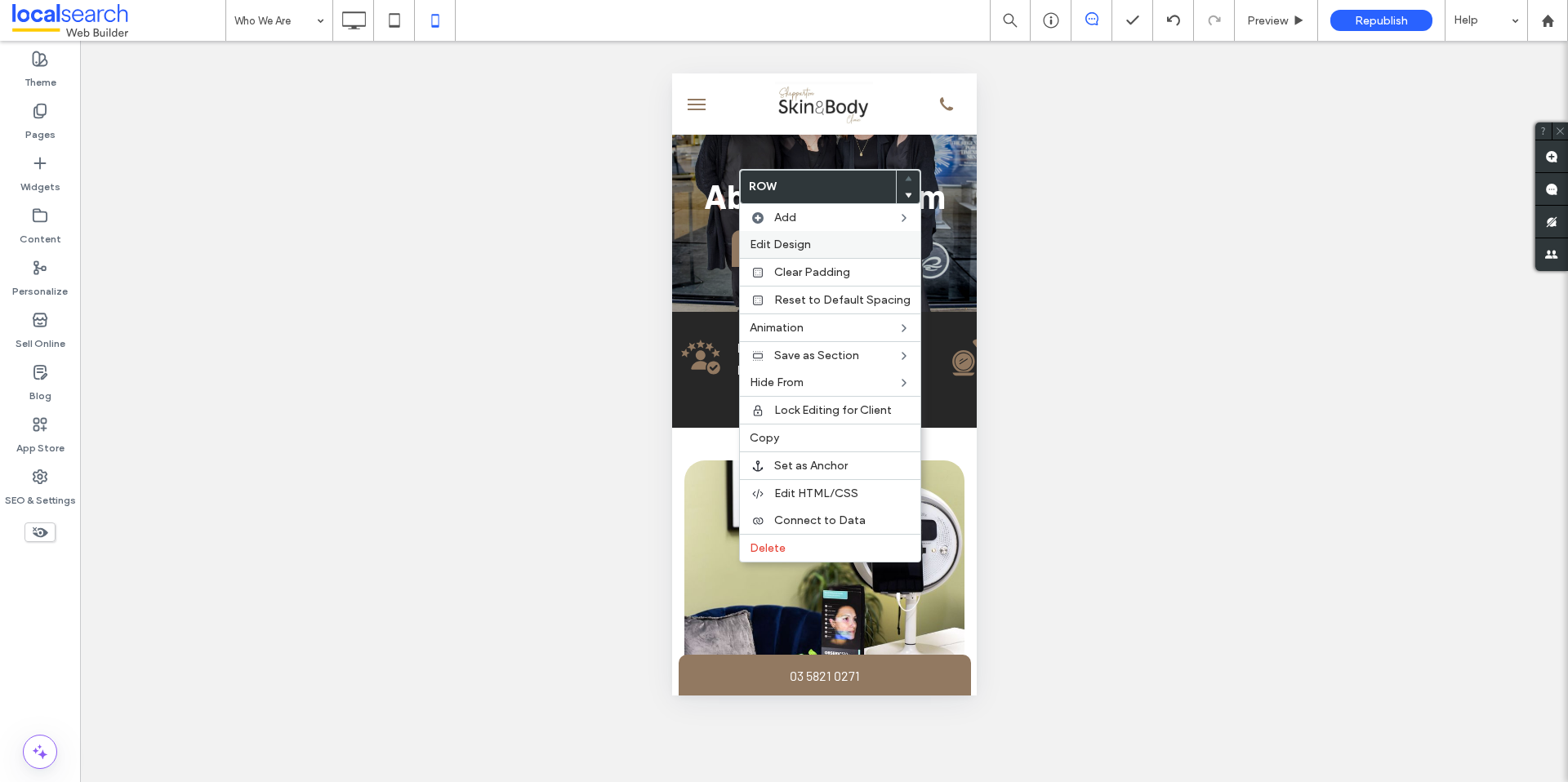
click at [776, 238] on span "Edit Design" at bounding box center [781, 245] width 61 height 14
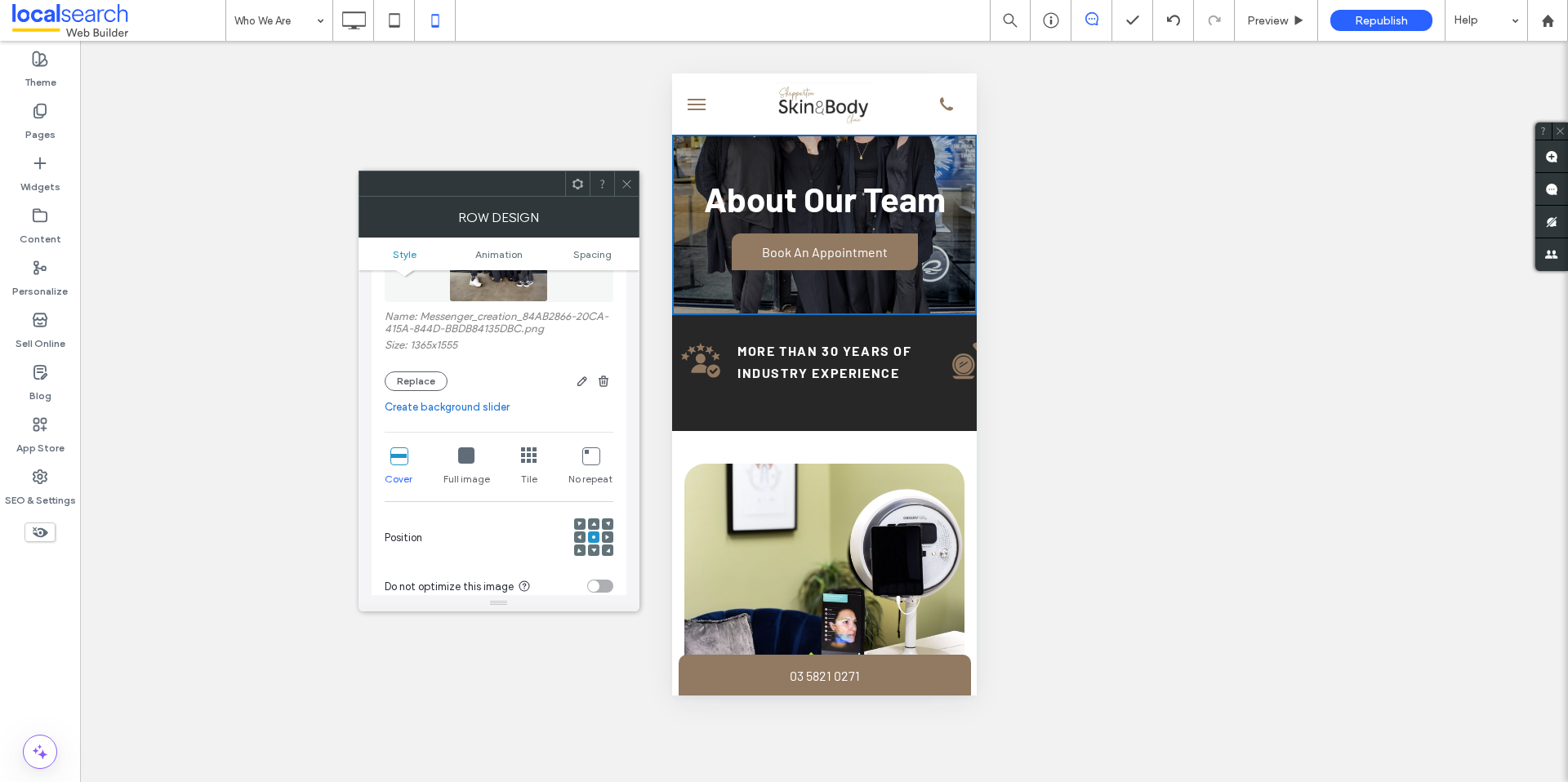
scroll to position [215, 0]
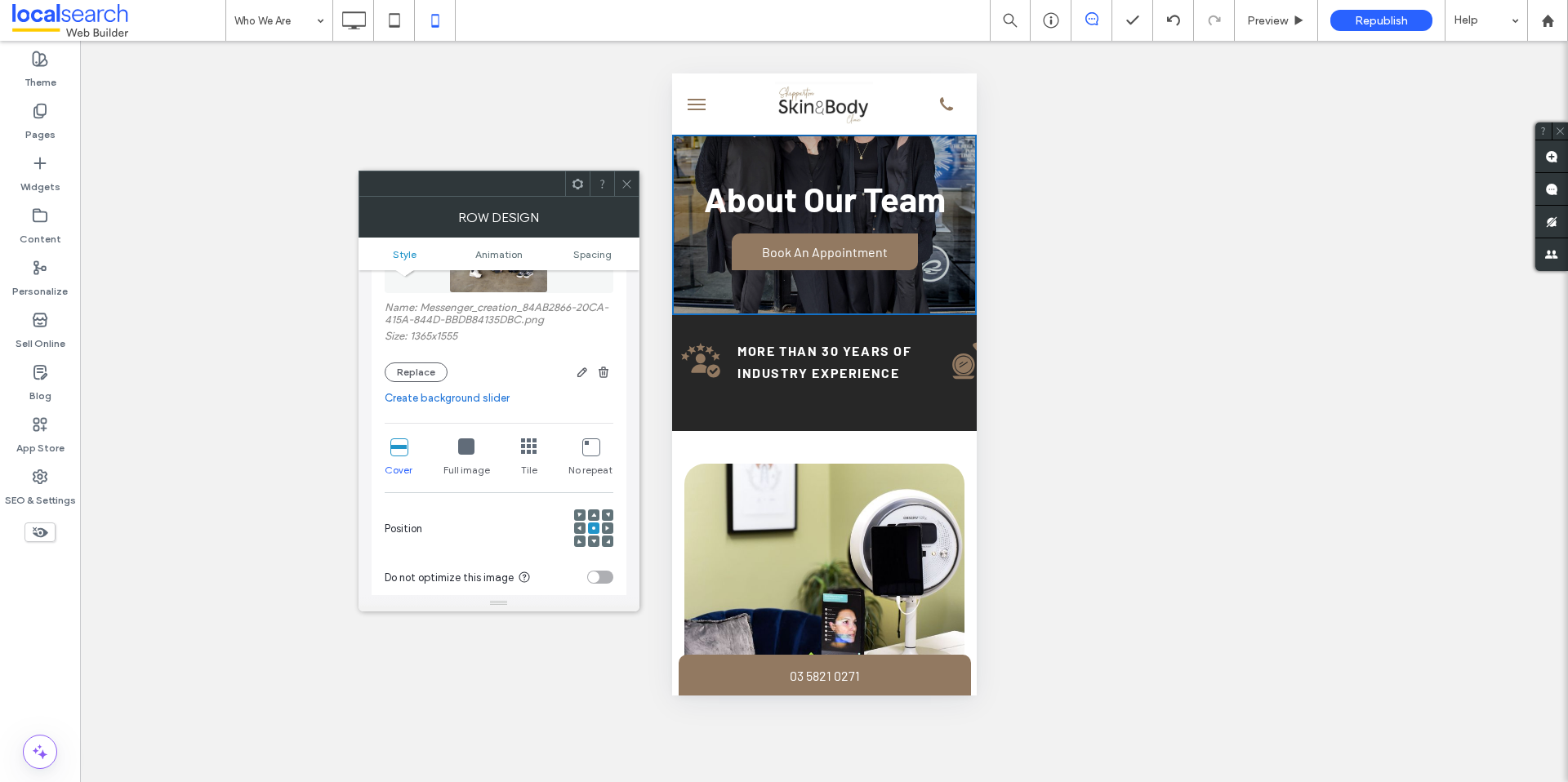
click at [592, 511] on span at bounding box center [594, 515] width 5 height 11
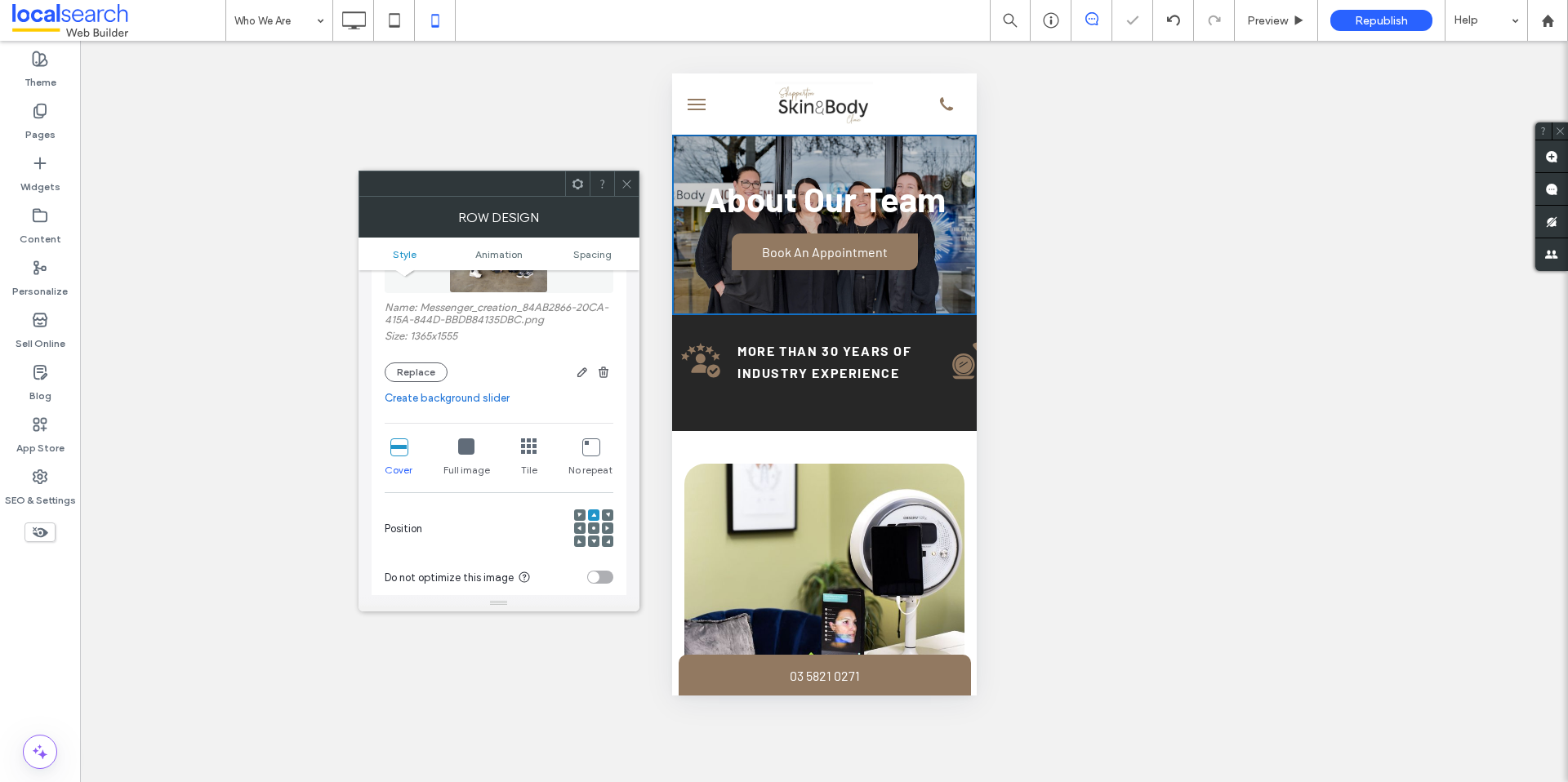
click at [635, 186] on div at bounding box center [626, 184] width 24 height 24
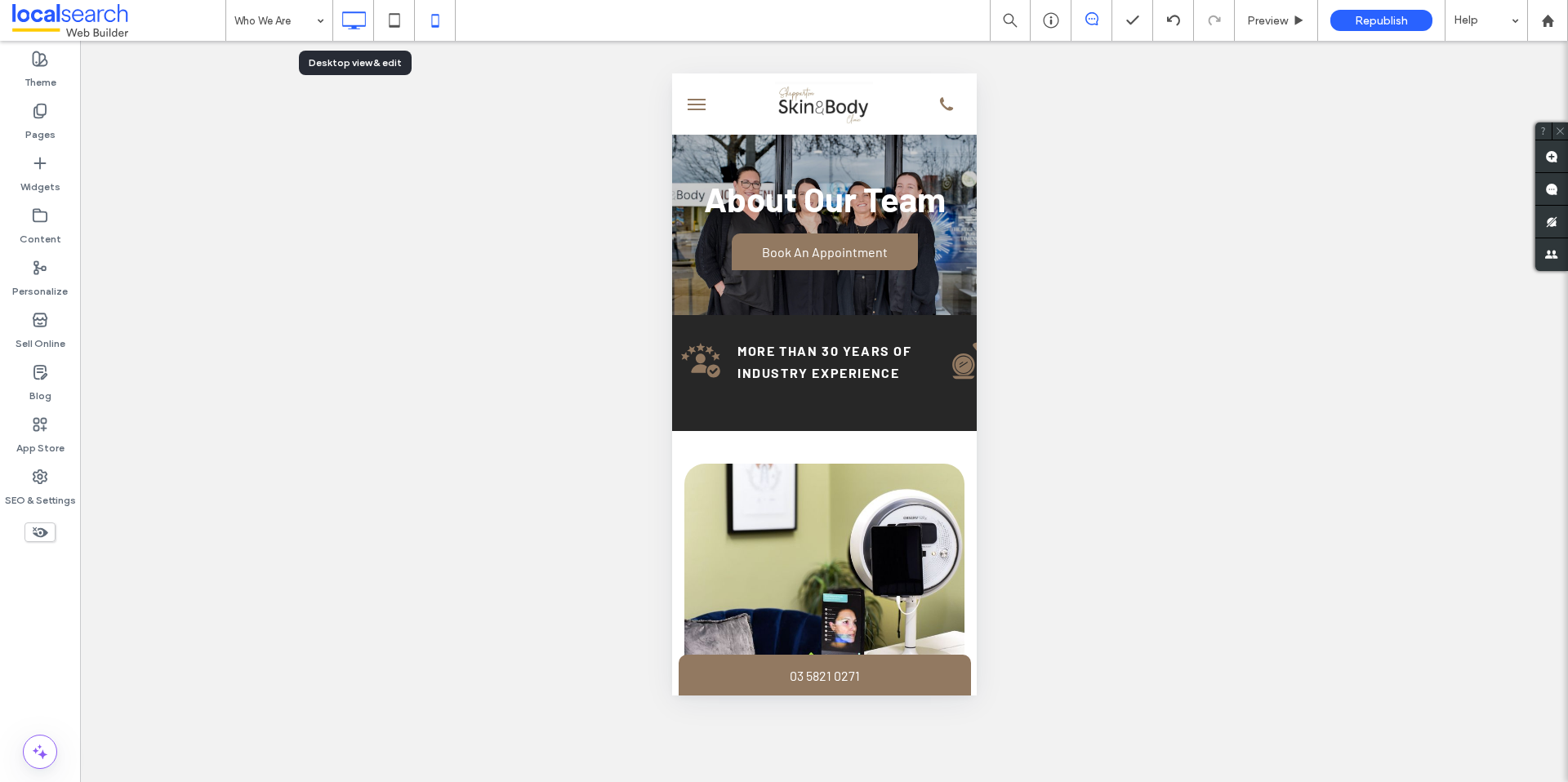
click at [363, 24] on icon at bounding box center [353, 20] width 32 height 32
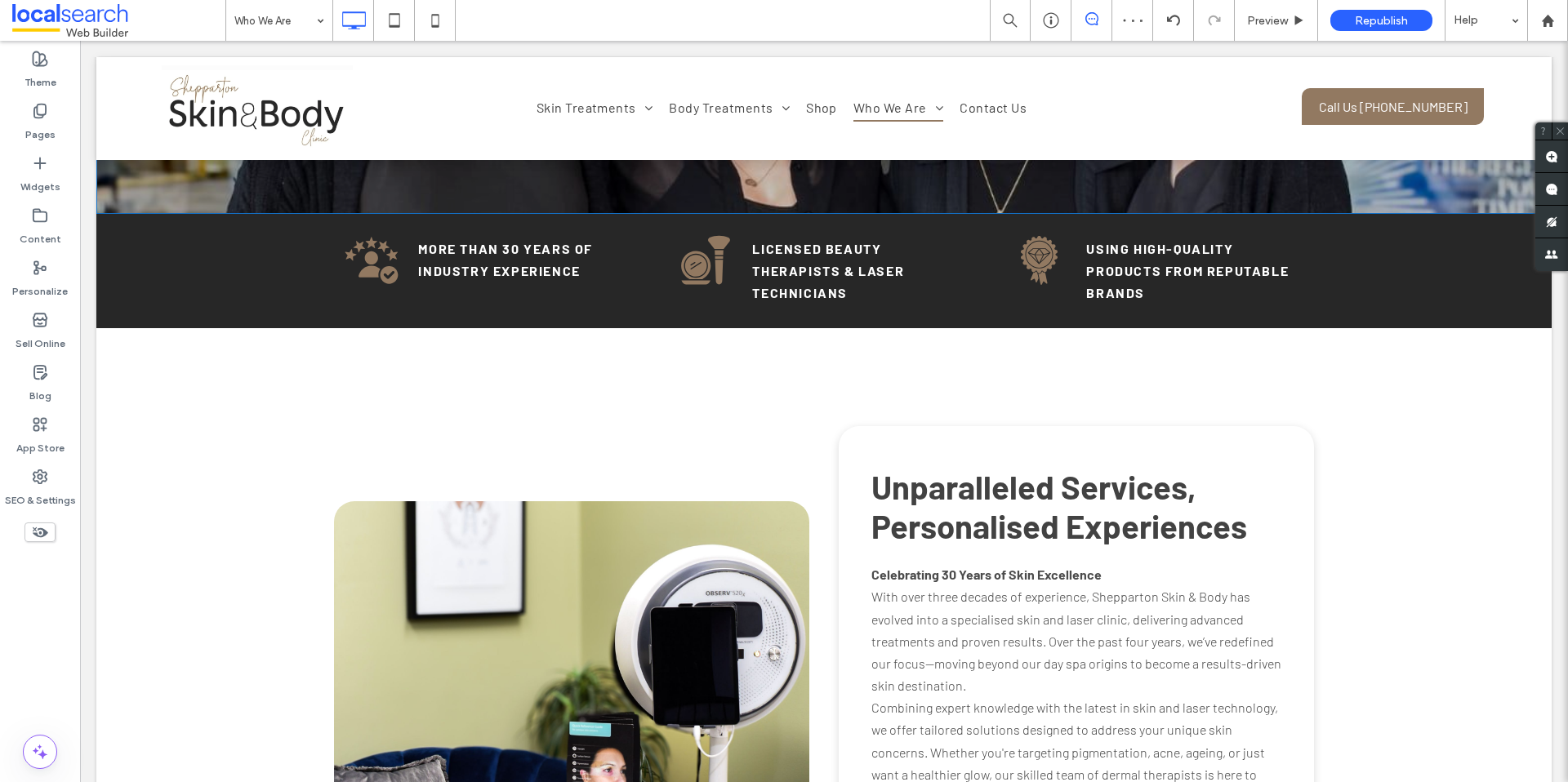
scroll to position [636, 0]
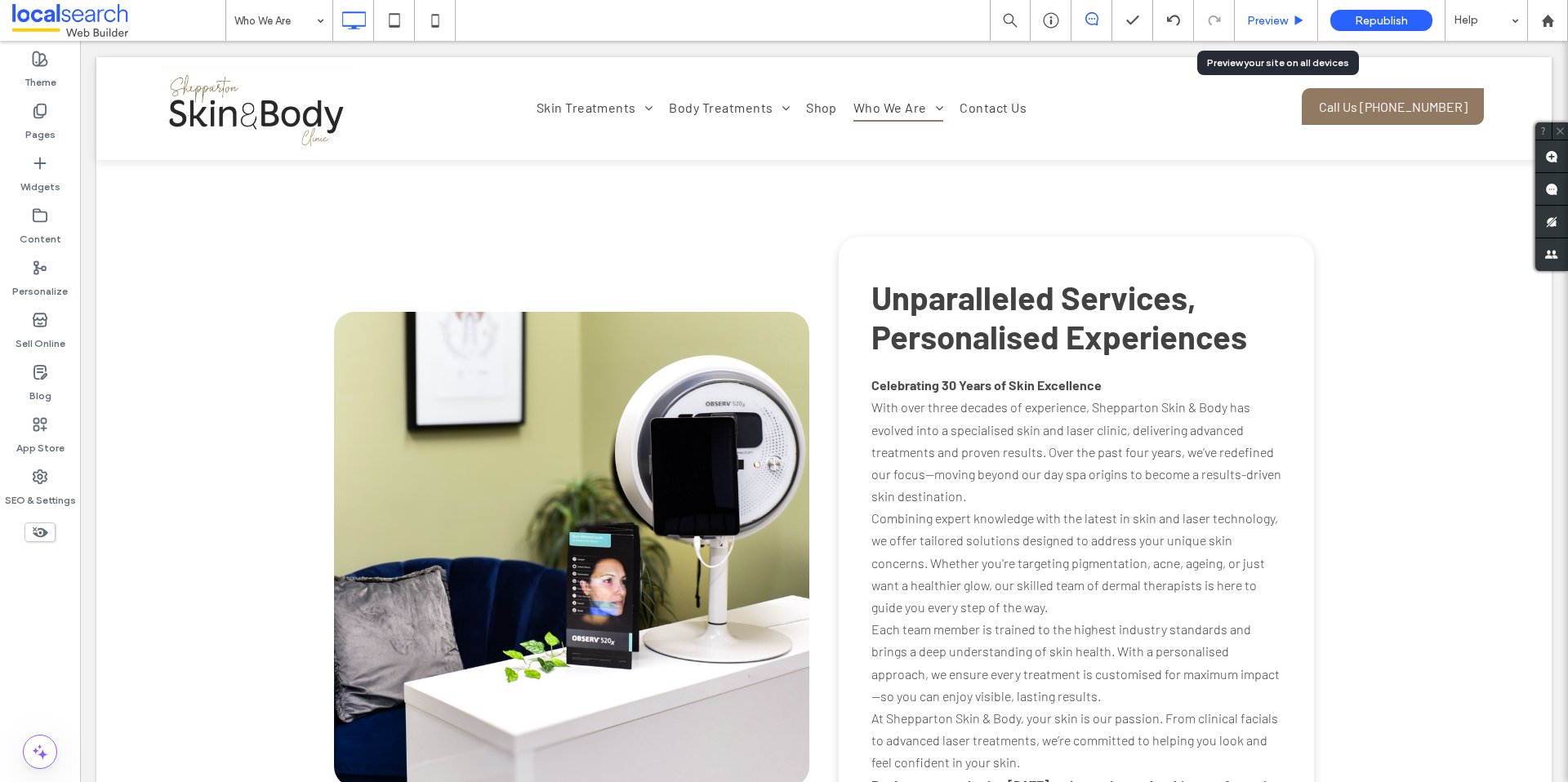
click at [1273, 19] on span "Preview" at bounding box center [1267, 21] width 41 height 14
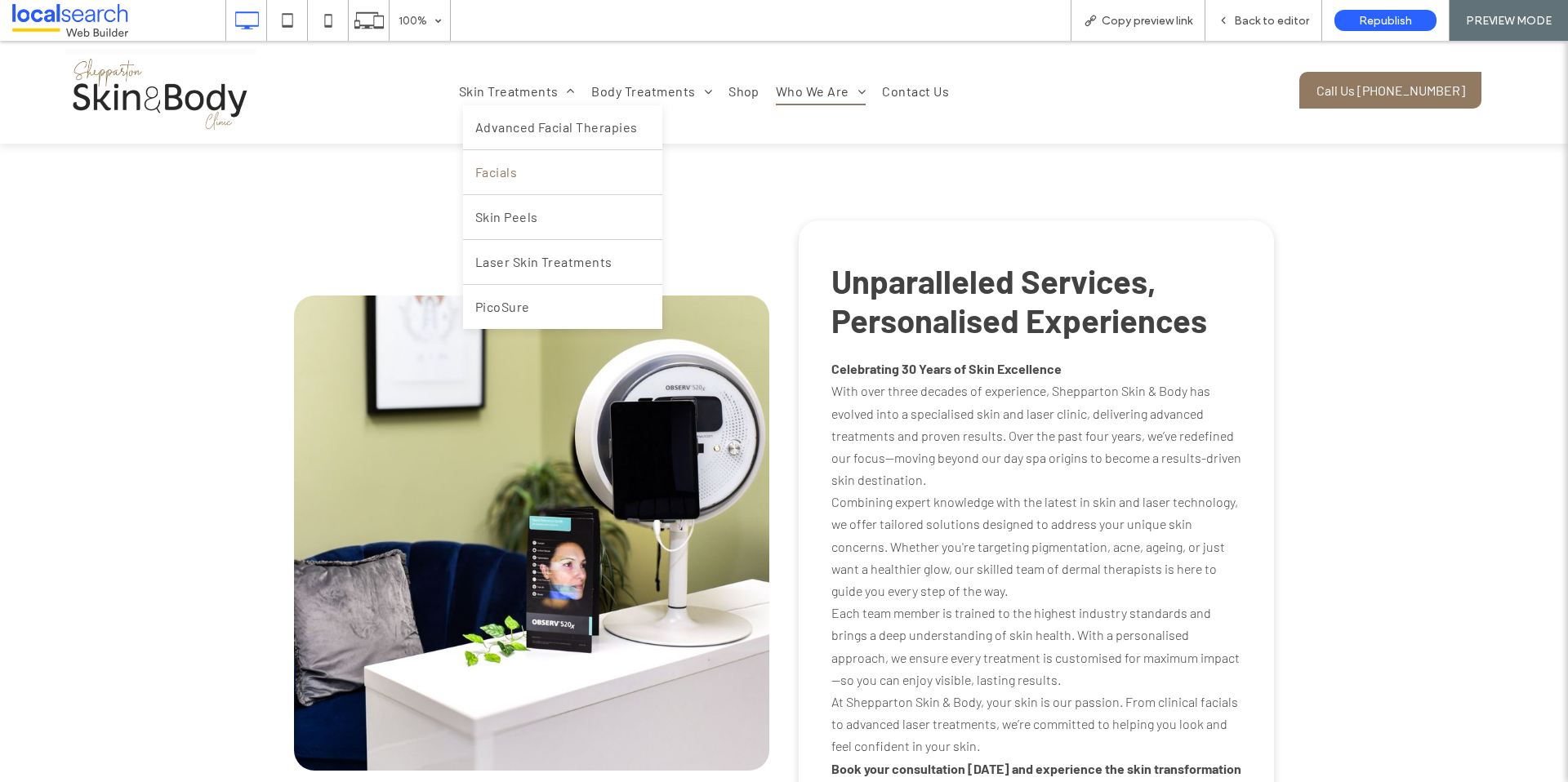
click at [494, 176] on span "Facials" at bounding box center [497, 172] width 42 height 19
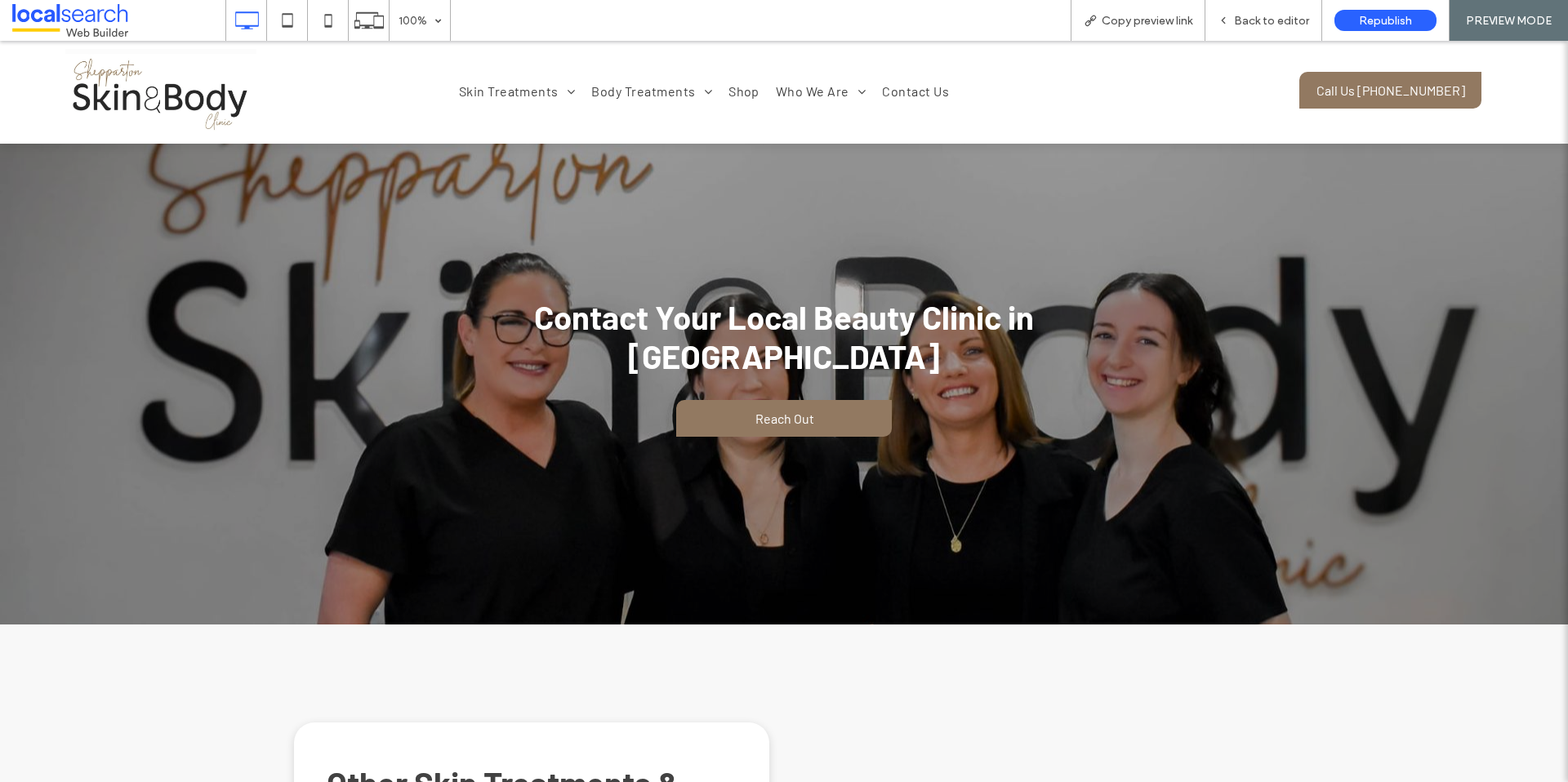
scroll to position [4960, 0]
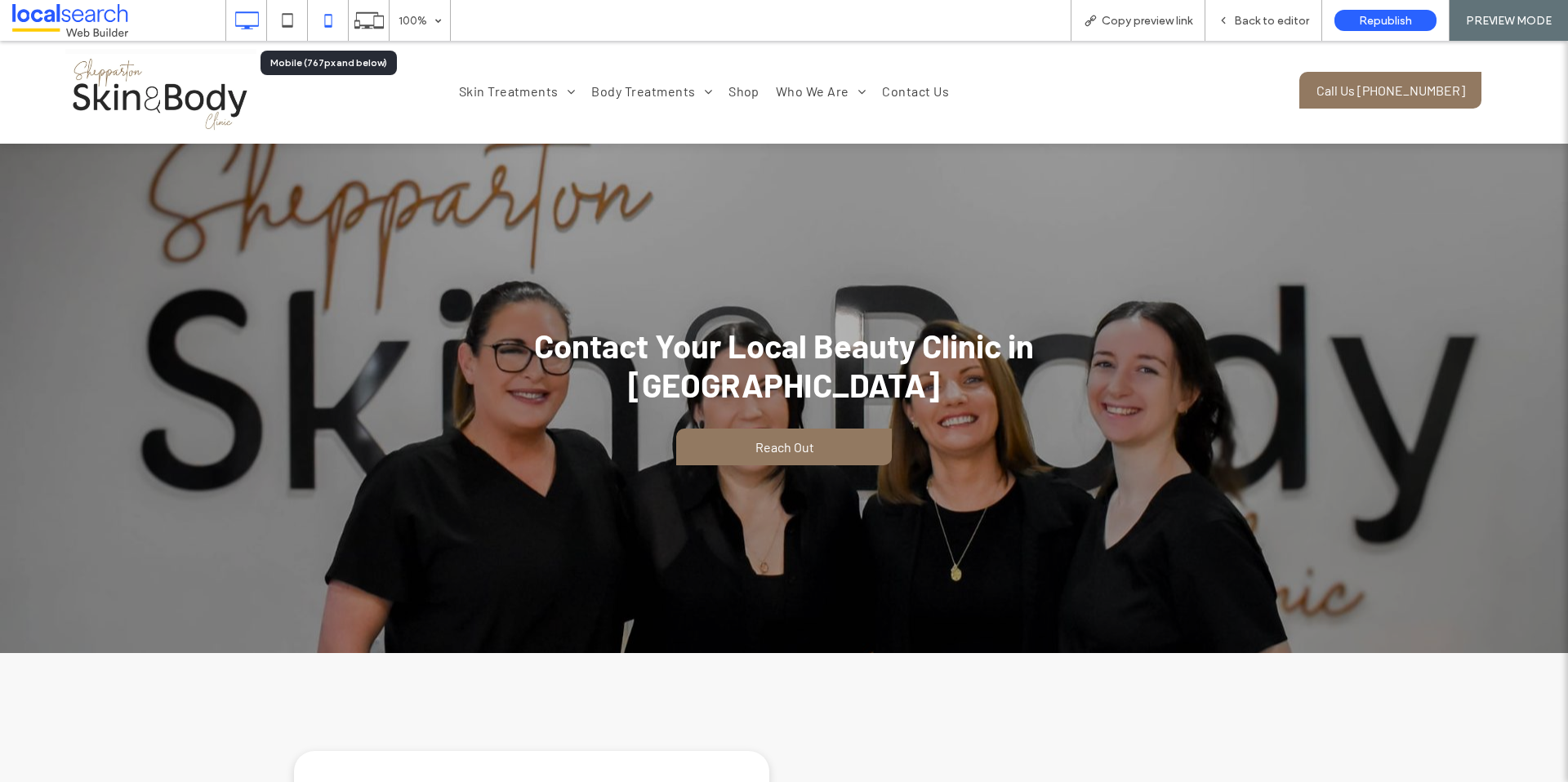
click at [318, 13] on icon at bounding box center [328, 20] width 32 height 32
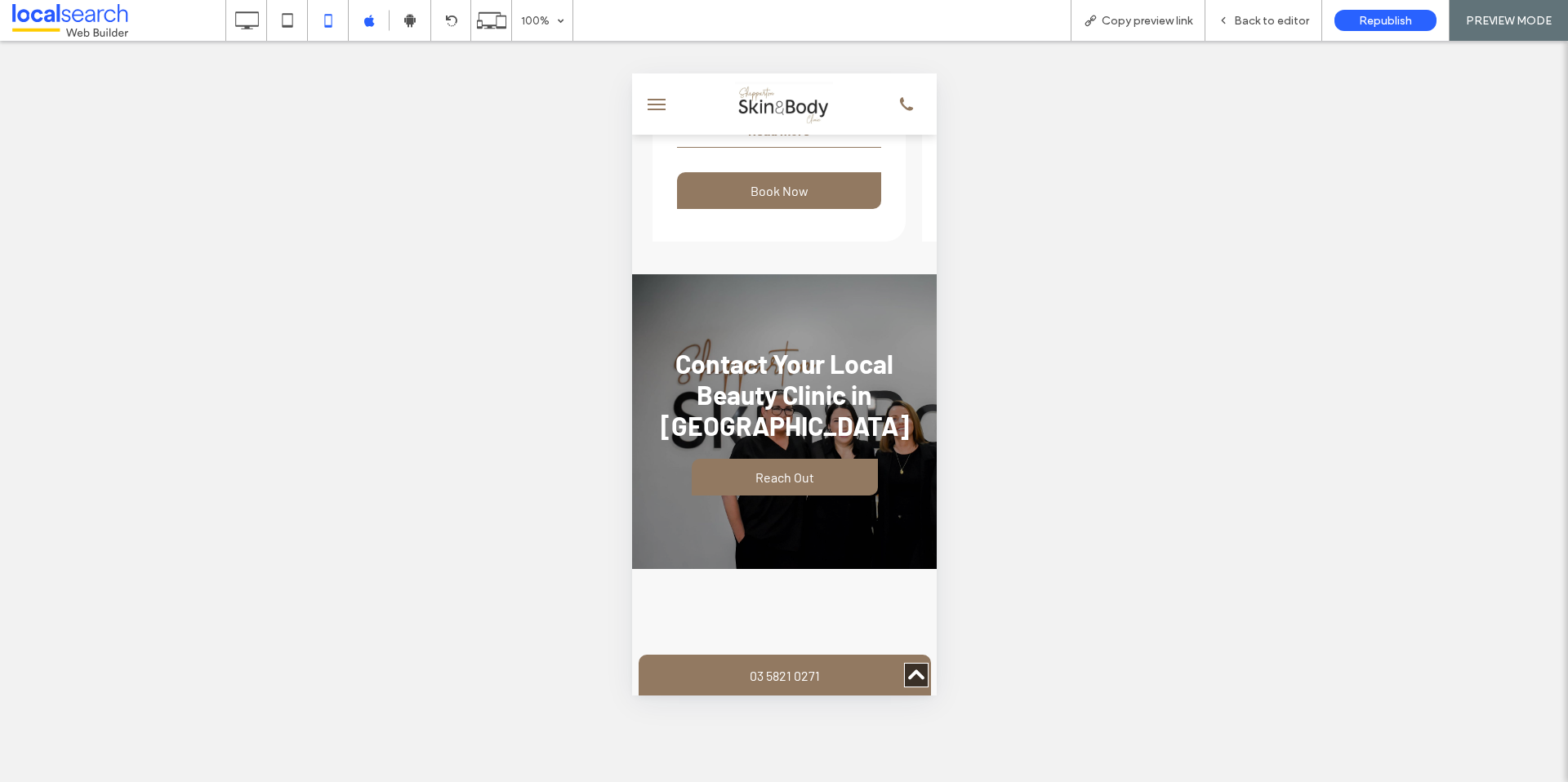
scroll to position [3602, 0]
drag, startPoint x: 754, startPoint y: 472, endPoint x: 814, endPoint y: 475, distance: 60.1
click at [814, 475] on div "Contact Your Local Beauty Clinic in Shepparton Reach Out Click To Paste Row + A…" at bounding box center [784, 421] width 305 height 294
click at [642, 273] on div "Contact Your Local Beauty Clinic in Shepparton Reach Out Click To Paste Row + A…" at bounding box center [784, 421] width 305 height 294
click at [1263, 27] on div "Back to editor" at bounding box center [1264, 20] width 117 height 41
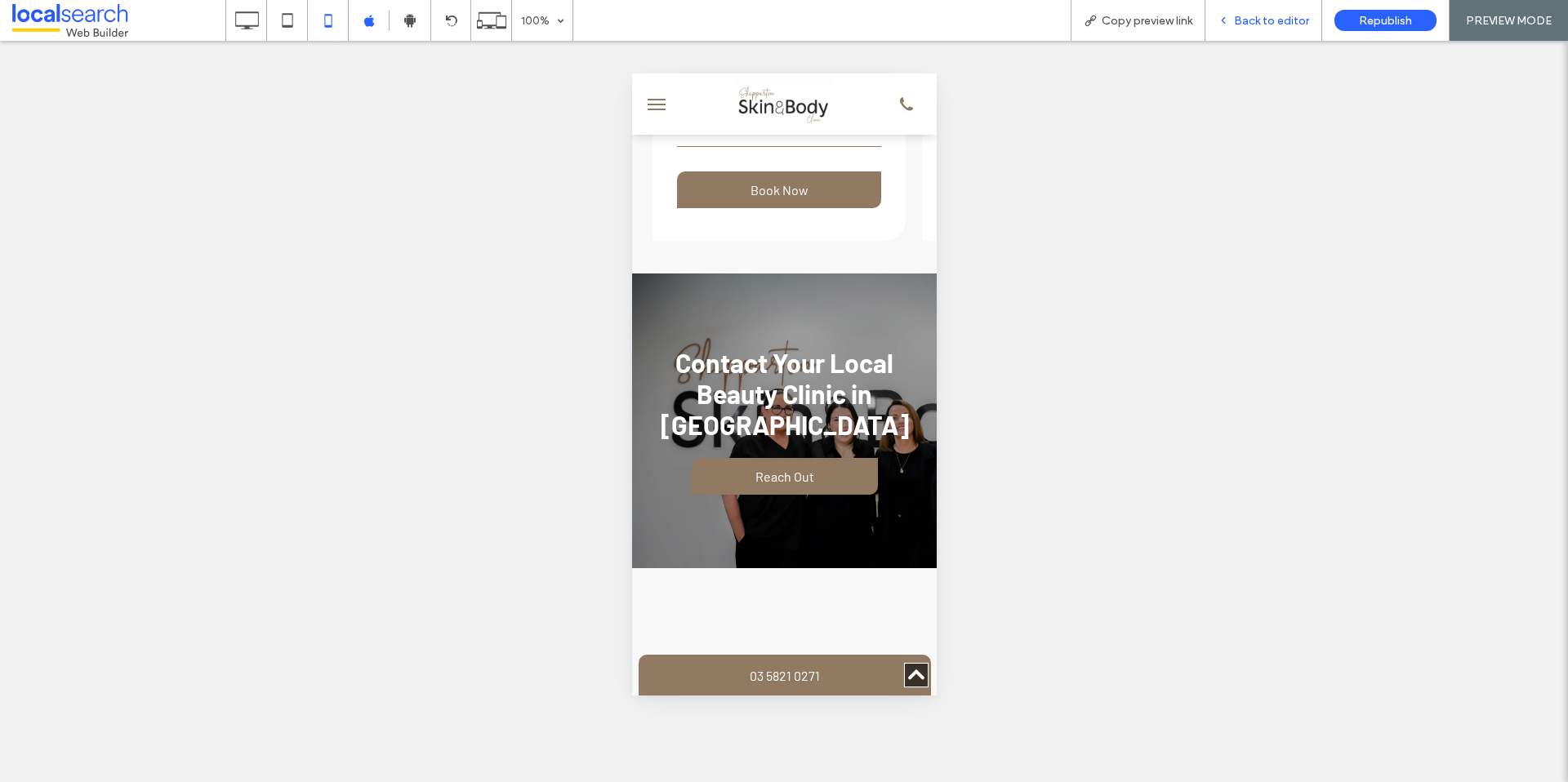
click at [1254, 23] on span "Back to editor" at bounding box center [1271, 21] width 75 height 14
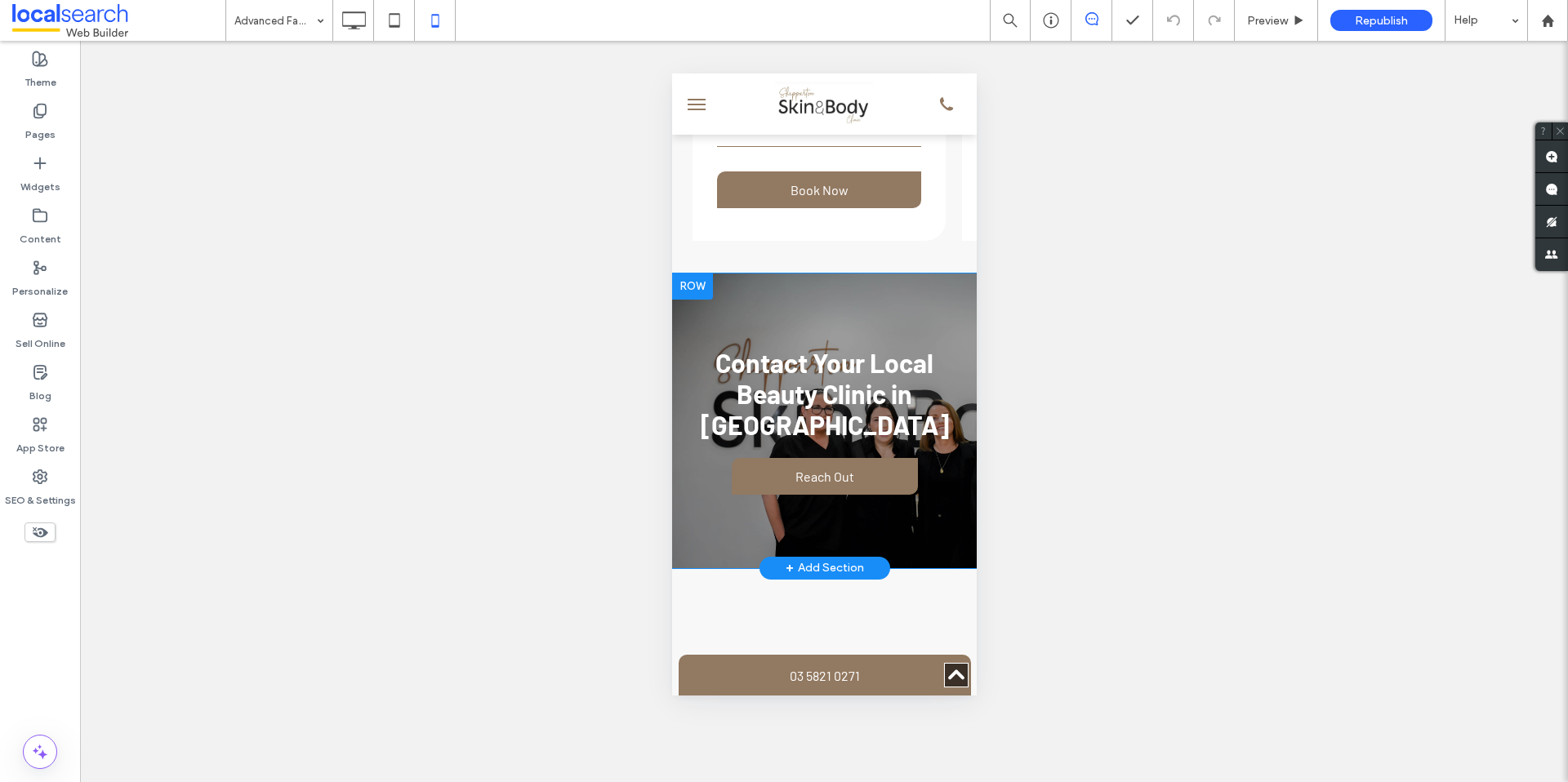
click at [716, 280] on div "Contact Your Local Beauty Clinic in Shepparton Reach Out Click To Paste Row + A…" at bounding box center [824, 421] width 305 height 294
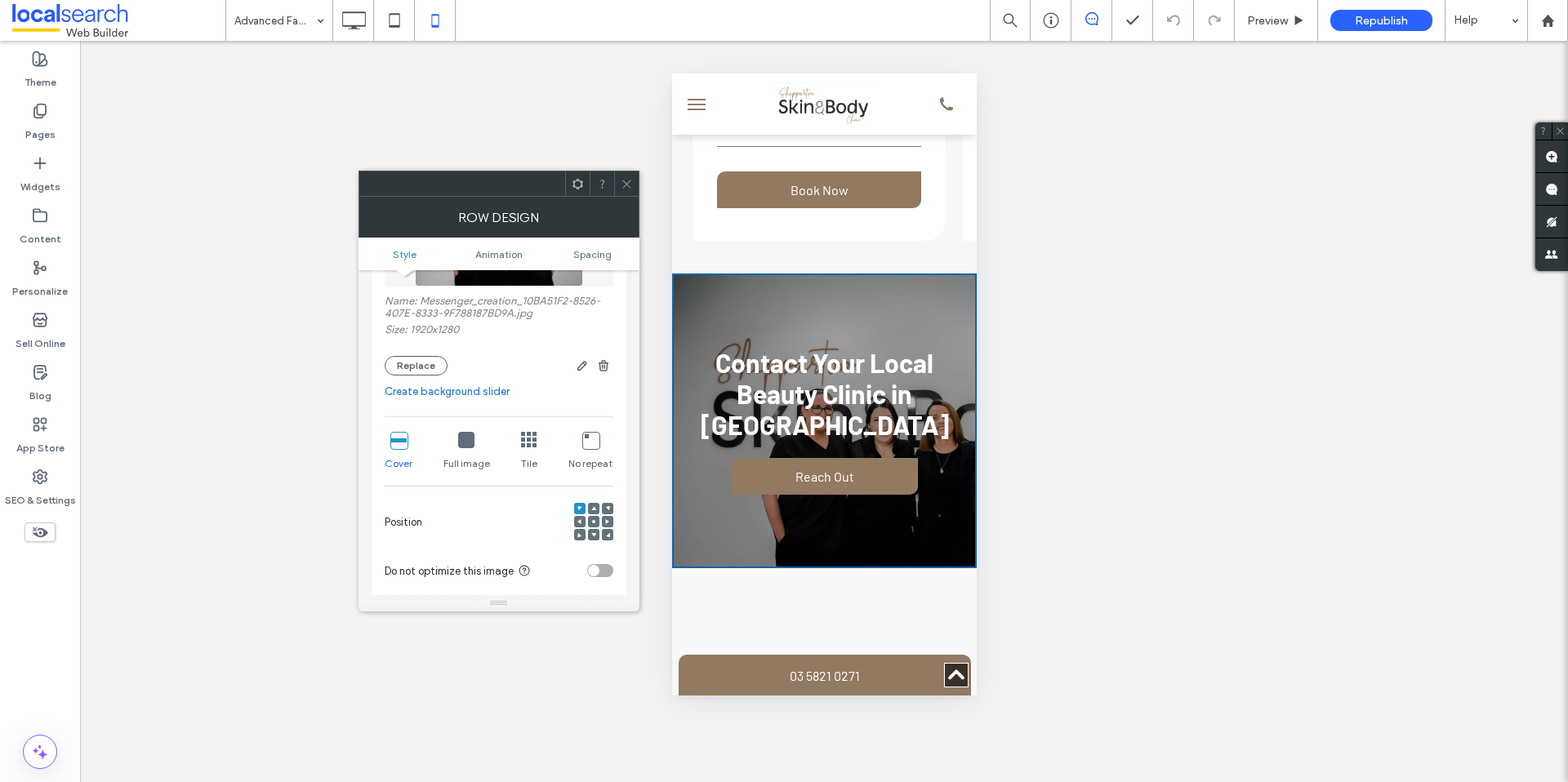
scroll to position [241, 0]
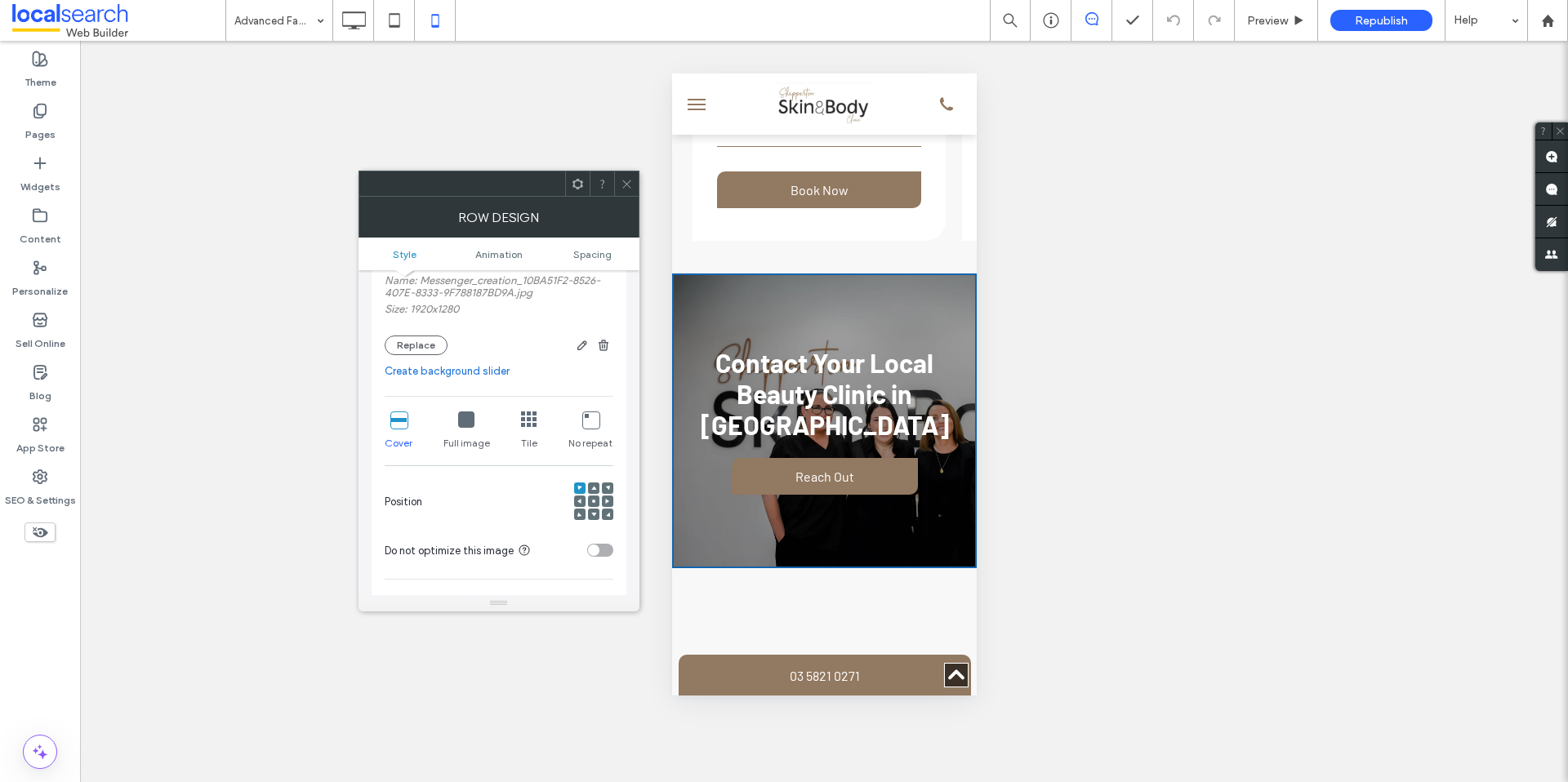
click at [592, 490] on span at bounding box center [594, 488] width 5 height 11
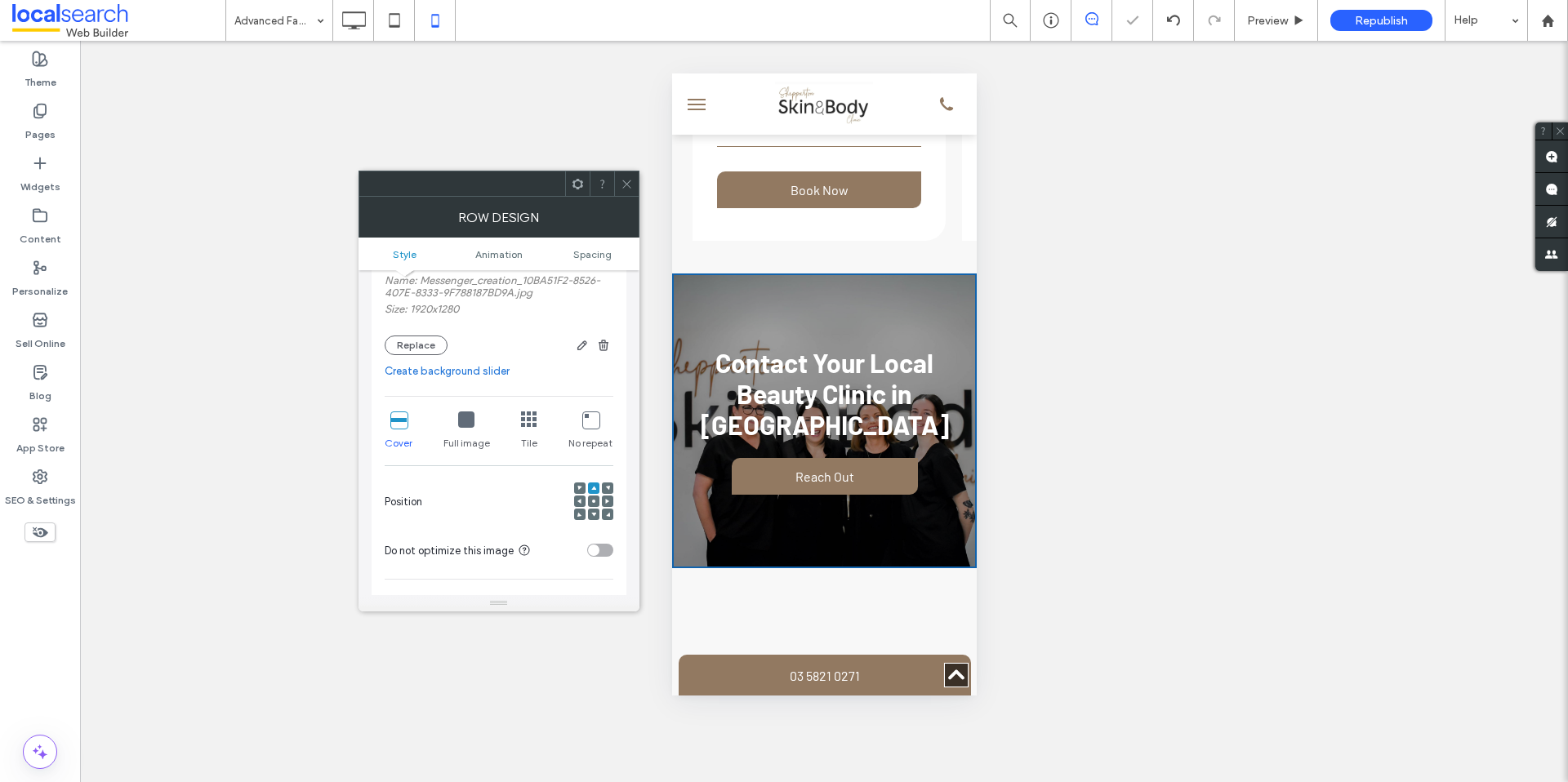
click at [618, 185] on div at bounding box center [626, 184] width 24 height 24
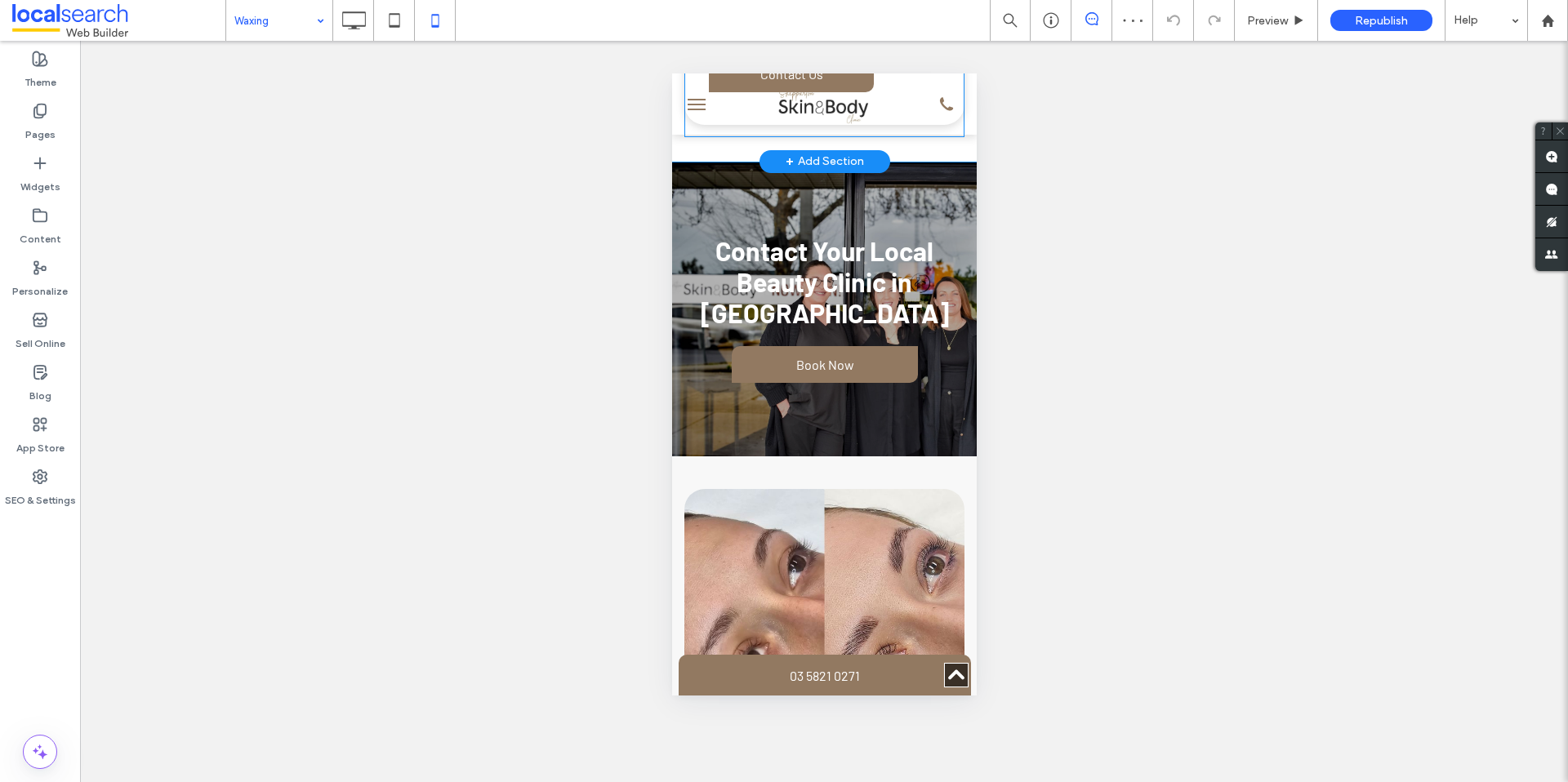
scroll to position [1440, 0]
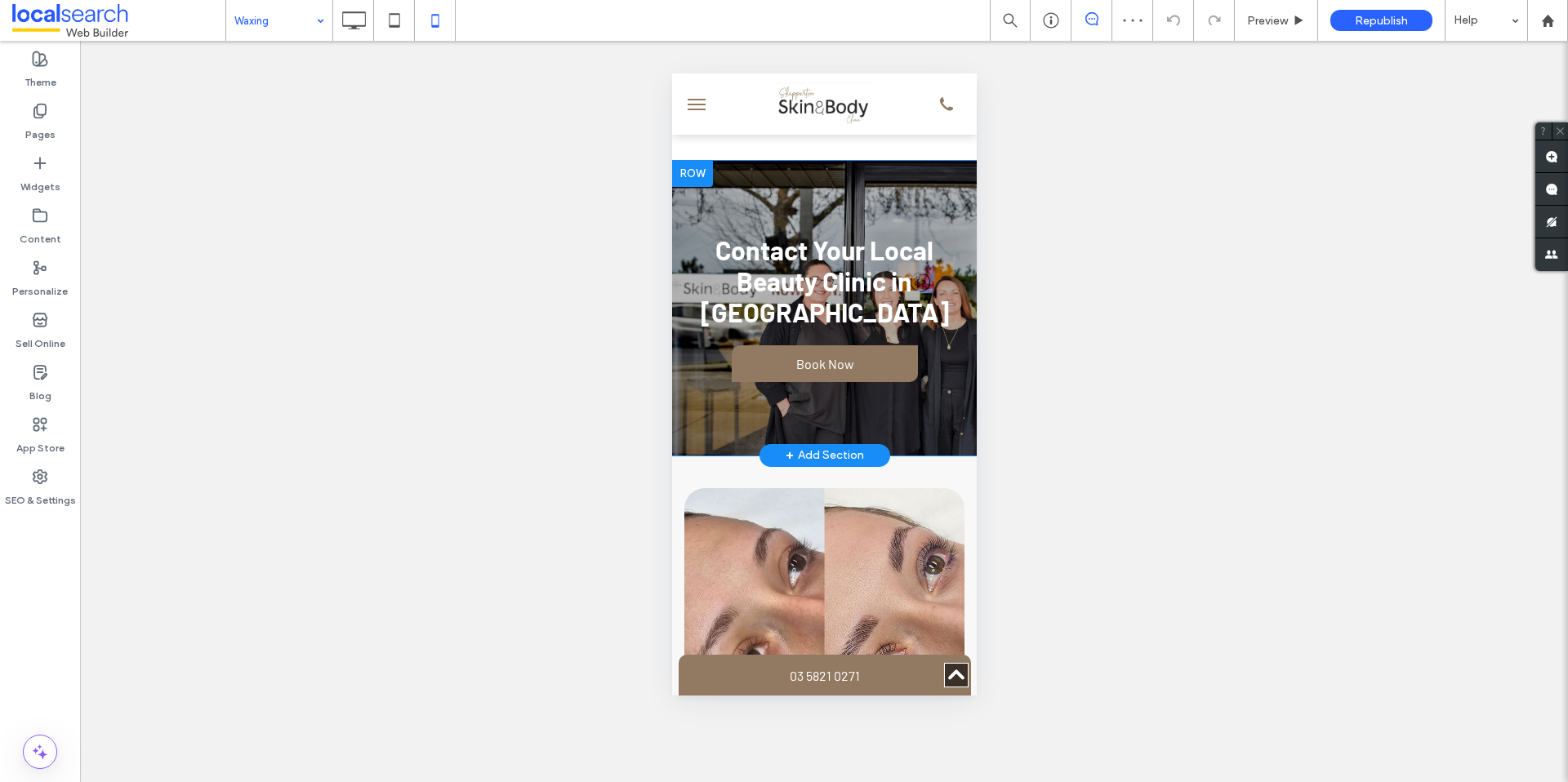
click at [720, 216] on div "Contact Your Local Beauty Clinic in Shepparton Book Now Click To Paste Row + Ad…" at bounding box center [824, 308] width 305 height 294
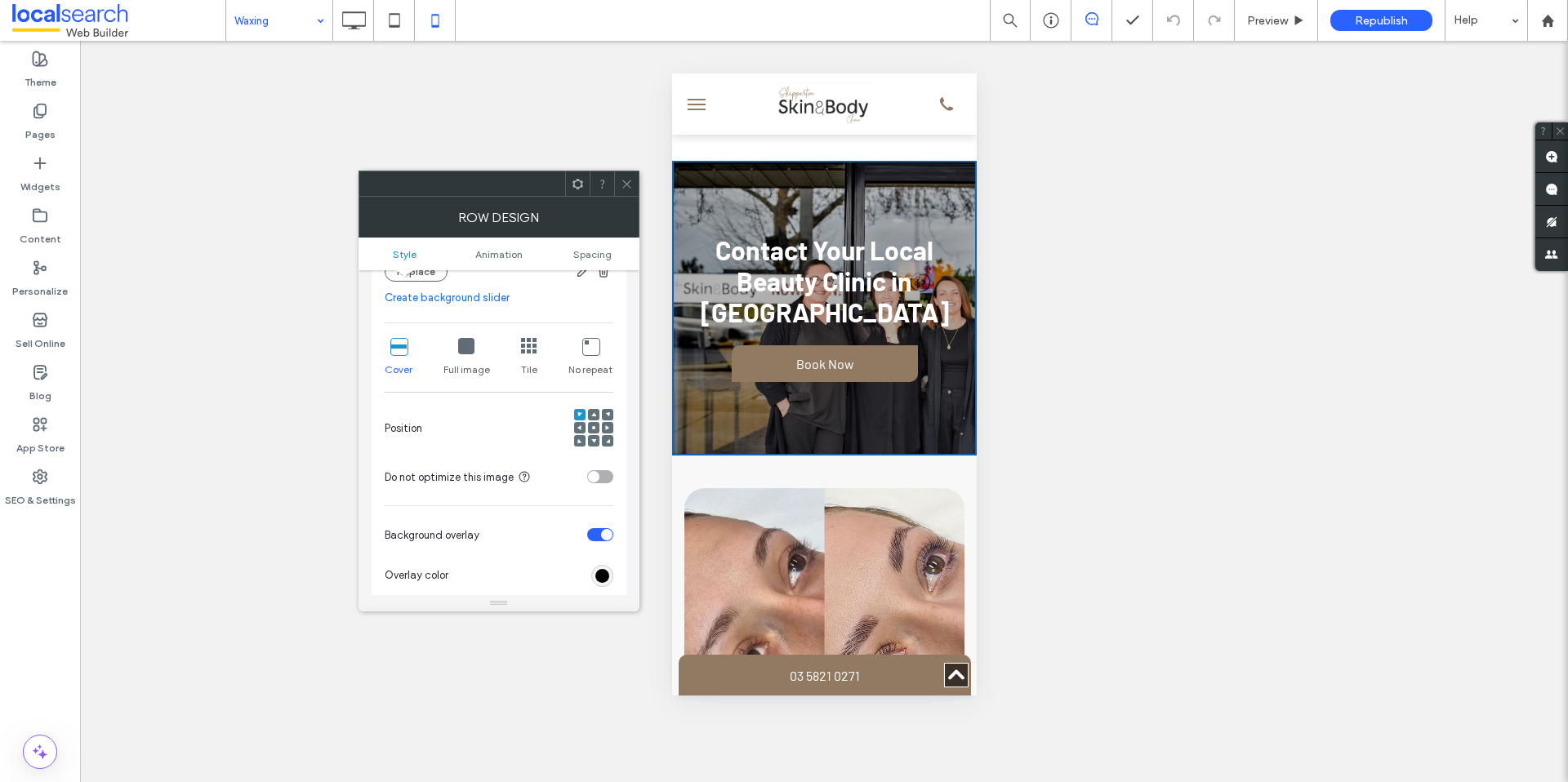
scroll to position [319, 0]
click at [590, 414] on div at bounding box center [593, 411] width 11 height 11
click at [591, 410] on icon at bounding box center [594, 412] width 5 height 5
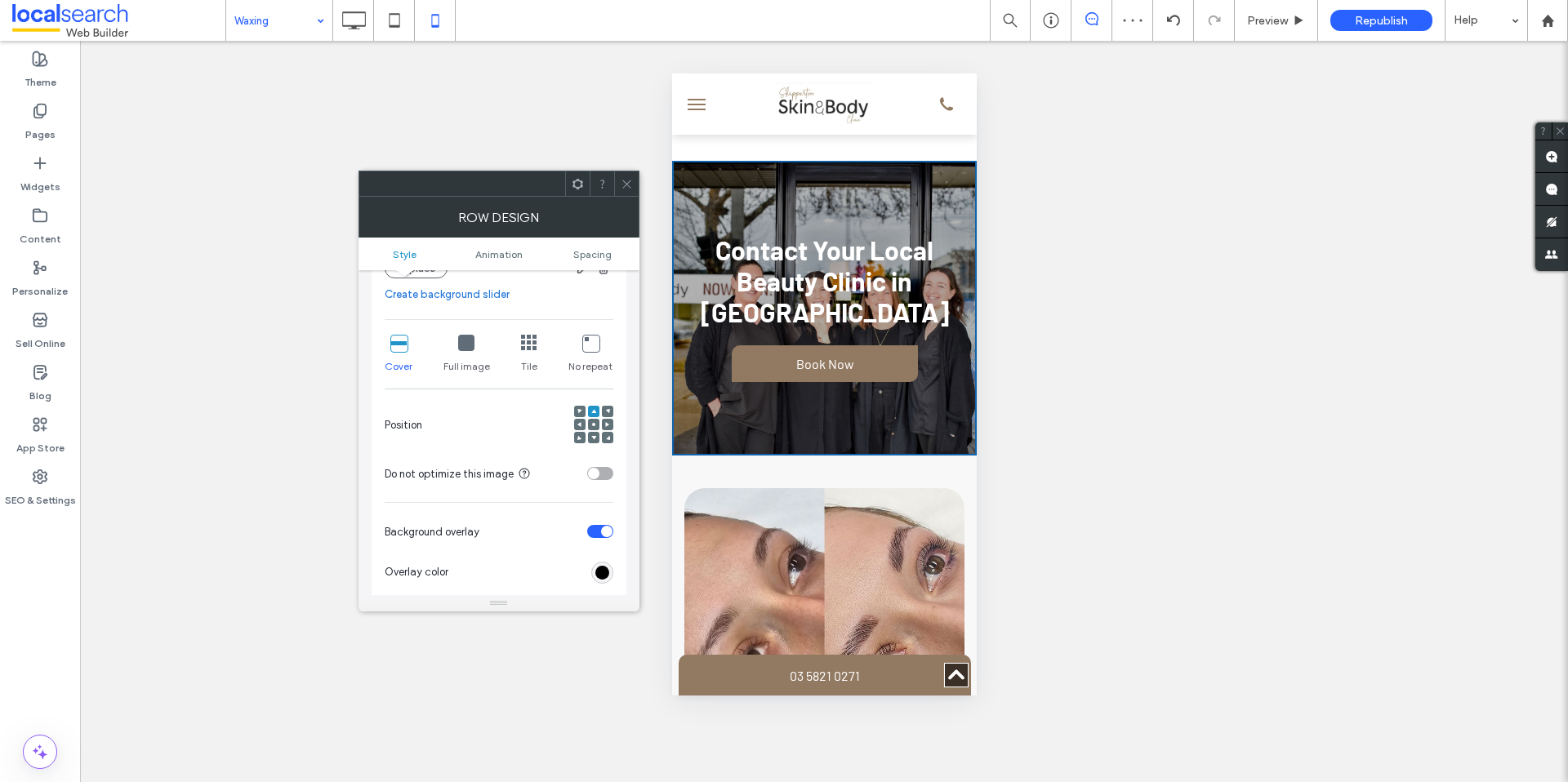
click at [631, 184] on icon at bounding box center [626, 184] width 12 height 12
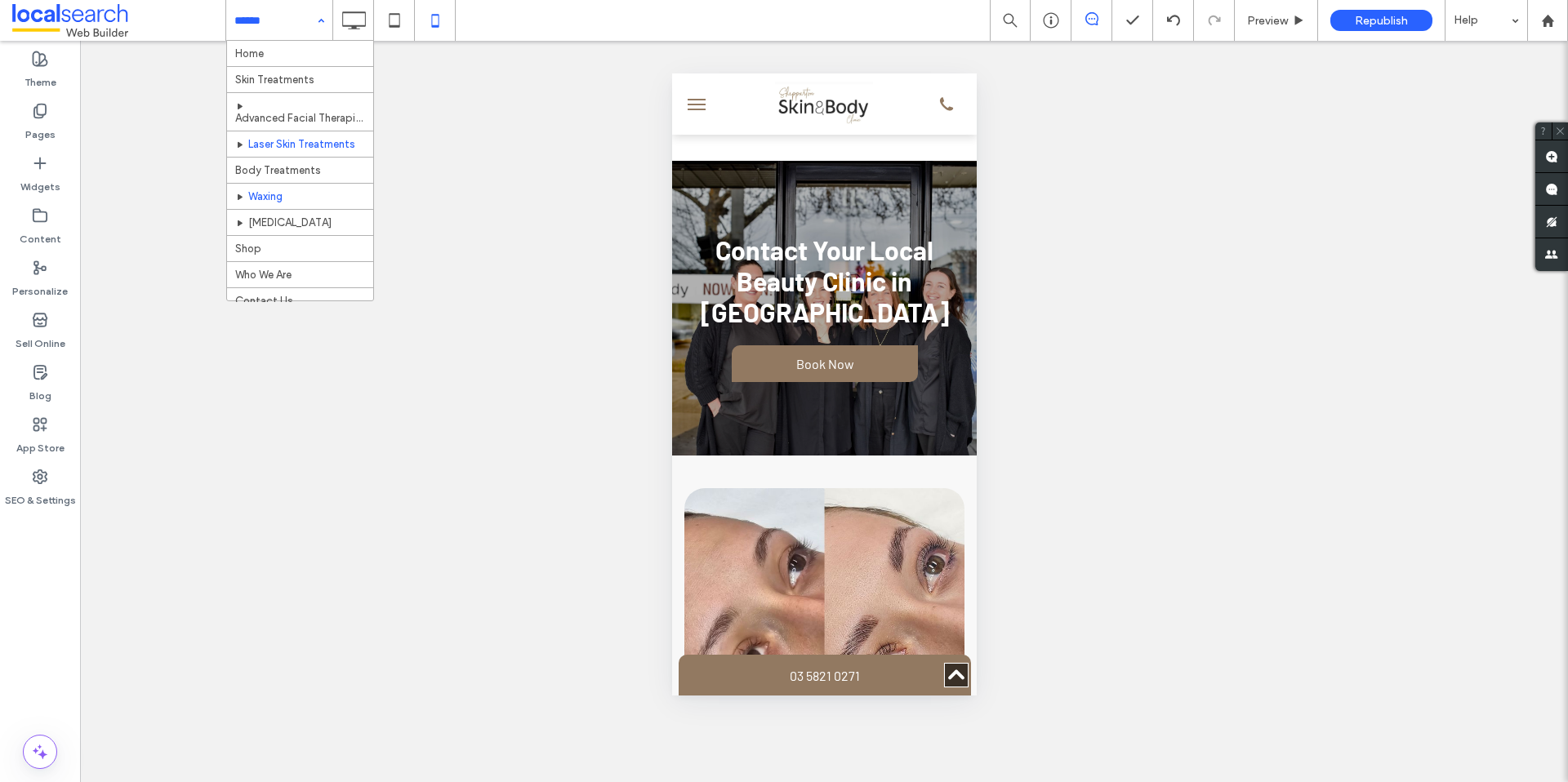
scroll to position [24, 0]
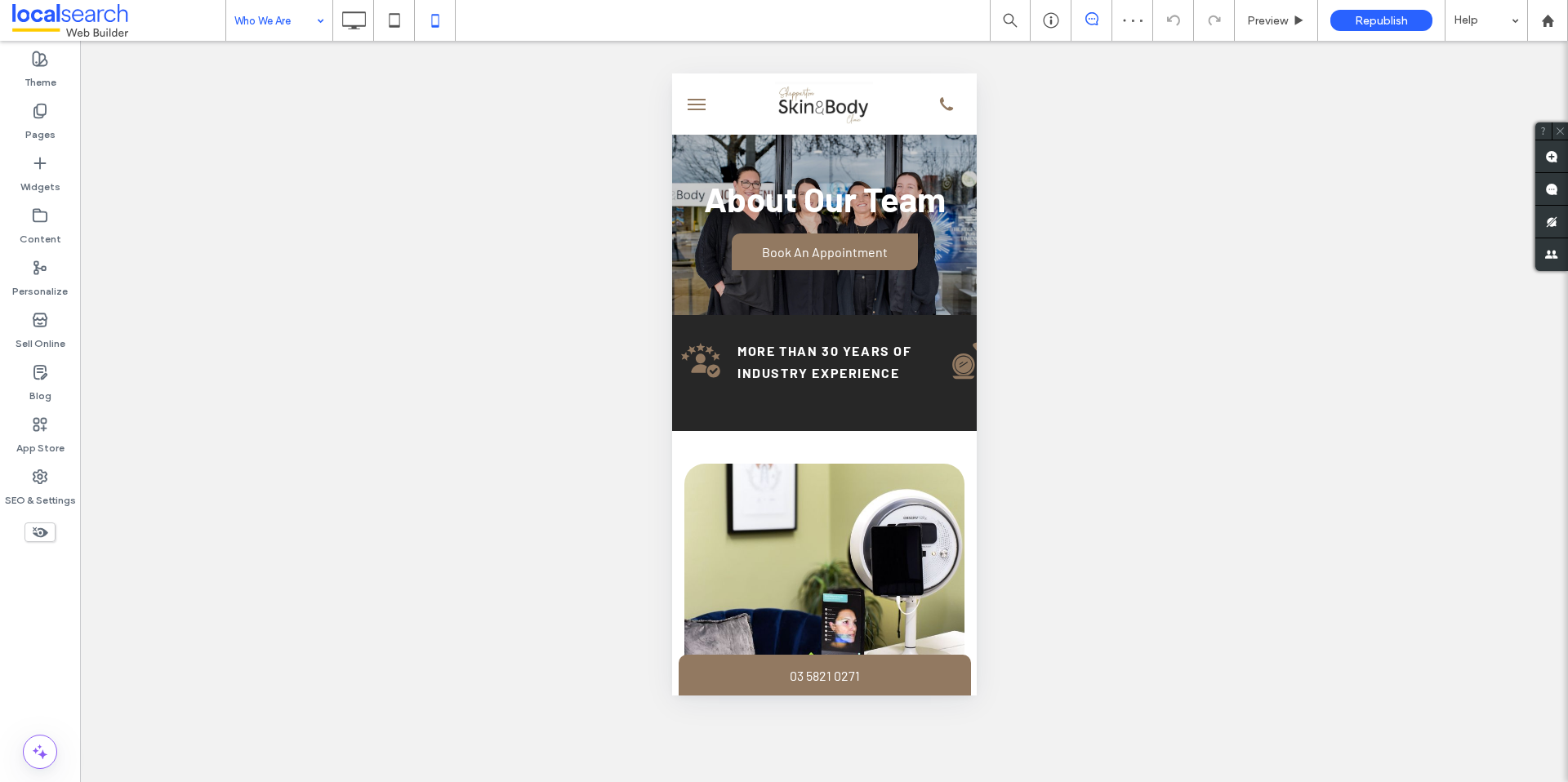
click at [316, 30] on div "Who We Are" at bounding box center [280, 20] width 106 height 41
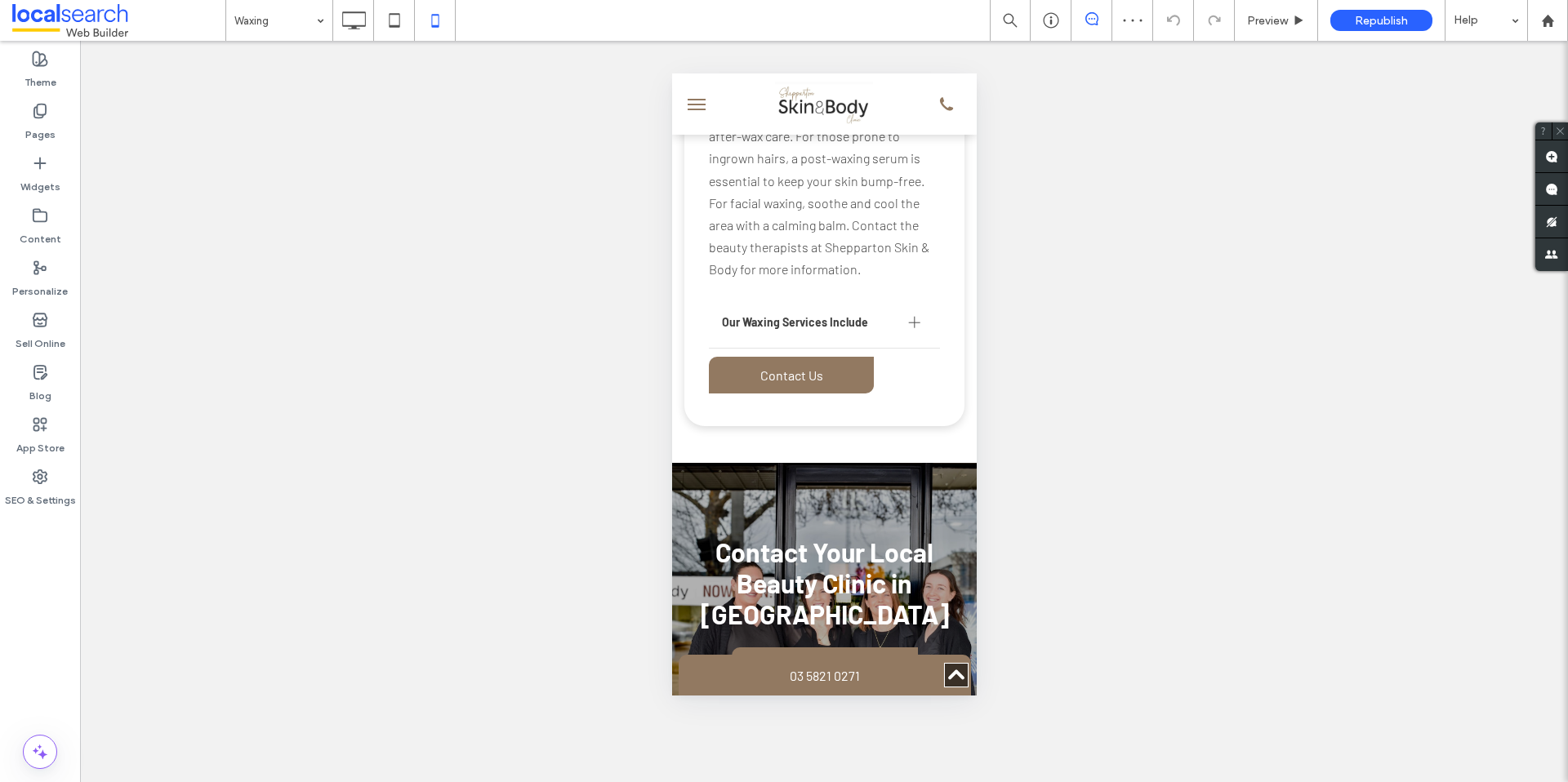
scroll to position [1336, 0]
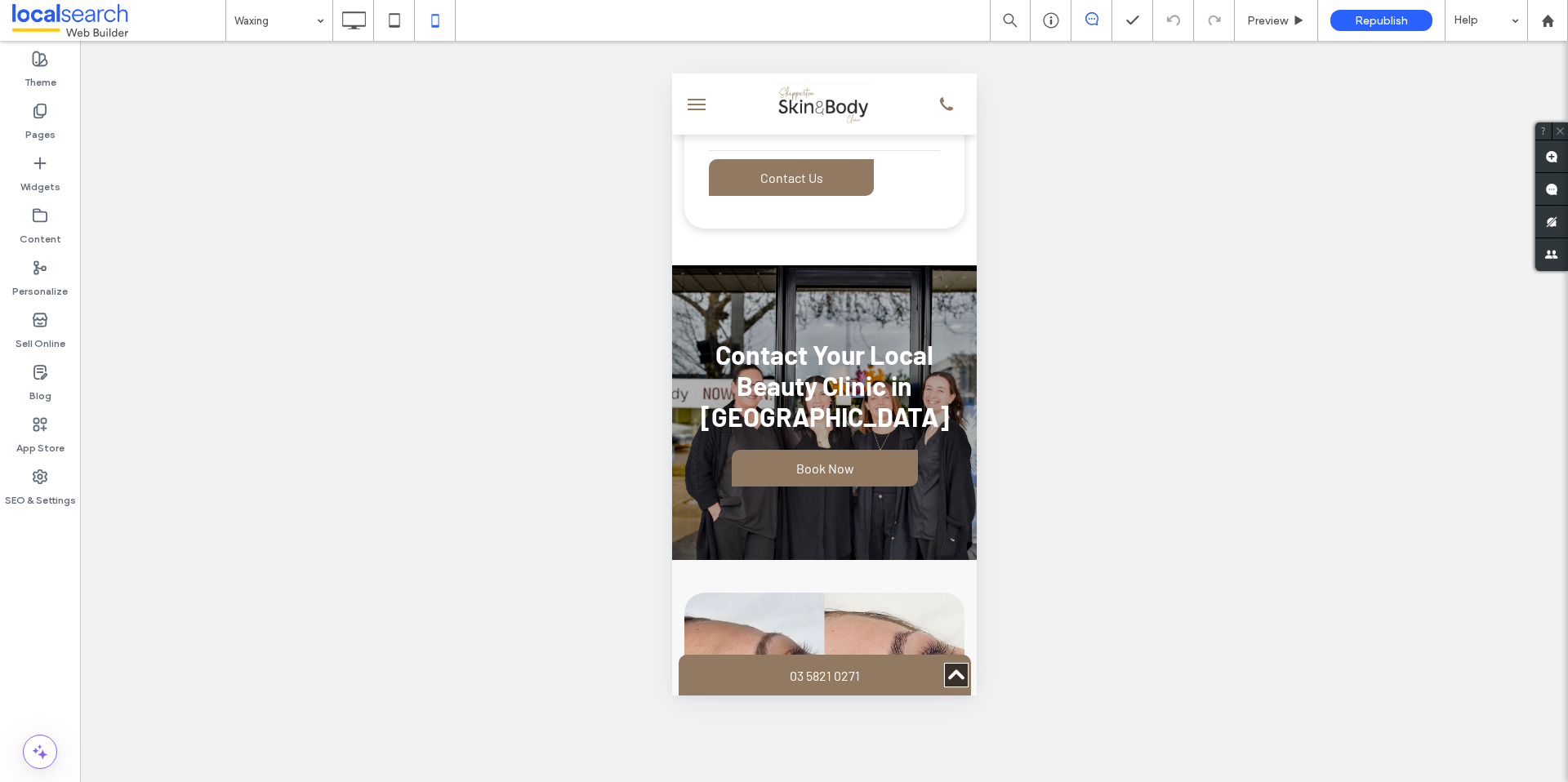
click at [302, 24] on input at bounding box center [275, 20] width 82 height 41
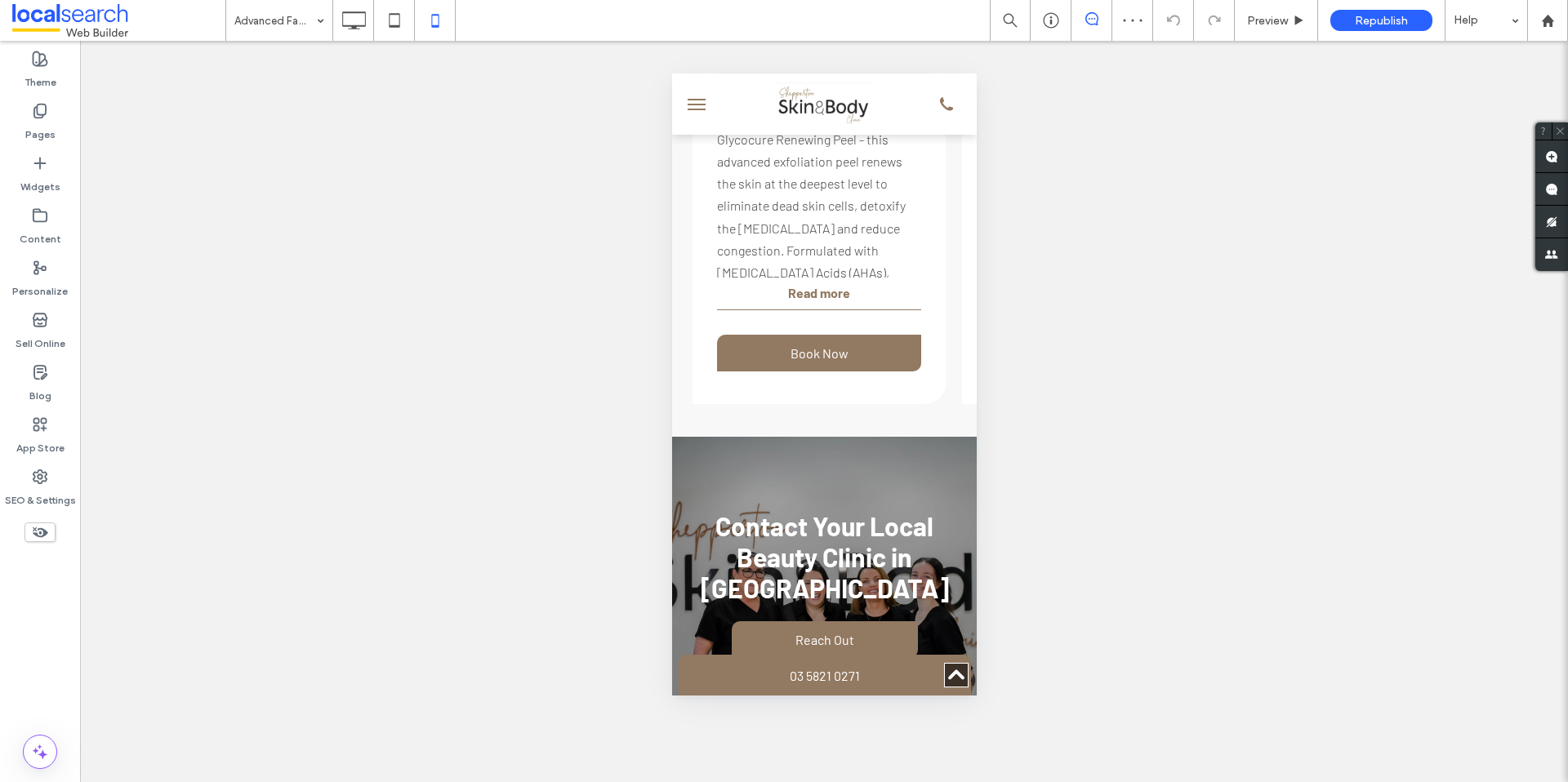
scroll to position [3657, 0]
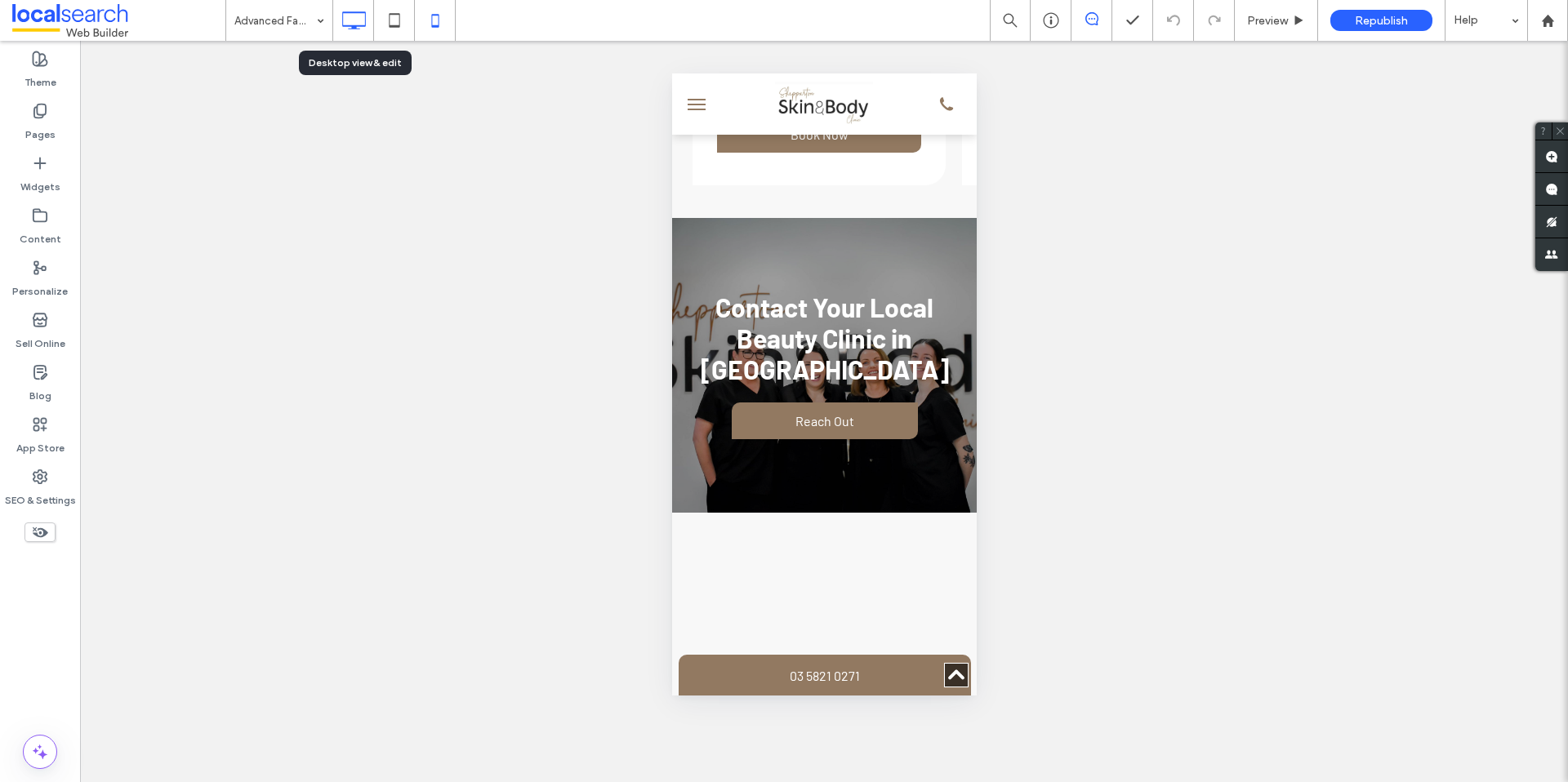
click at [357, 32] on icon at bounding box center [353, 20] width 32 height 32
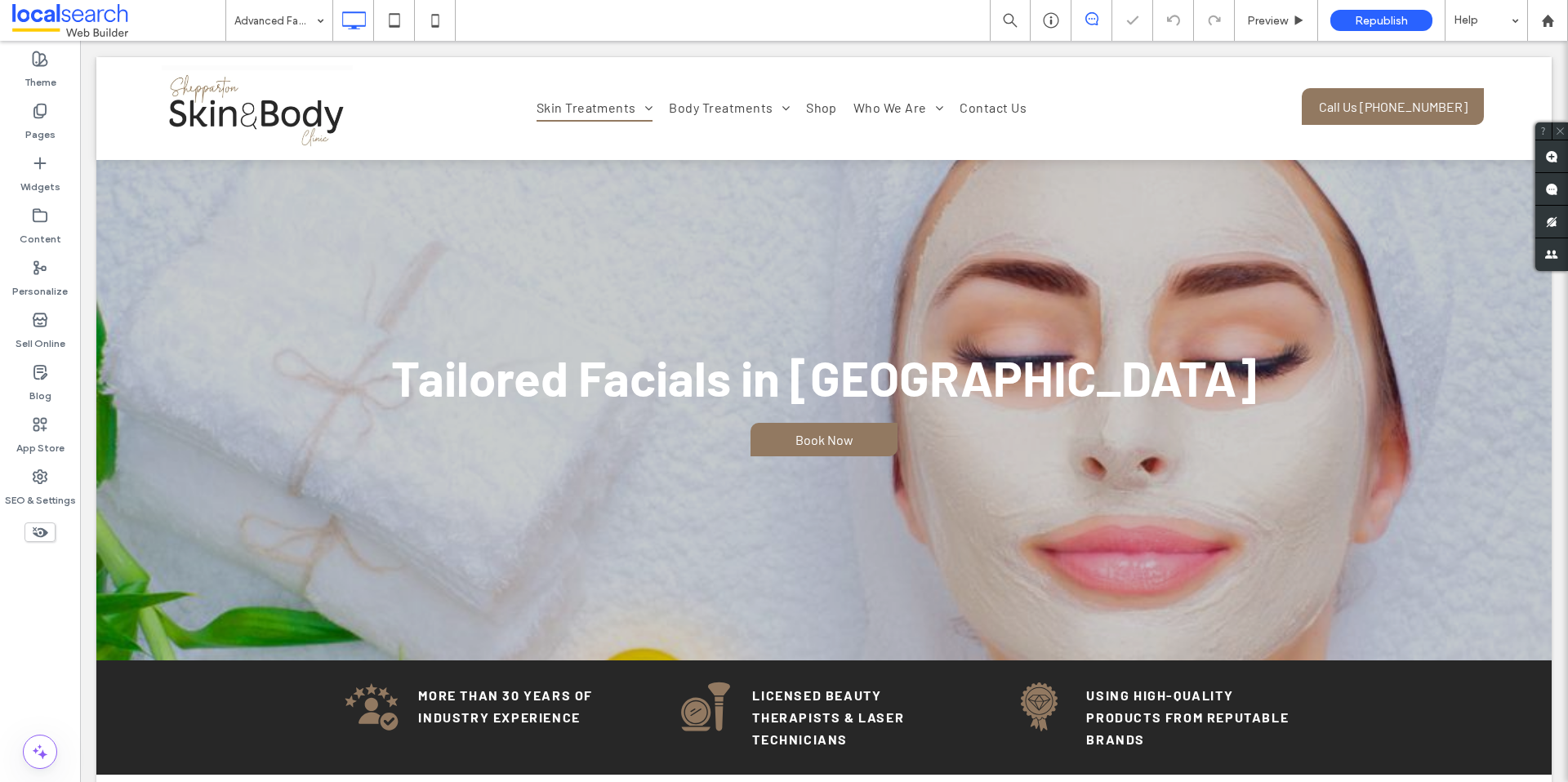
scroll to position [0, 0]
click at [1274, 36] on div "Preview" at bounding box center [1276, 20] width 84 height 41
click at [1258, 27] on div "Preview" at bounding box center [1276, 20] width 84 height 41
click at [1277, 15] on span "Preview" at bounding box center [1267, 21] width 41 height 14
click at [1258, 12] on div "Preview" at bounding box center [1276, 20] width 84 height 41
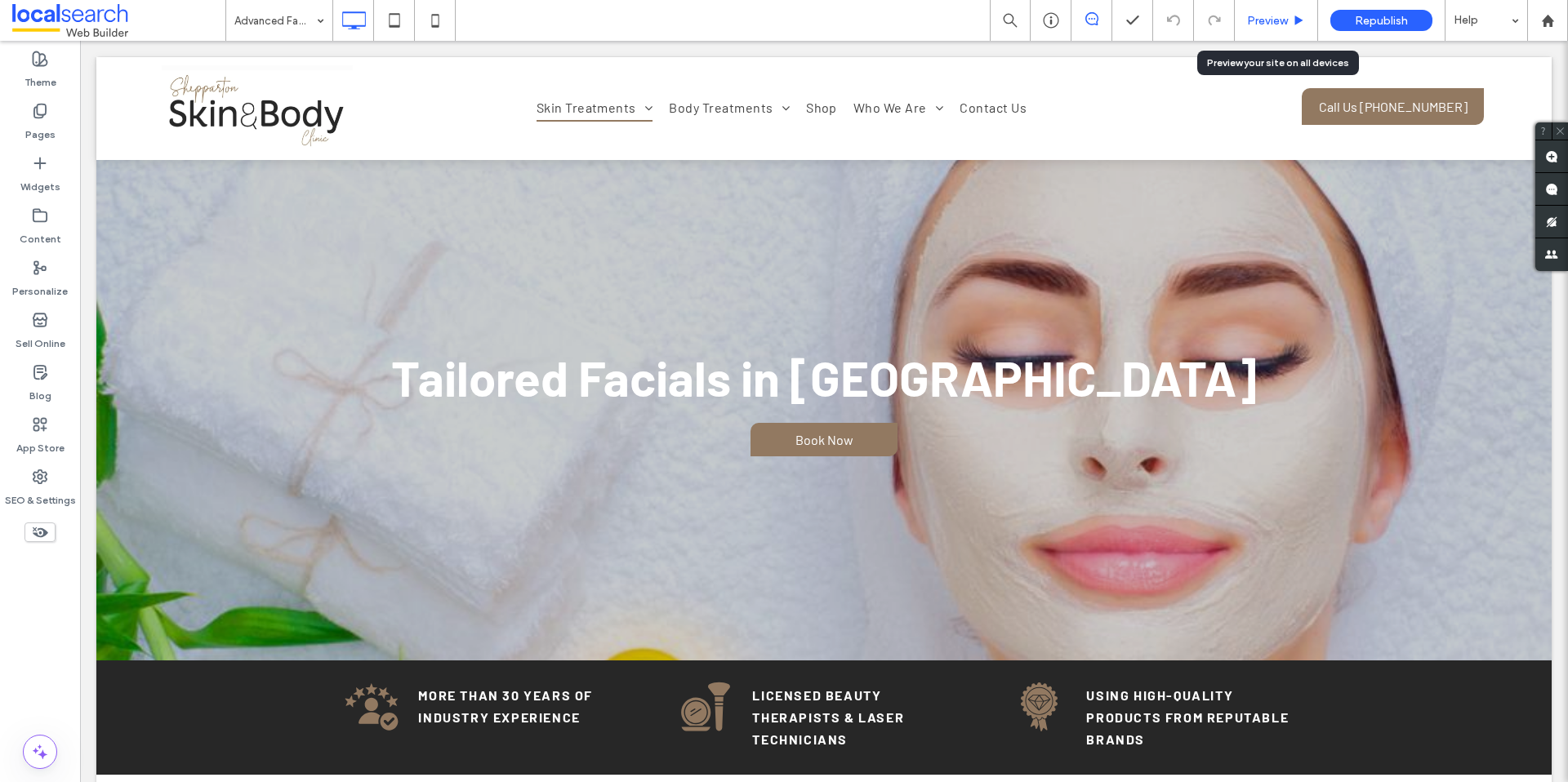
click at [1258, 15] on span "Preview" at bounding box center [1267, 21] width 41 height 14
click at [1254, 30] on div "Preview" at bounding box center [1276, 20] width 84 height 41
click at [1266, 24] on span "Preview" at bounding box center [1267, 21] width 41 height 14
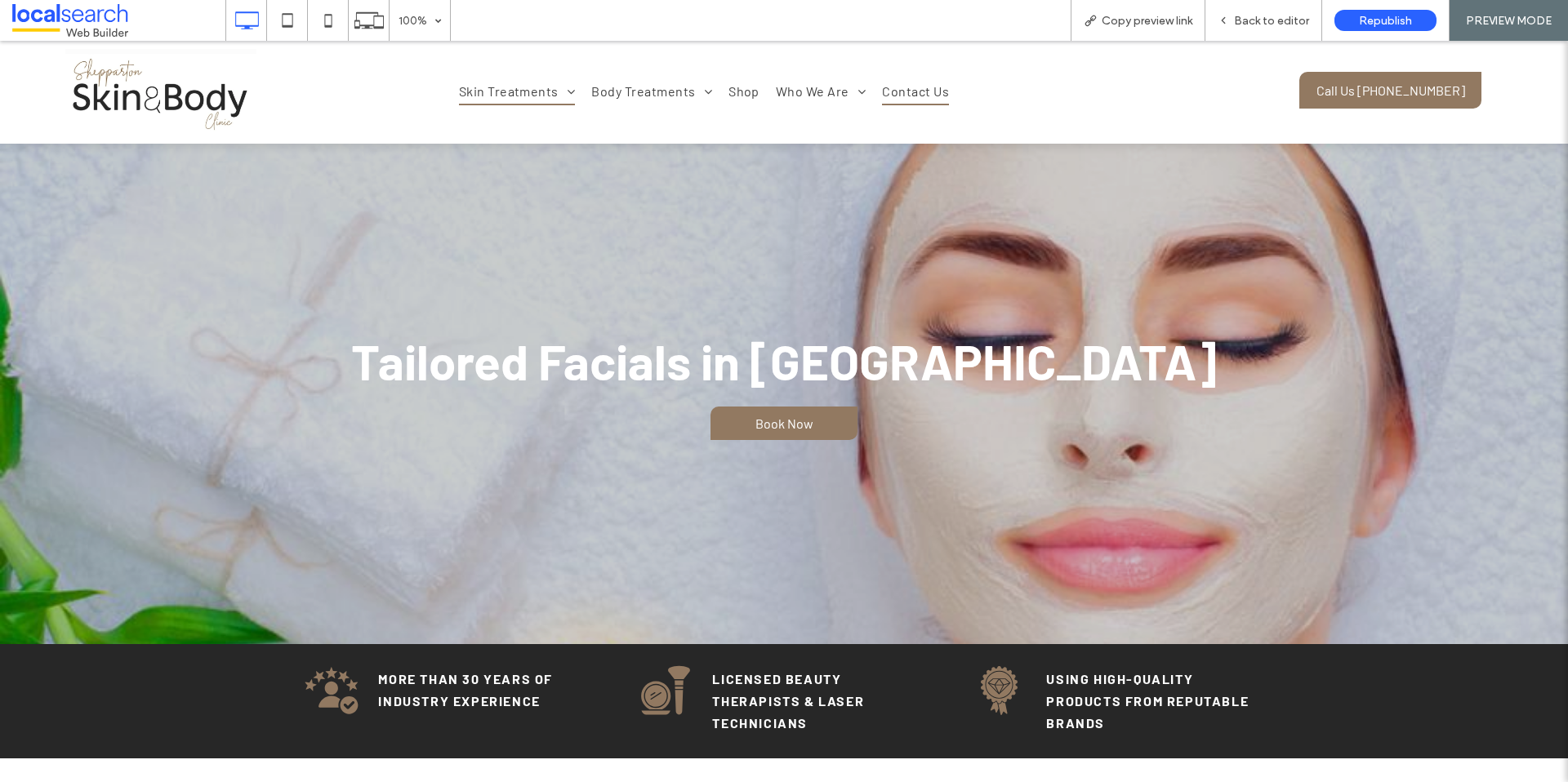
click at [925, 103] on span "Contact Us" at bounding box center [915, 91] width 67 height 28
click at [1233, 31] on div "Back to editor" at bounding box center [1264, 20] width 117 height 41
click at [1239, 25] on span "Back to editor" at bounding box center [1271, 21] width 75 height 14
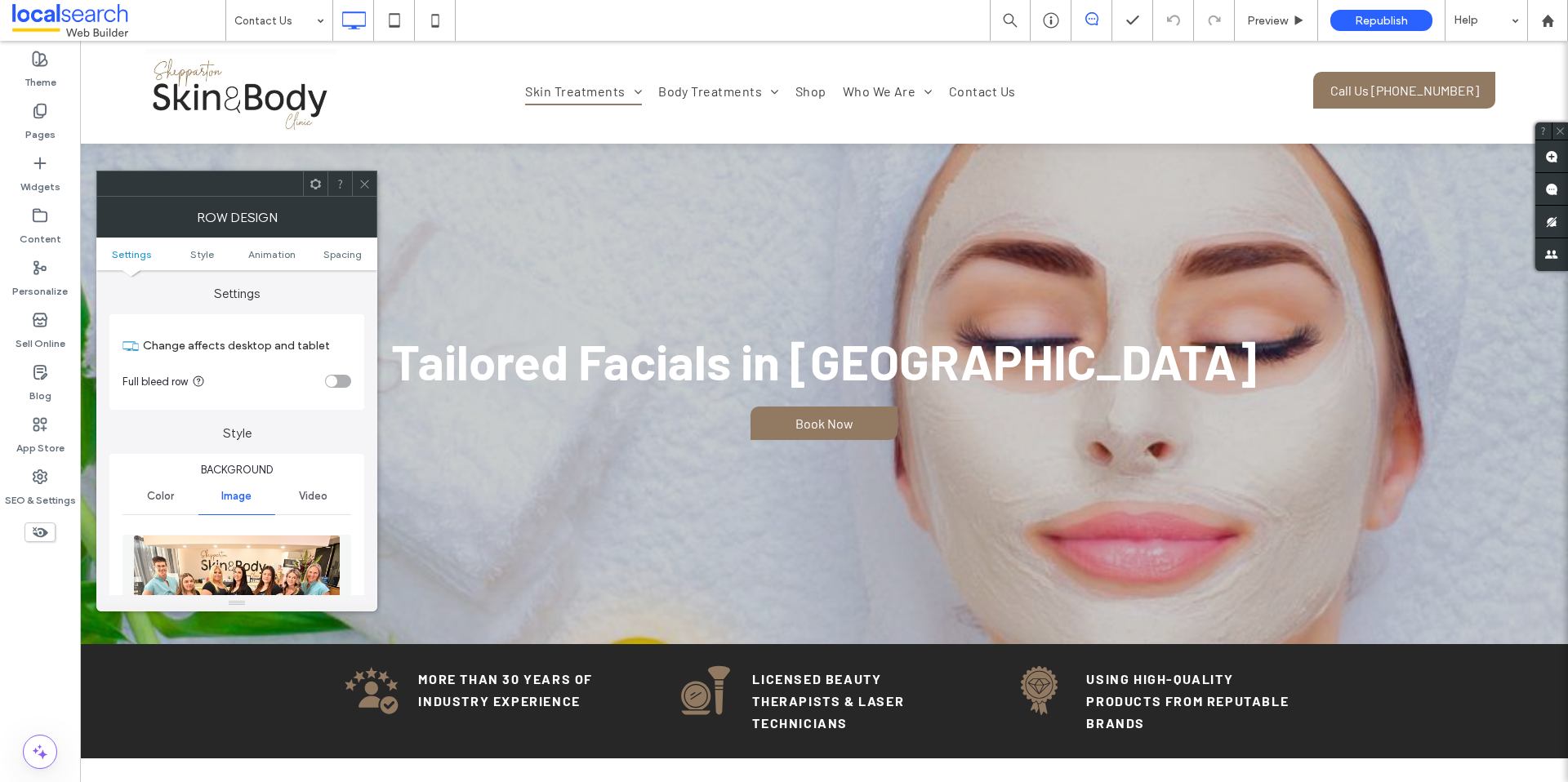
scroll to position [313, 0]
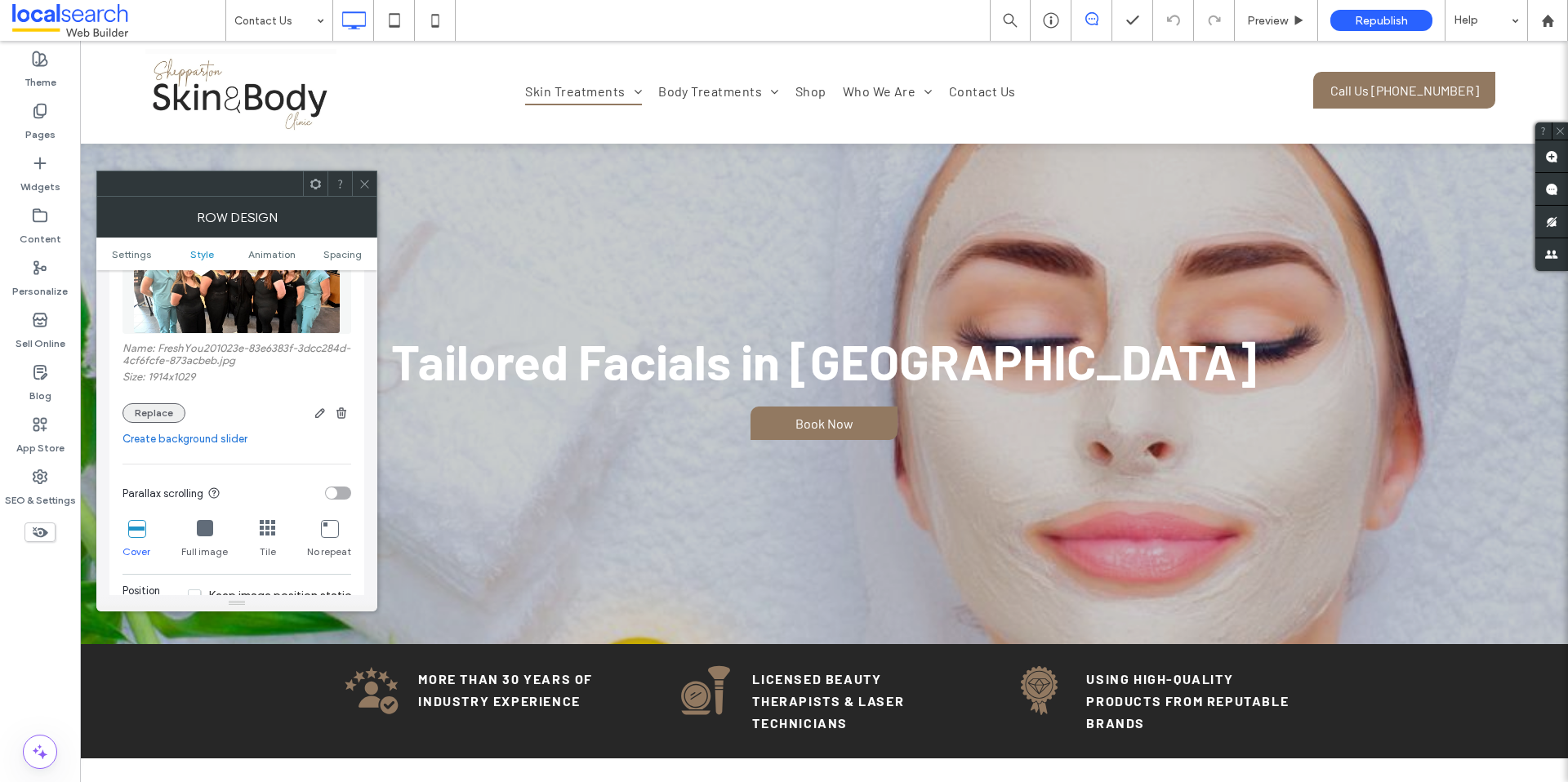
click at [165, 414] on button "Replace" at bounding box center [154, 413] width 63 height 19
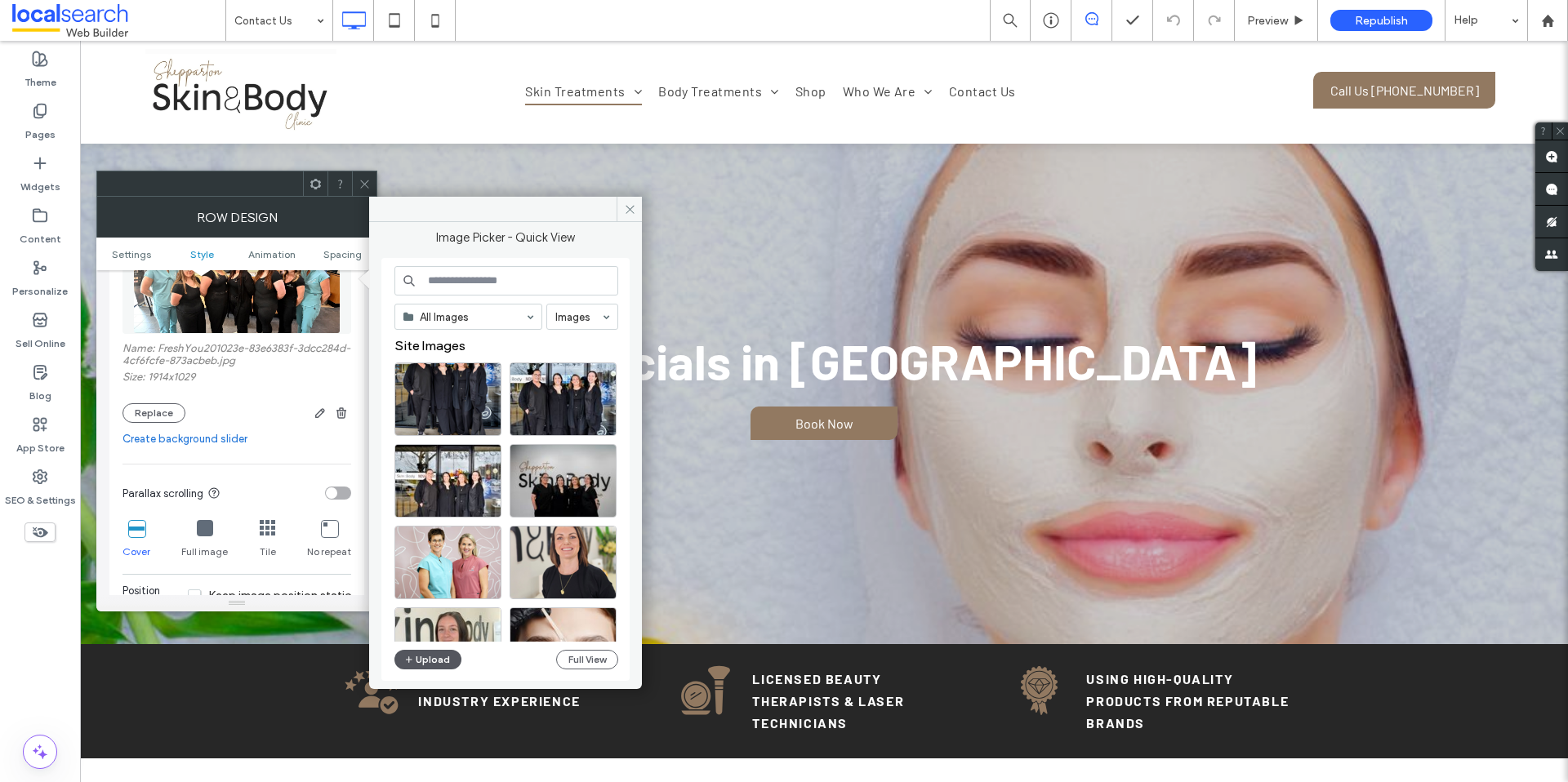
click at [422, 663] on button "Upload" at bounding box center [428, 659] width 67 height 19
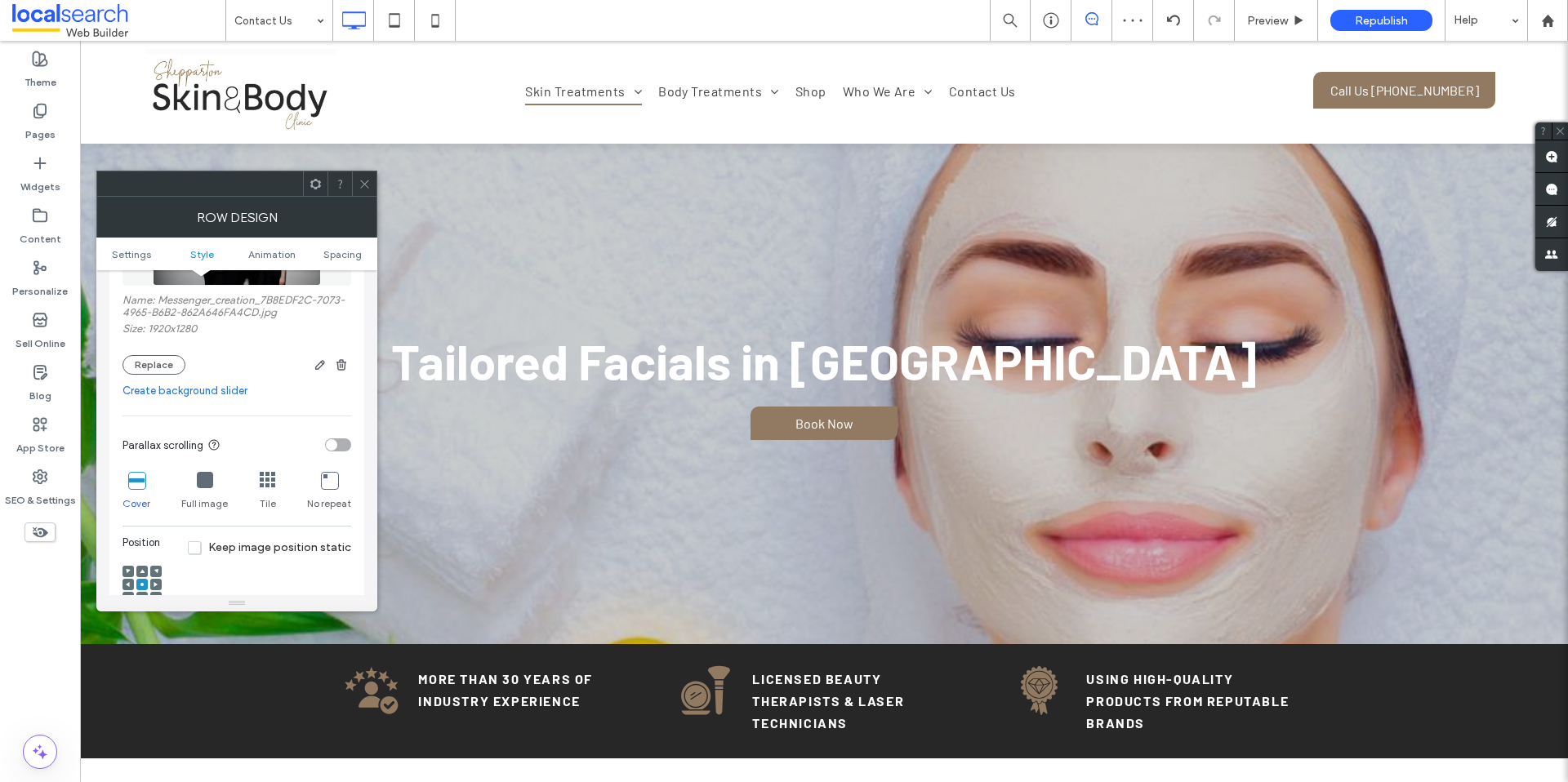
scroll to position [381, 0]
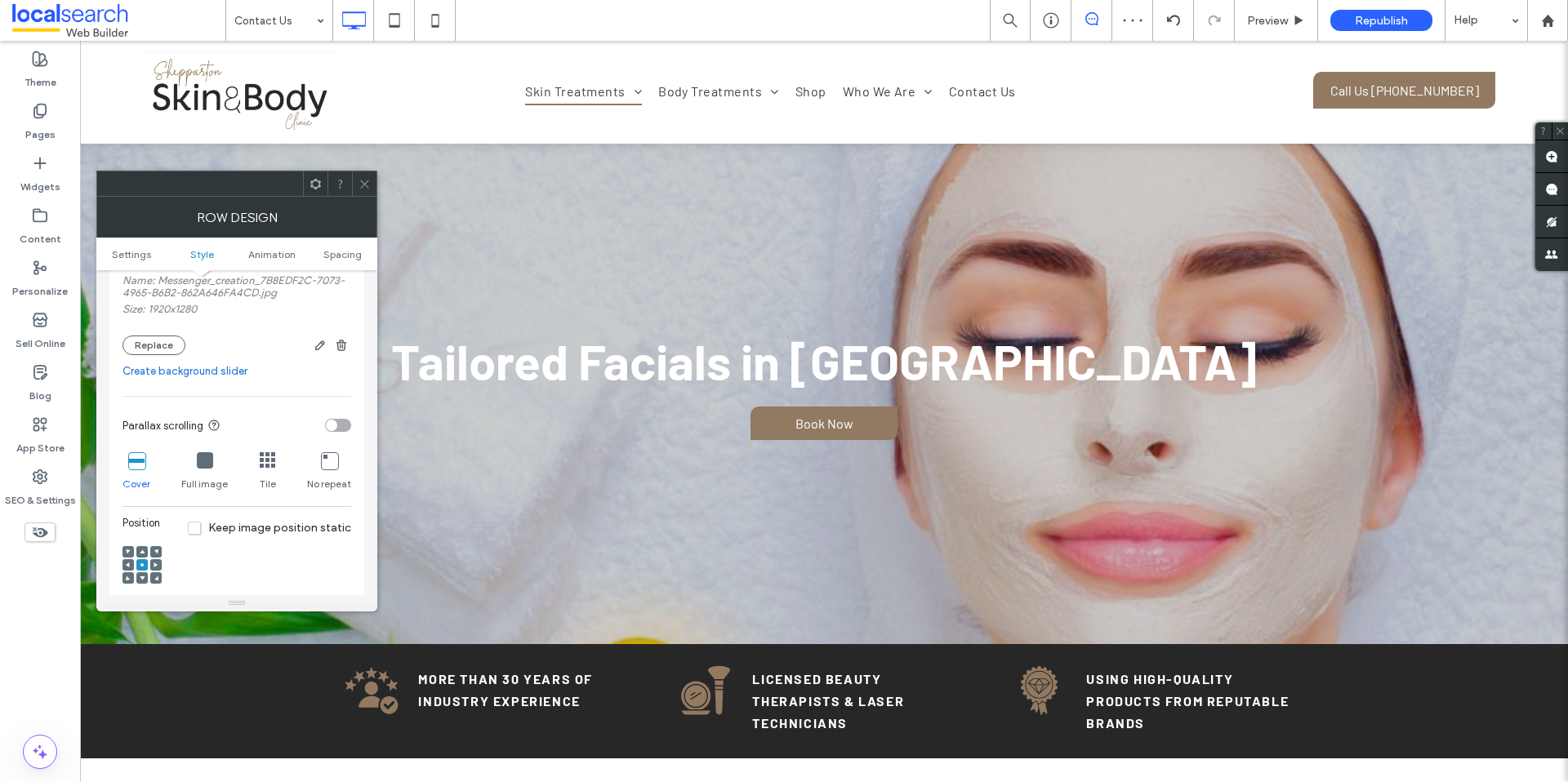
click at [362, 195] on span at bounding box center [365, 184] width 12 height 24
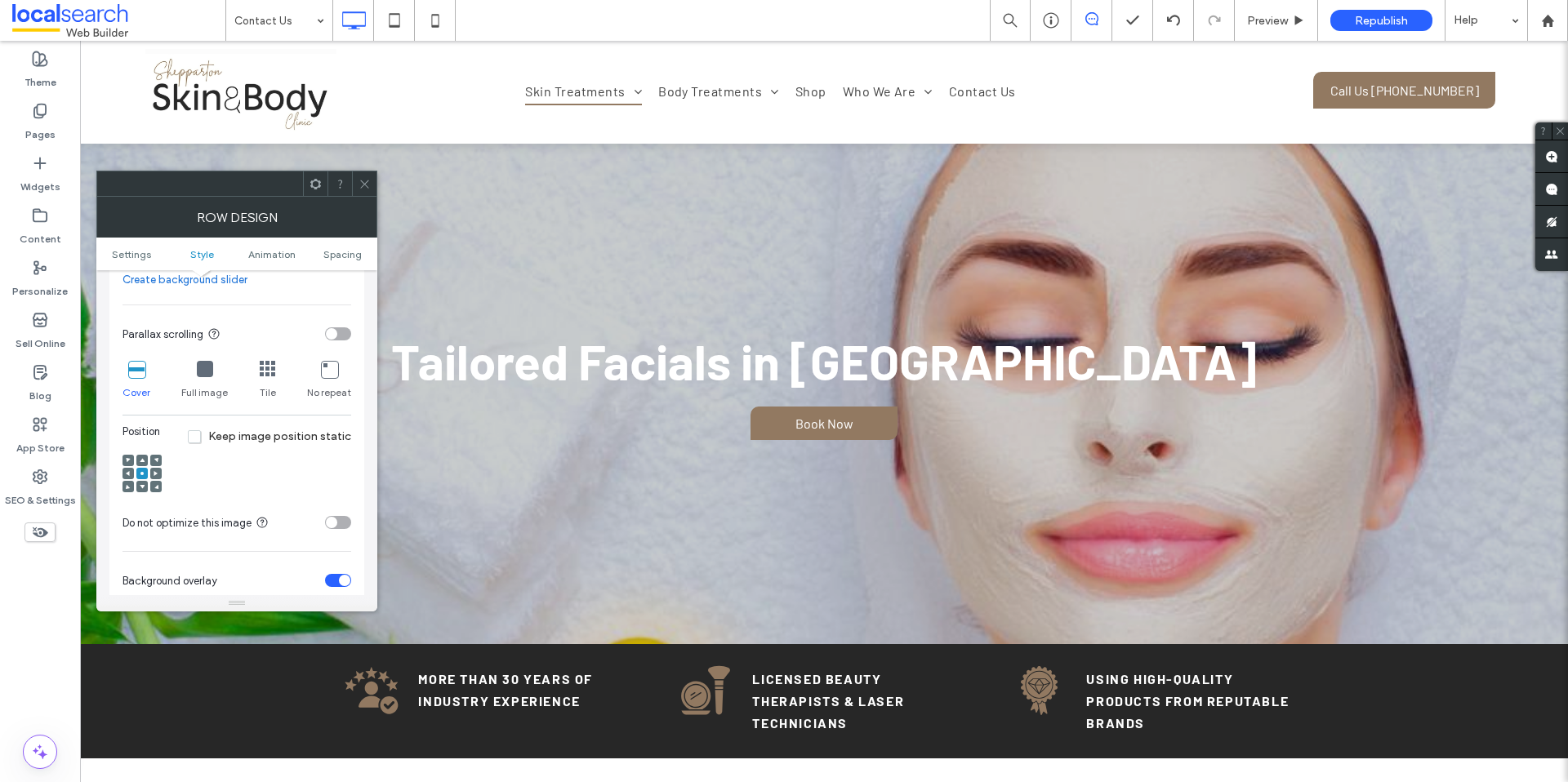
scroll to position [529, 0]
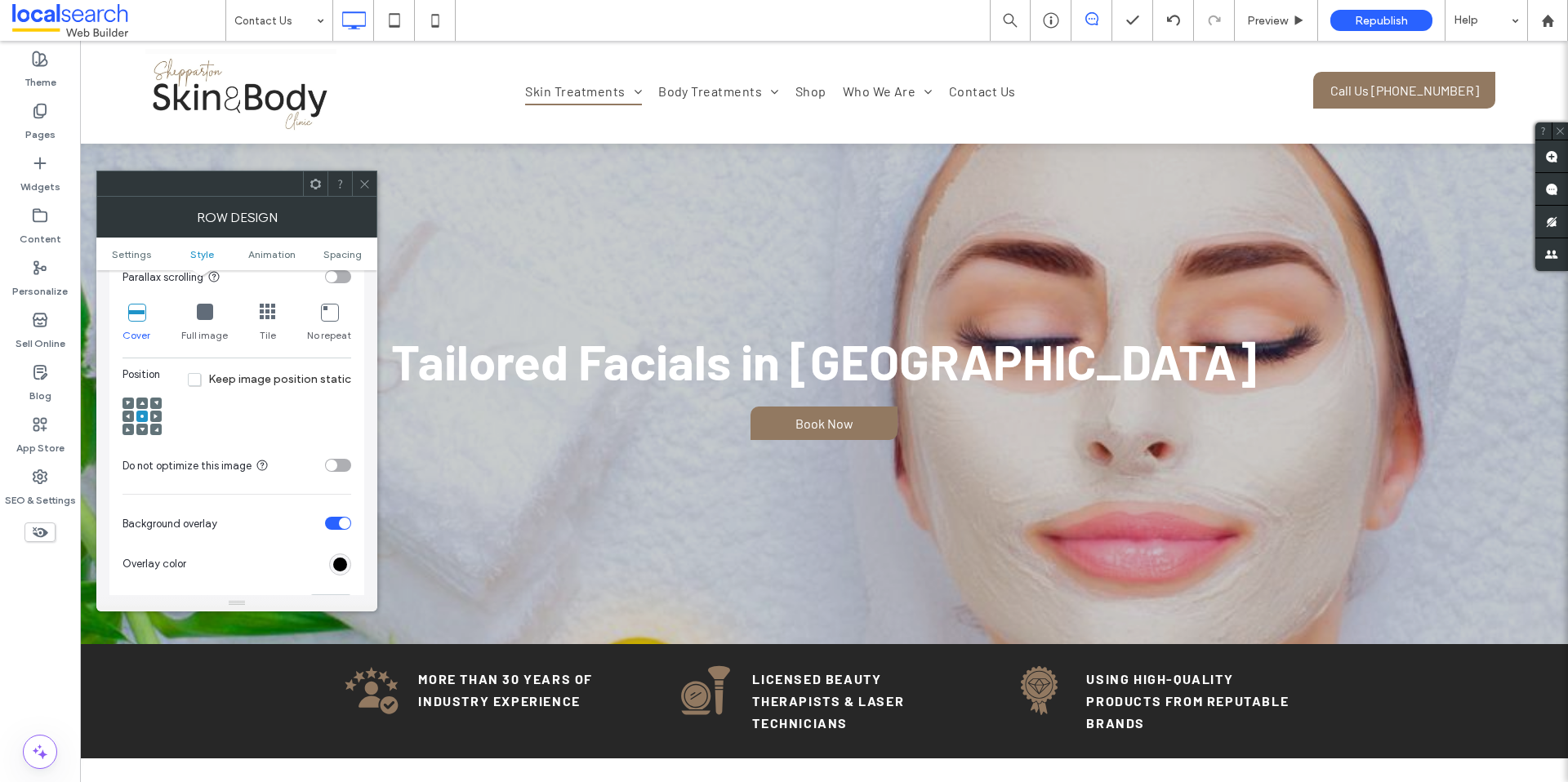
click at [144, 403] on use at bounding box center [142, 402] width 5 height 4
click at [141, 428] on use at bounding box center [142, 429] width 5 height 4
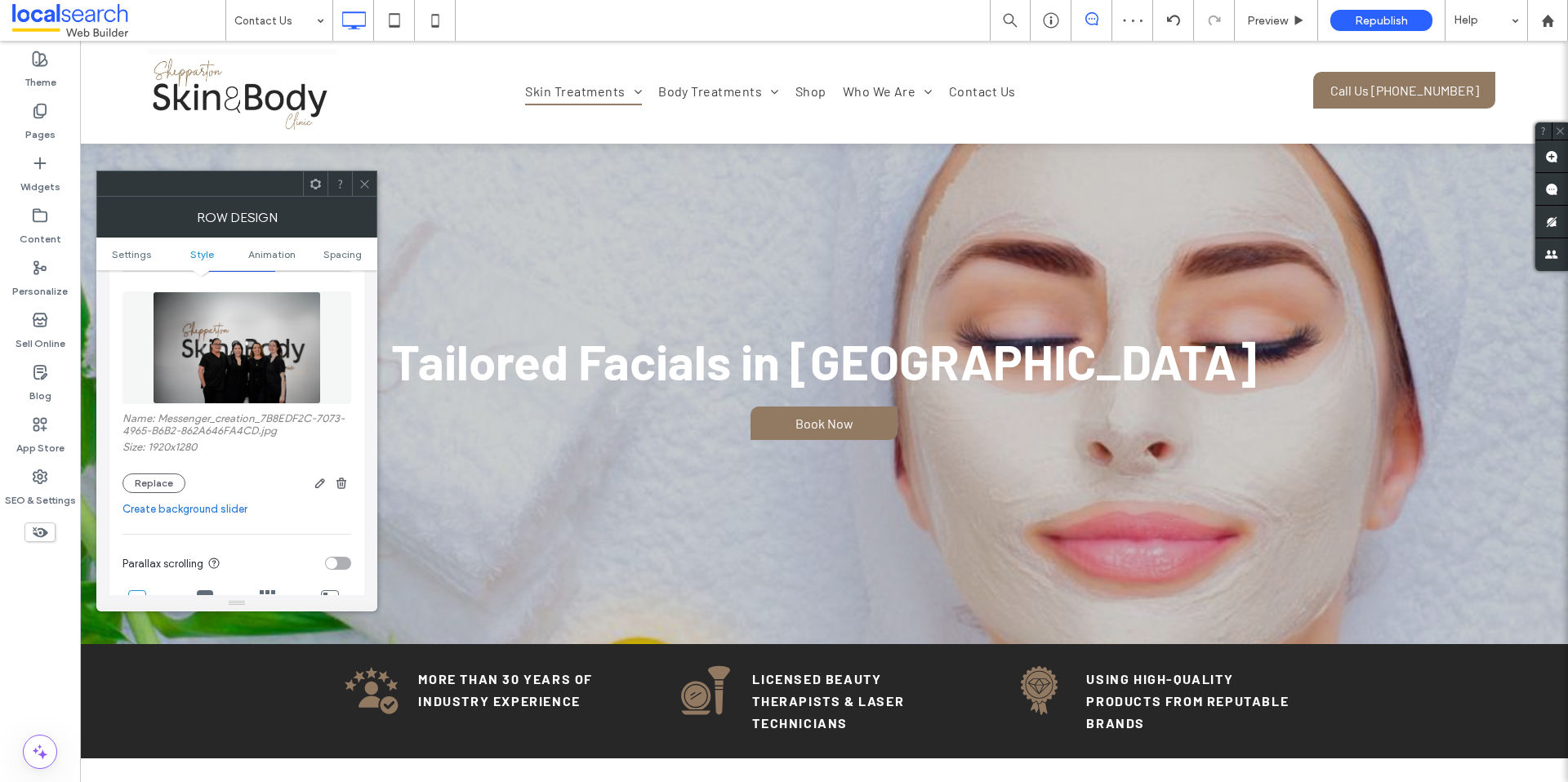
scroll to position [421, 0]
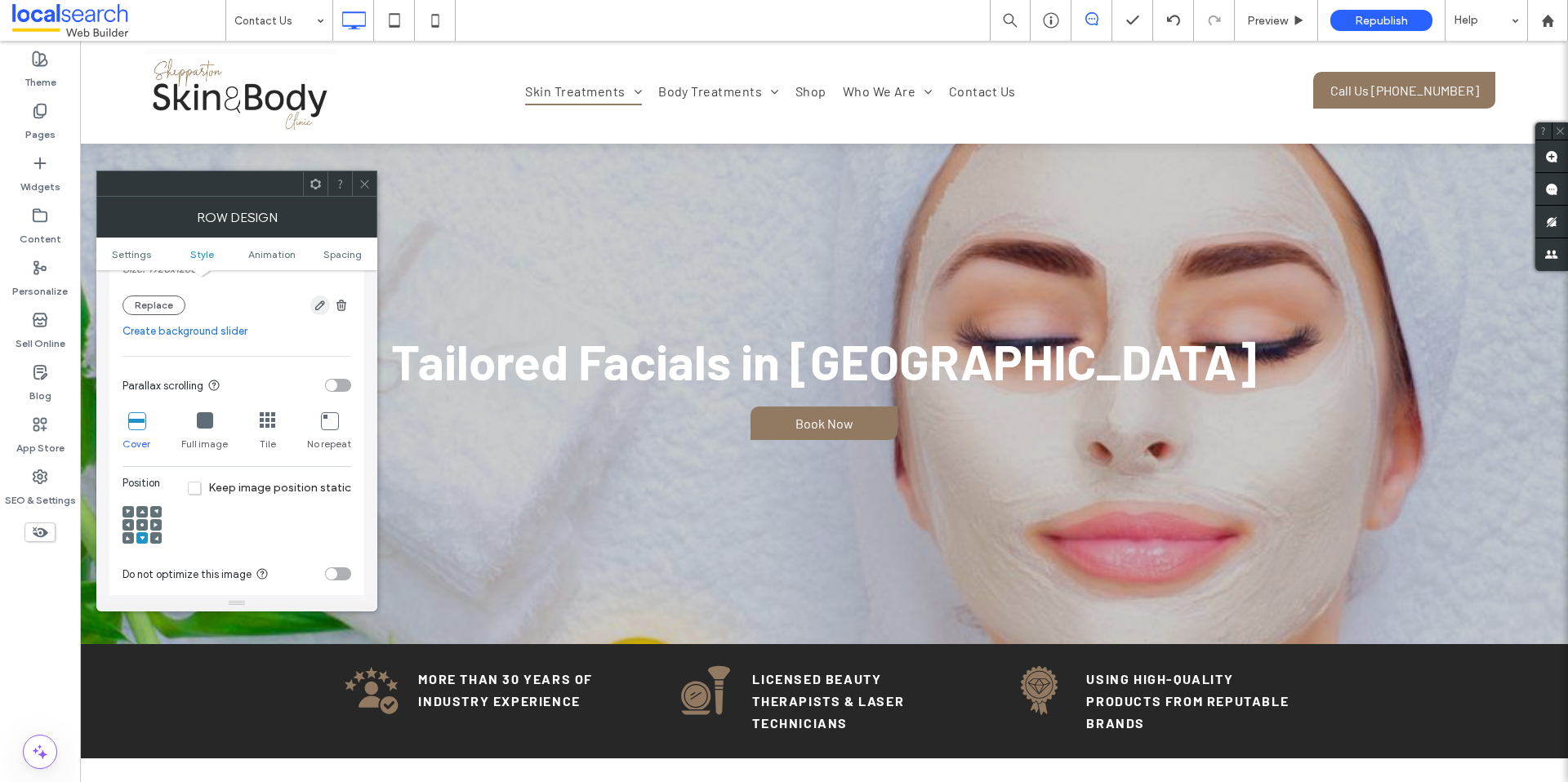
click at [318, 302] on icon "button" at bounding box center [320, 305] width 13 height 13
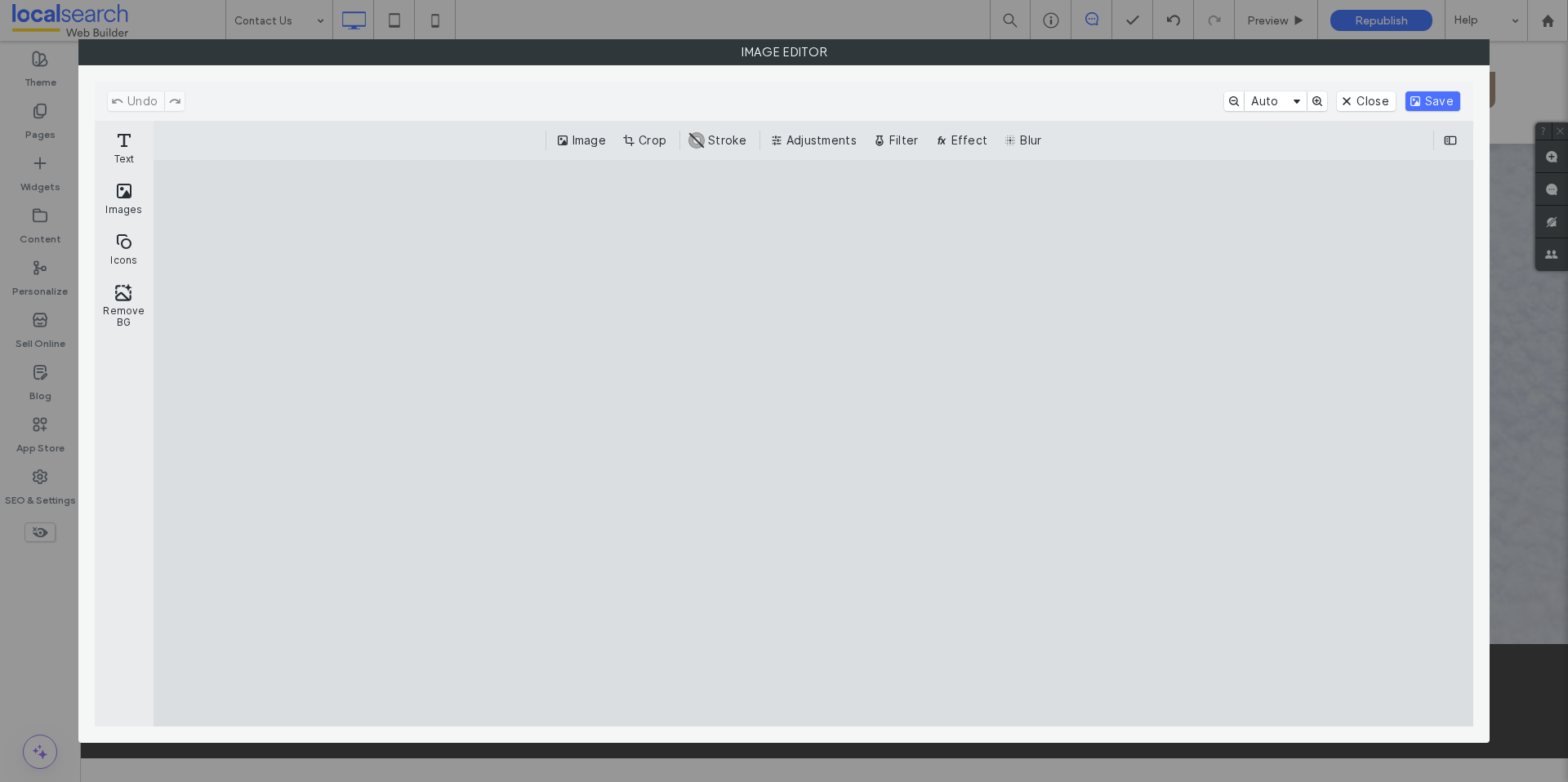
click at [659, 138] on button "Crop" at bounding box center [646, 140] width 54 height 19
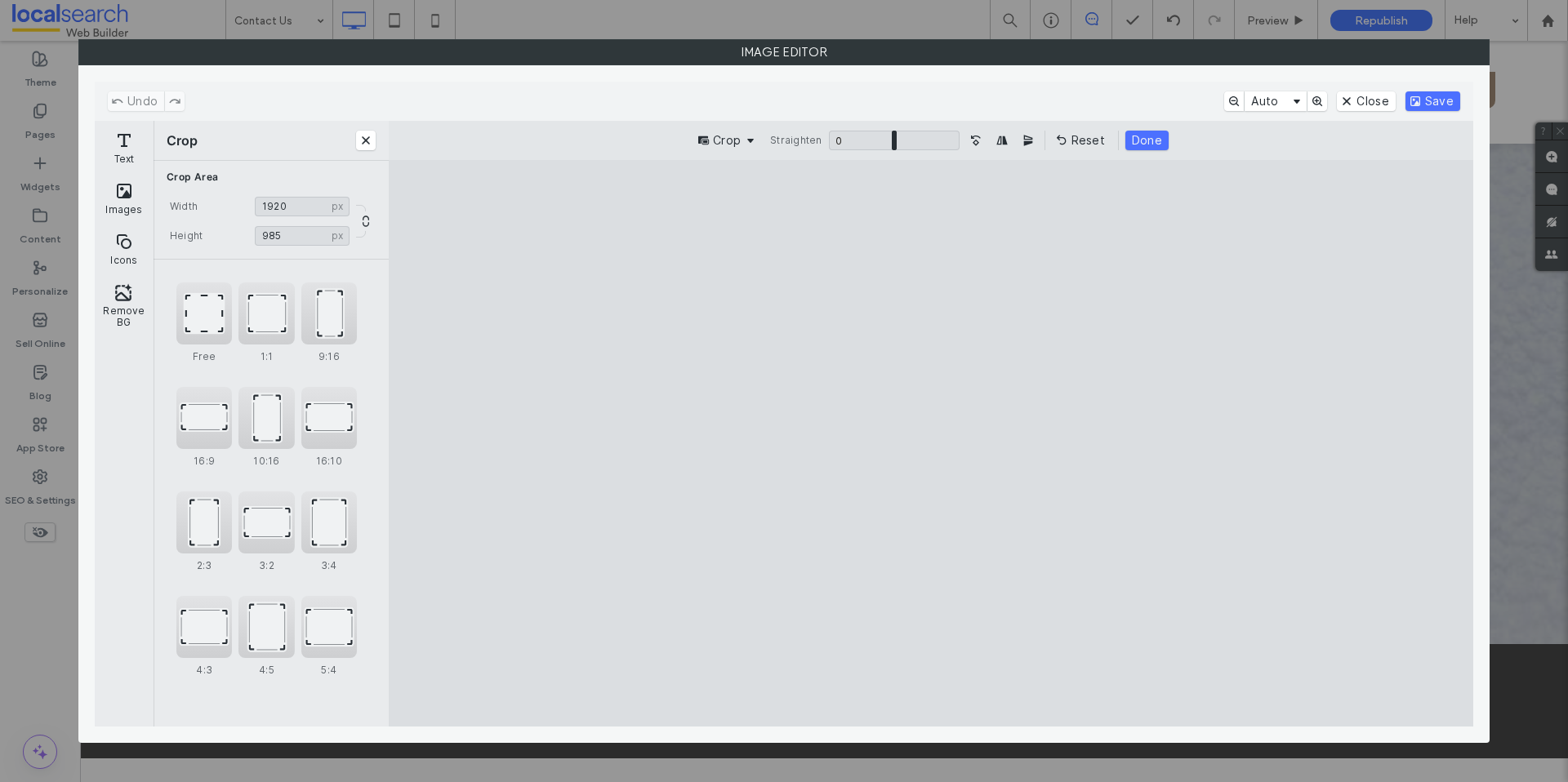
type input "***"
drag, startPoint x: 929, startPoint y: 219, endPoint x: 928, endPoint y: 327, distance: 108.0
click at [931, 443] on cesdk-canvas "Editor canvas" at bounding box center [931, 443] width 0 height 0
click at [1445, 103] on button "Save" at bounding box center [1432, 101] width 55 height 19
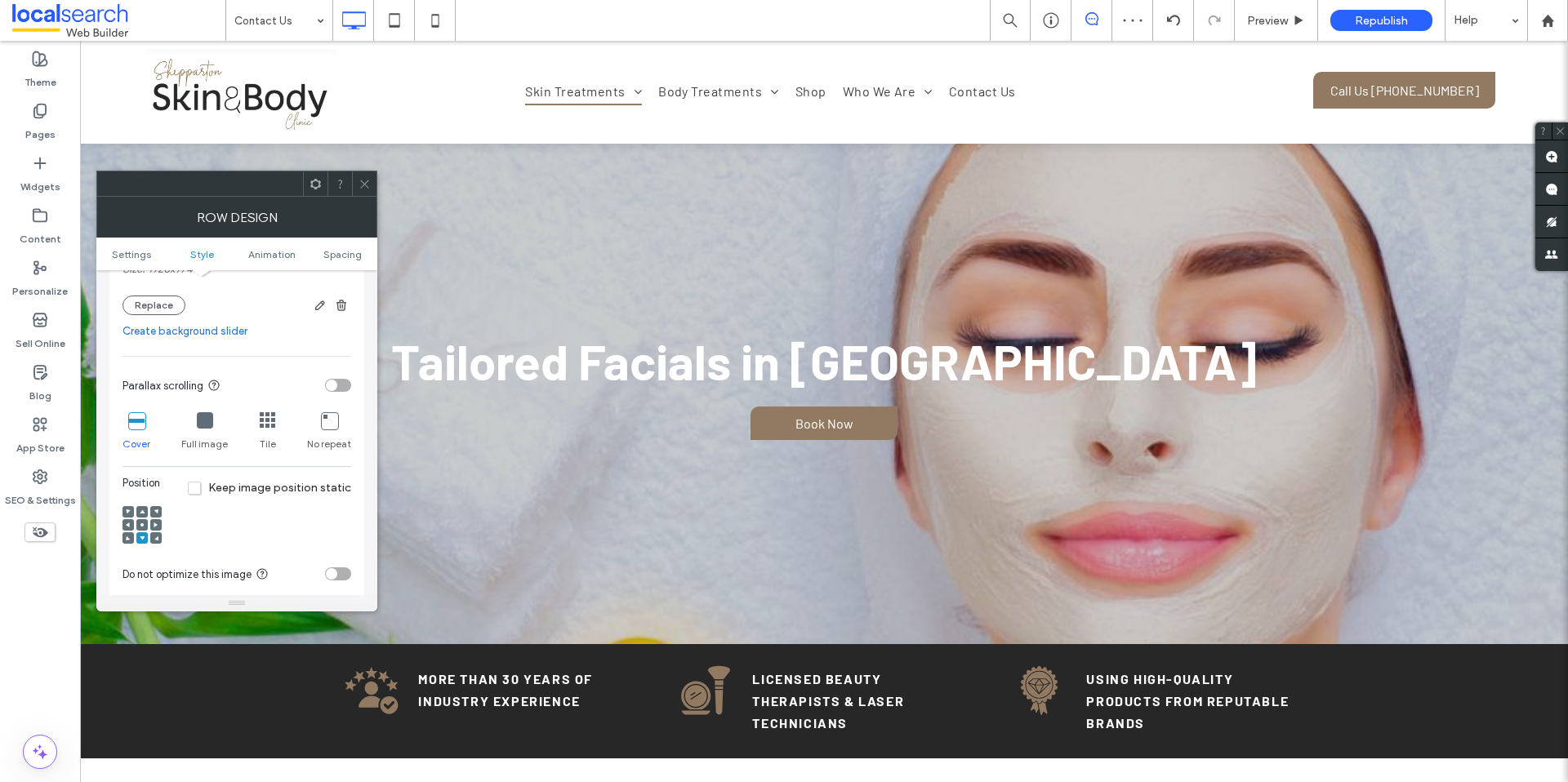
click at [139, 526] on icon at bounding box center [142, 525] width 5 height 5
click at [359, 181] on icon at bounding box center [365, 184] width 12 height 12
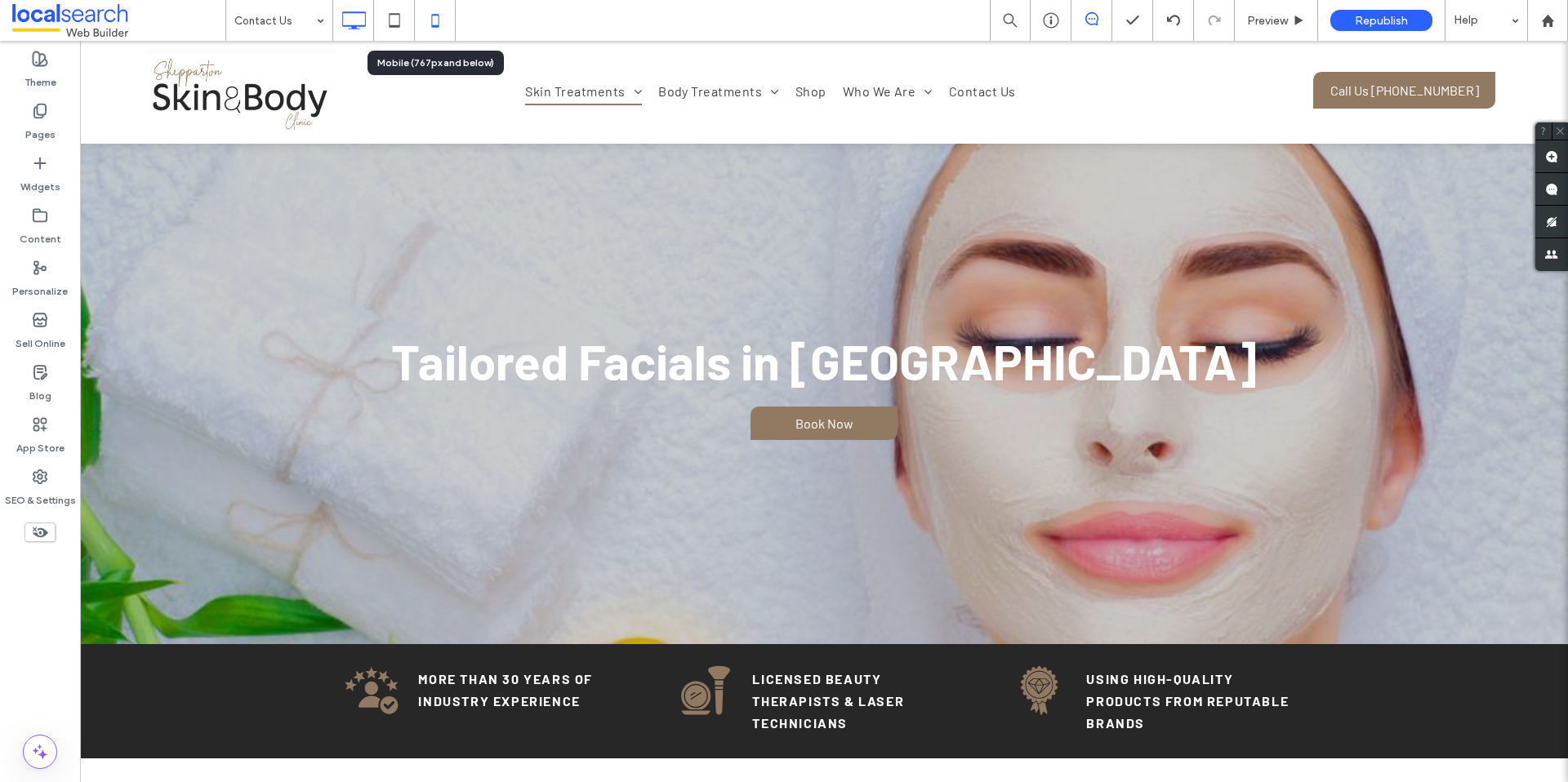
click at [428, 24] on icon at bounding box center [435, 20] width 32 height 32
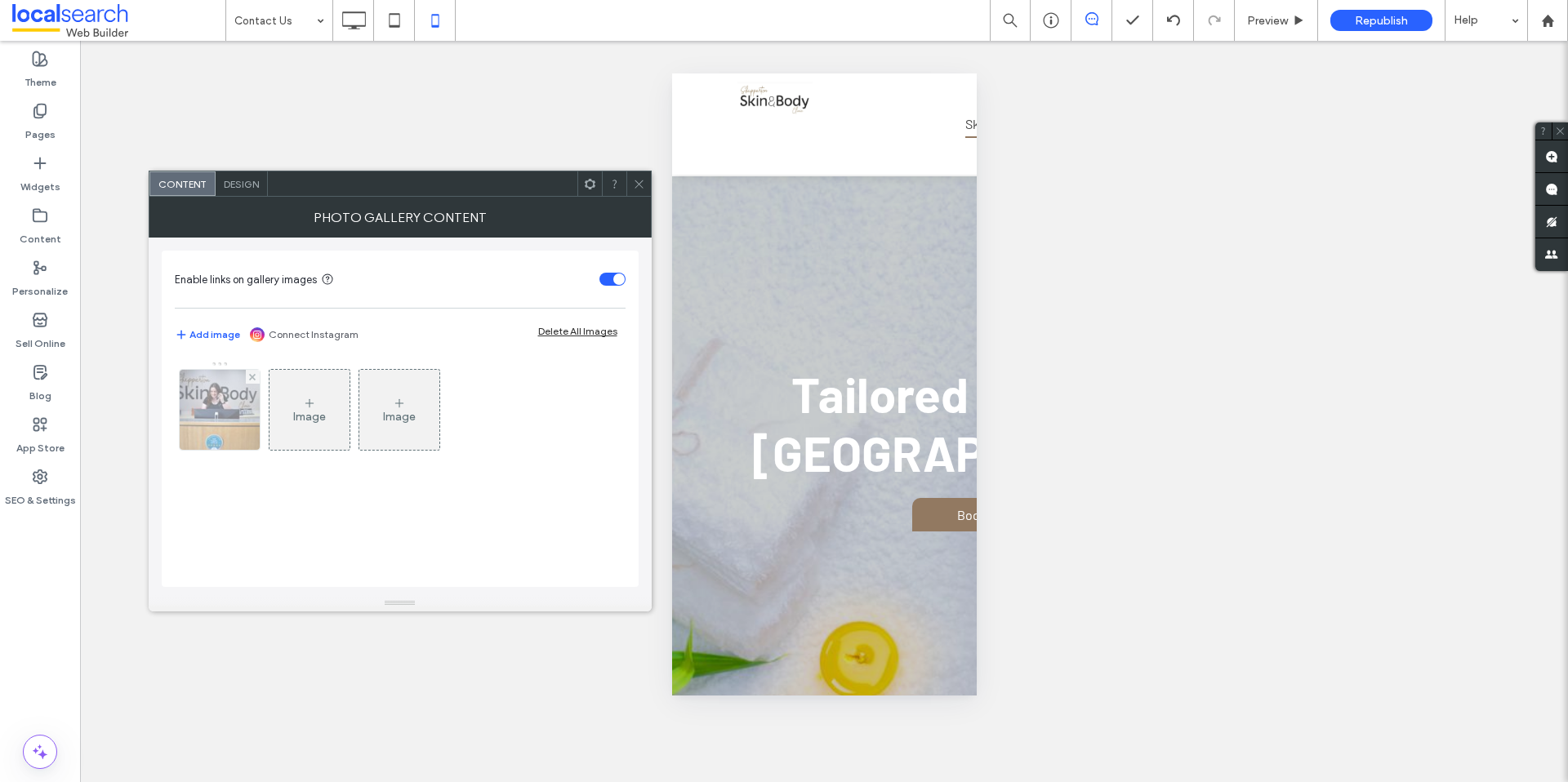
click at [224, 384] on img at bounding box center [220, 410] width 121 height 80
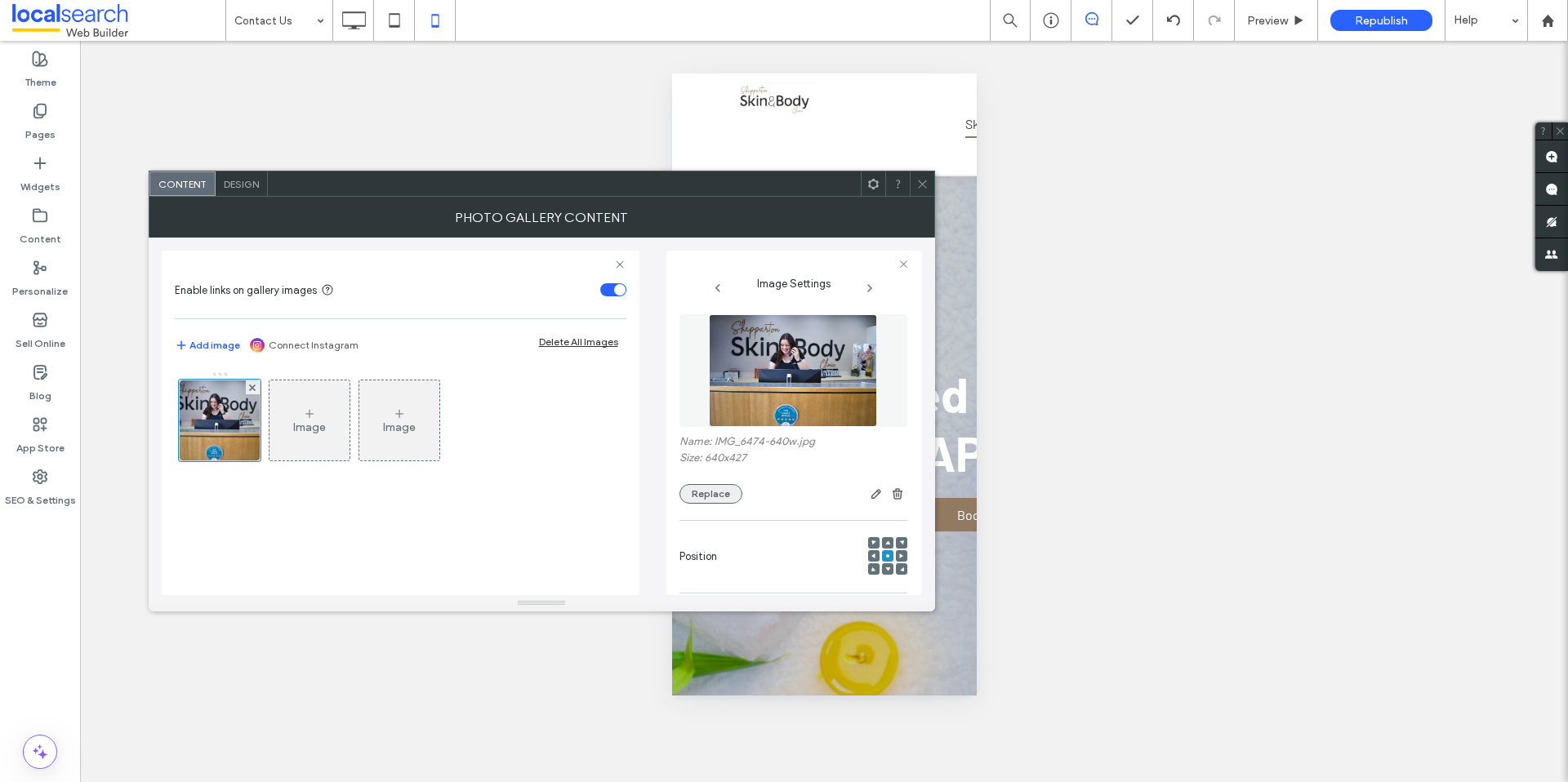
click at [690, 492] on button "Replace" at bounding box center [711, 494] width 63 height 19
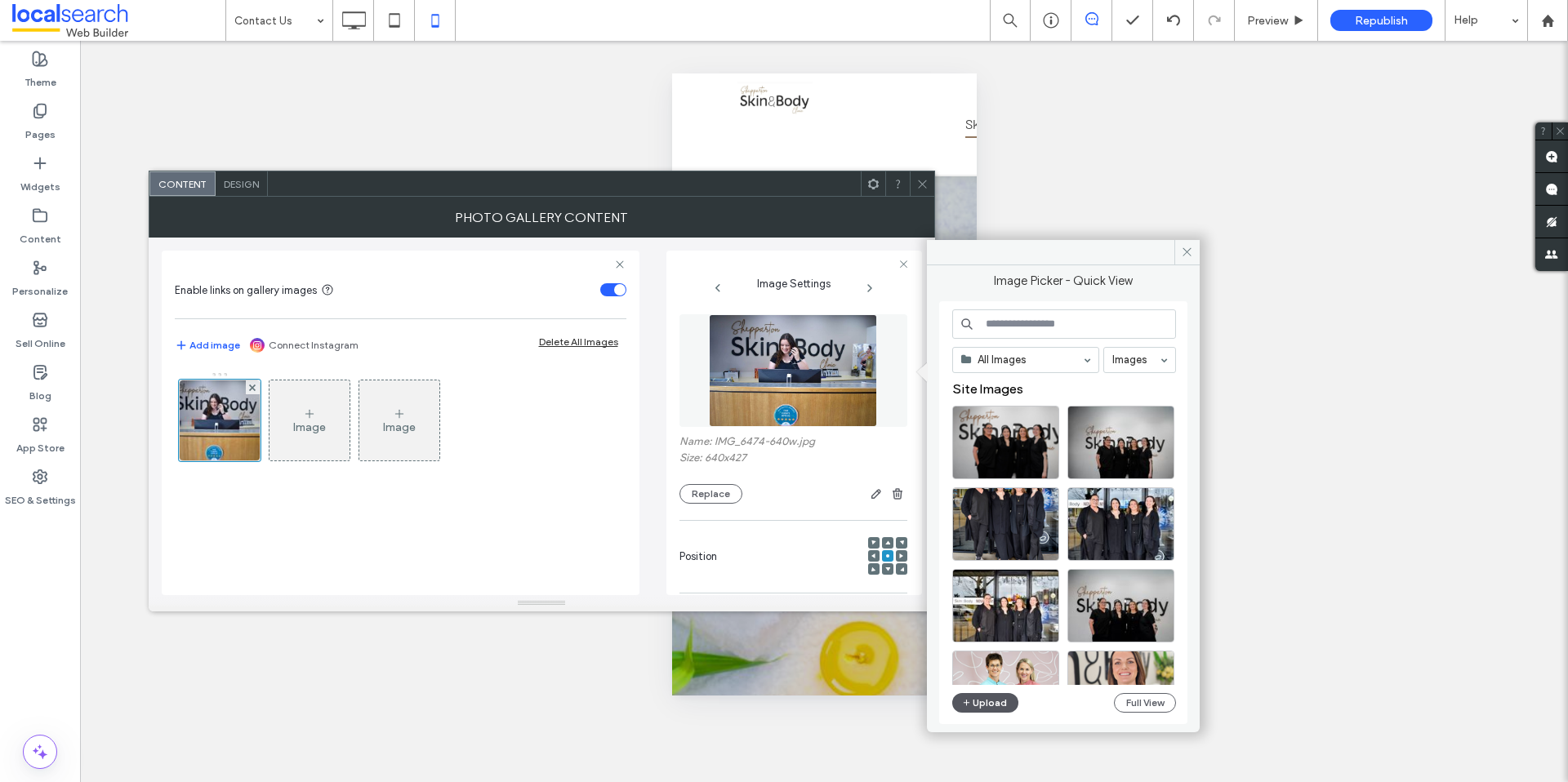
click at [993, 697] on button "Upload" at bounding box center [985, 703] width 67 height 19
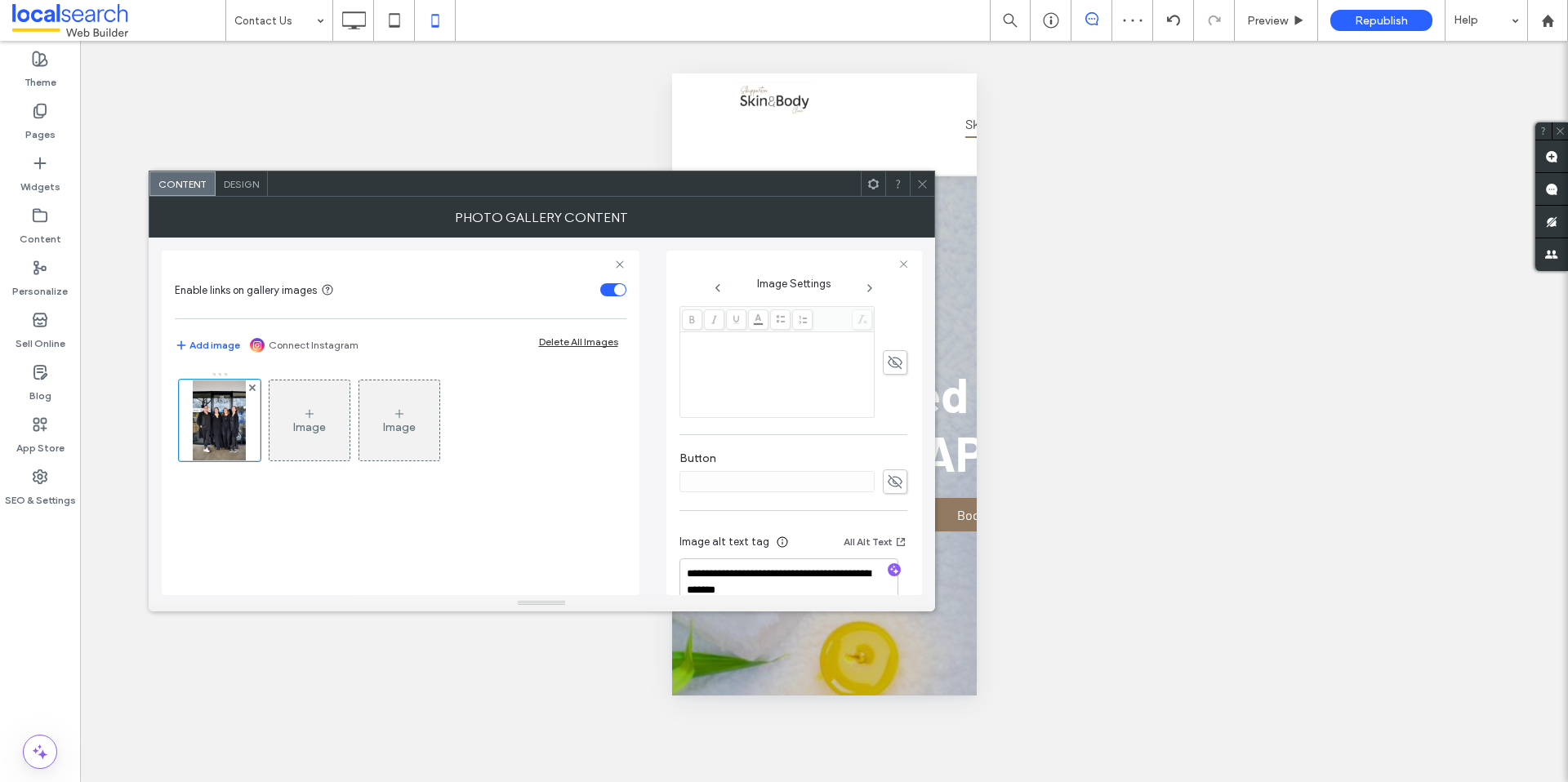
scroll to position [490, 0]
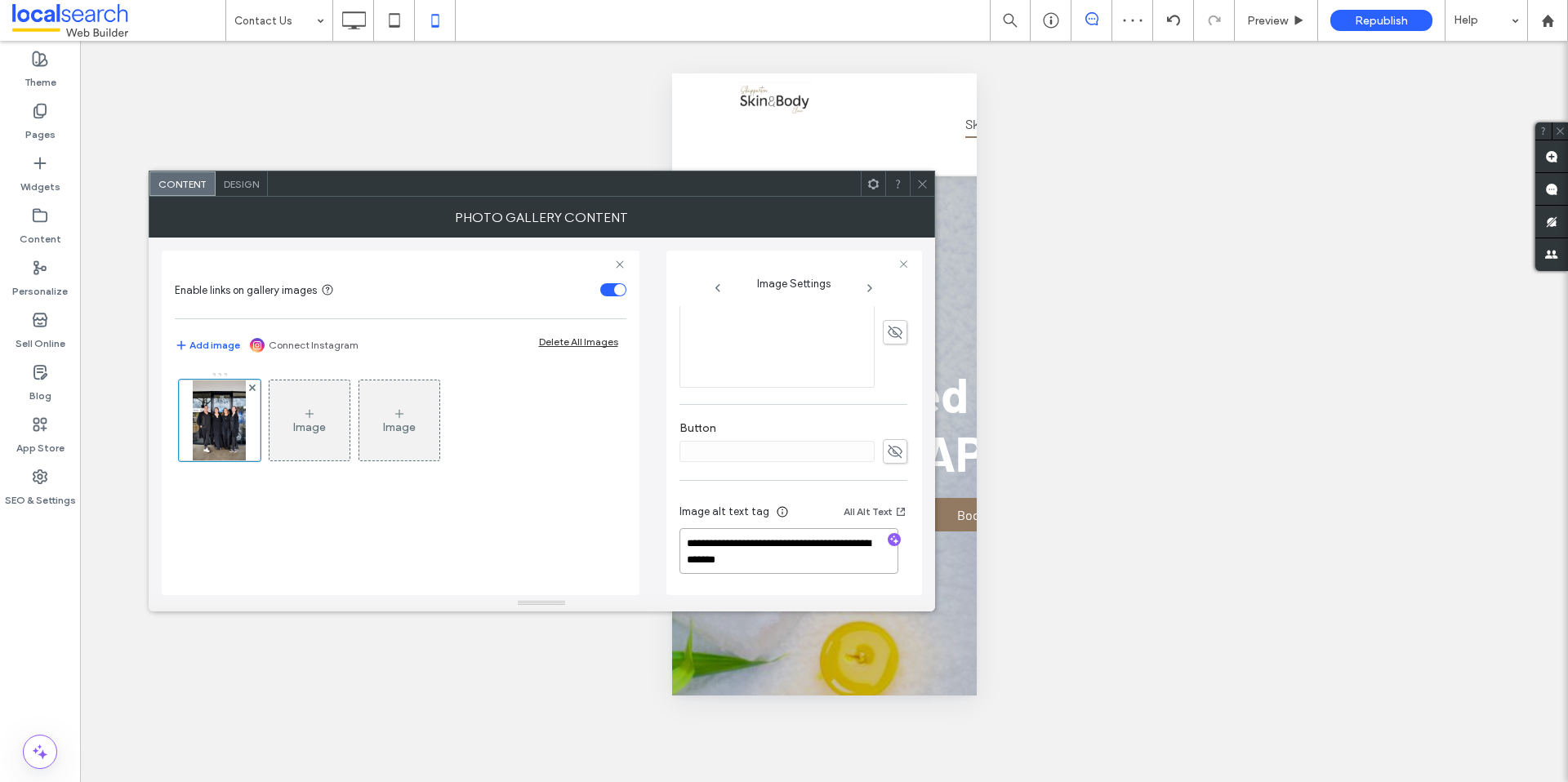
click at [795, 546] on textarea "**********" at bounding box center [788, 550] width 219 height 45
drag, startPoint x: 819, startPoint y: 540, endPoint x: 647, endPoint y: 525, distance: 172.7
click at [647, 525] on div "**********" at bounding box center [542, 416] width 760 height 358
type textarea "**********"
click at [916, 186] on icon at bounding box center [923, 184] width 12 height 12
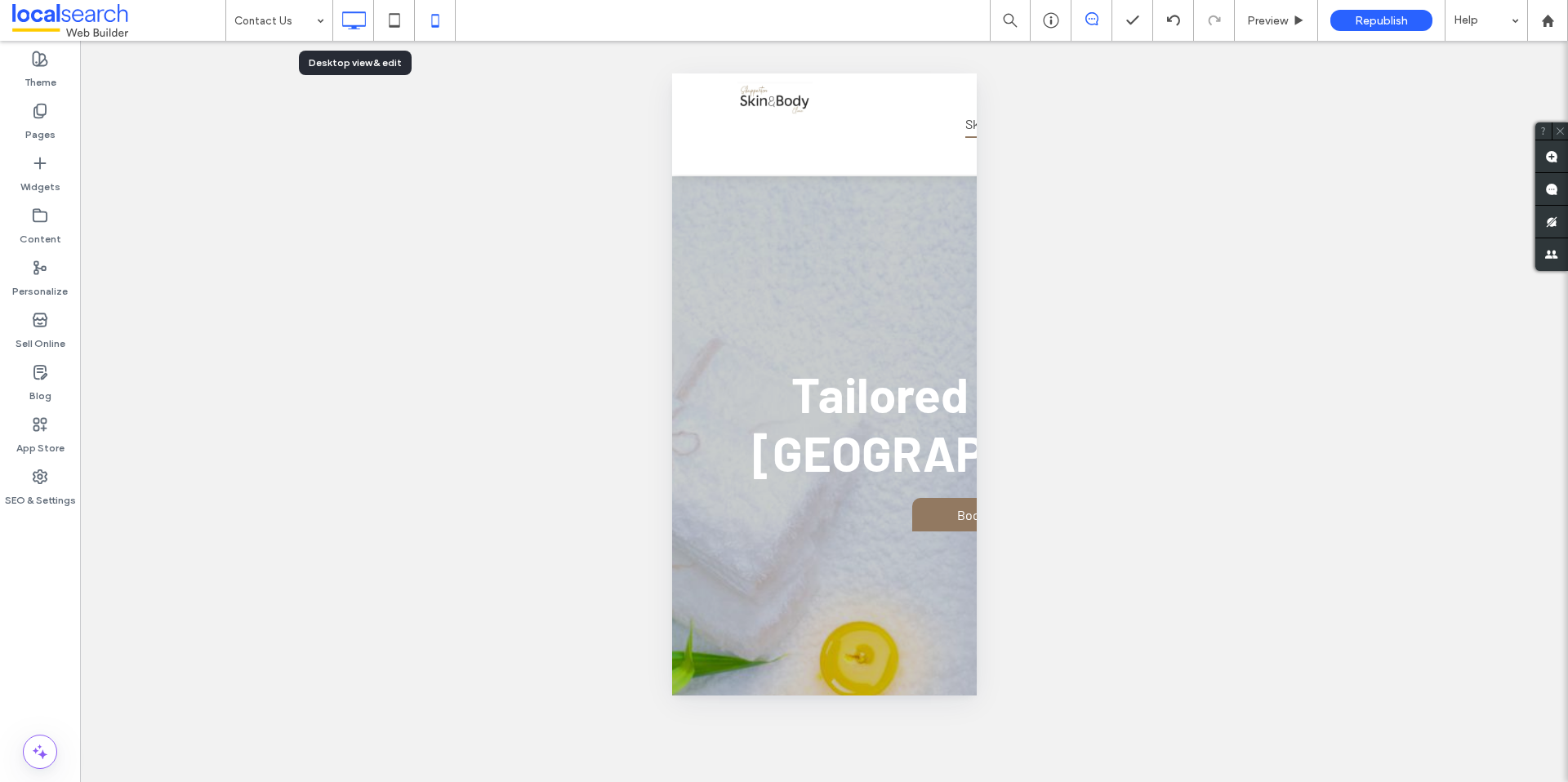
click at [351, 33] on icon at bounding box center [353, 20] width 32 height 32
